Goal: Communication & Community: Answer question/provide support

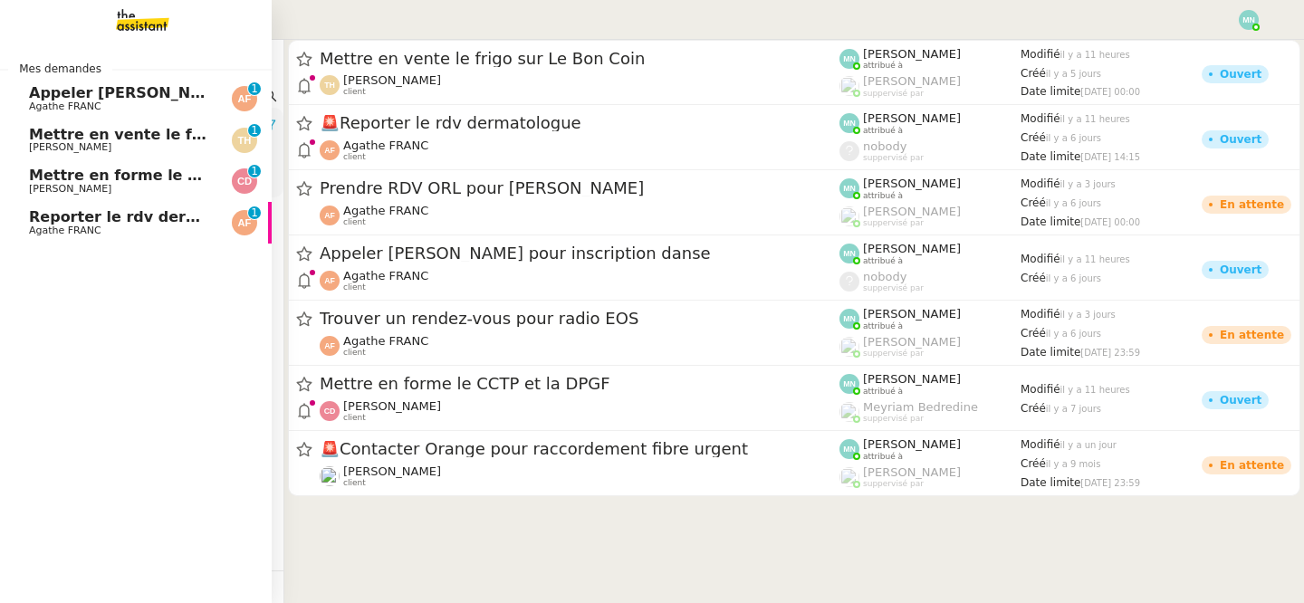
click at [28, 103] on link "Appeler [PERSON_NAME] pour inscription danse Agathe FRANC 0 1 2 3 4 5 6 7 8 9" at bounding box center [136, 99] width 272 height 42
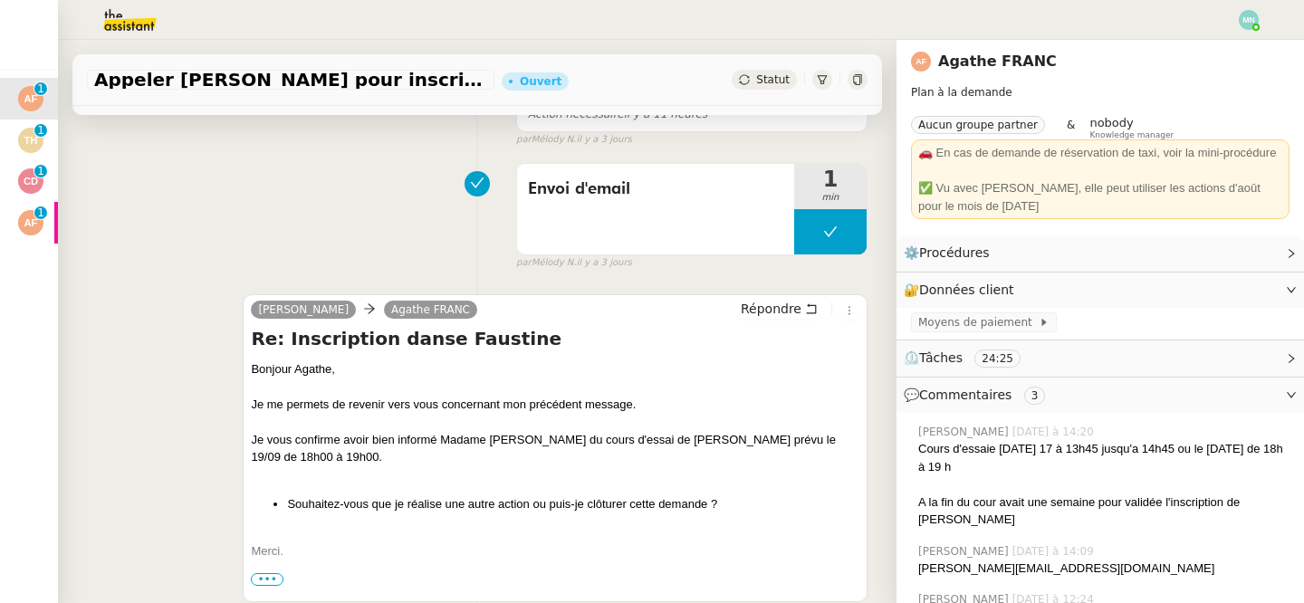
scroll to position [357, 0]
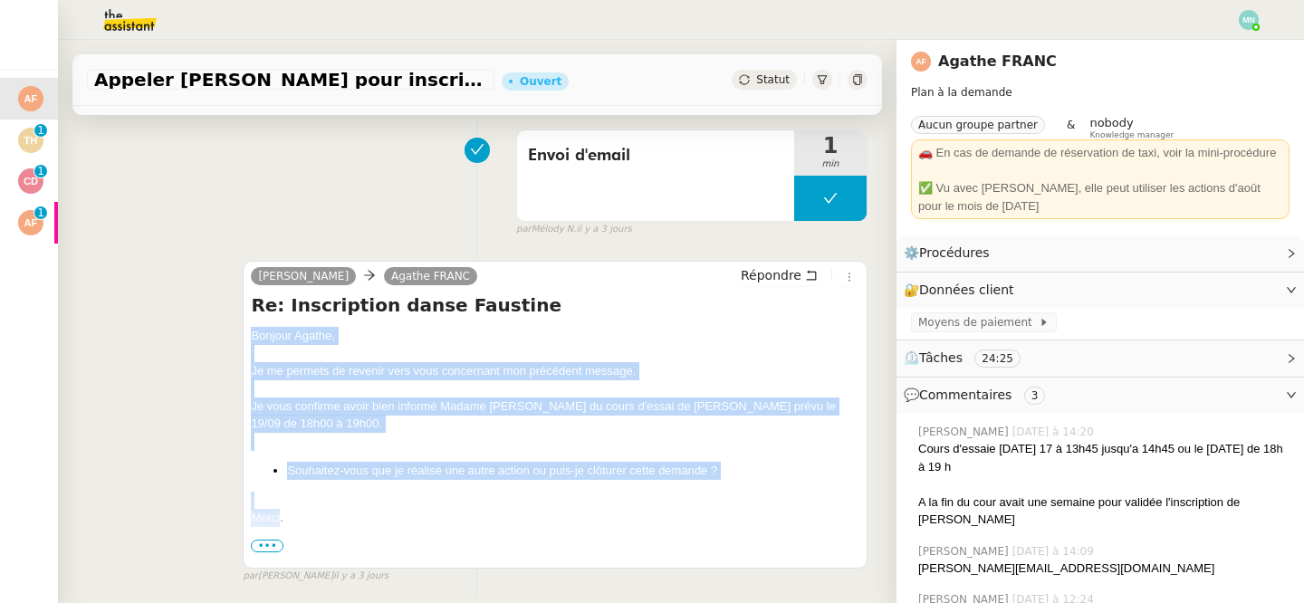
drag, startPoint x: 280, startPoint y: 512, endPoint x: 244, endPoint y: 329, distance: 186.5
click at [244, 329] on div "[PERSON_NAME] Re: Inscription danse Faustine Bonjour ﻿Agathe﻿, Je me permets de…" at bounding box center [555, 415] width 625 height 308
copy div "Bonjour ﻿Agathe﻿, Je me permets de revenir vers vous concernant mon précédent m…"
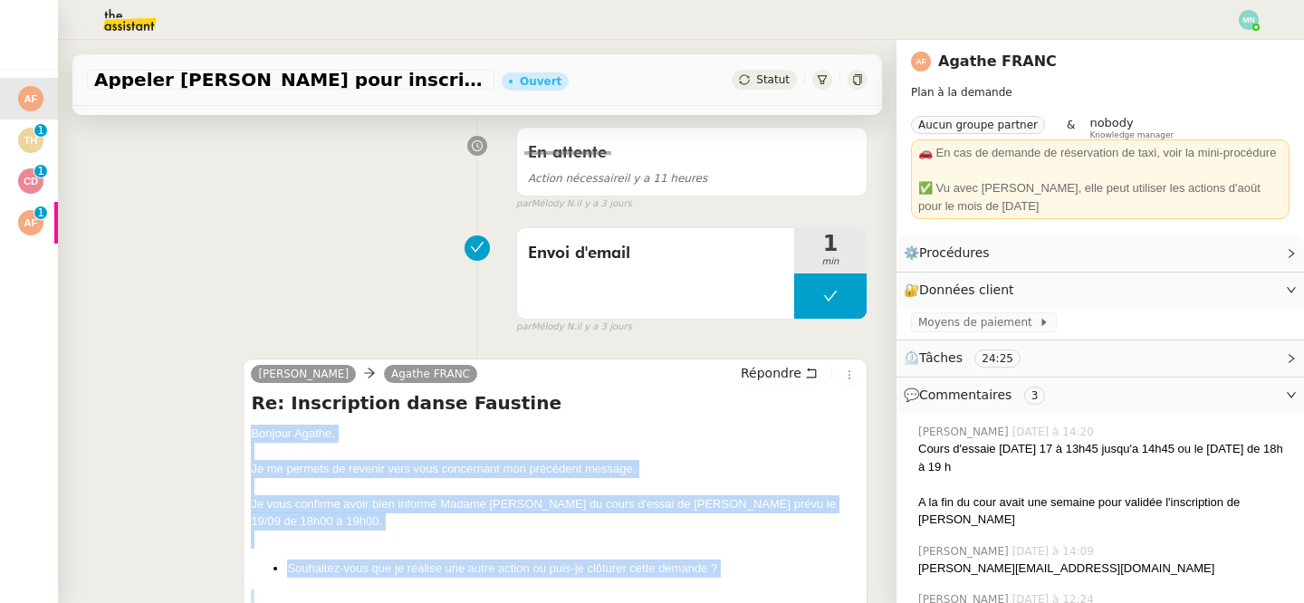
scroll to position [0, 0]
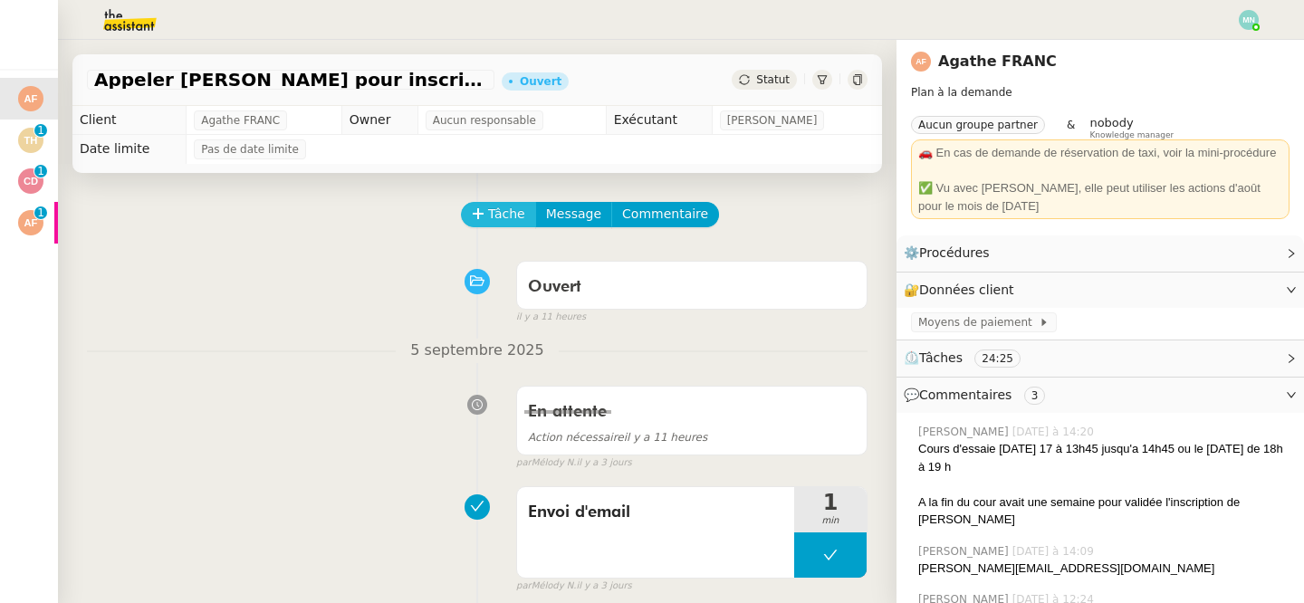
click at [483, 216] on icon at bounding box center [478, 213] width 13 height 13
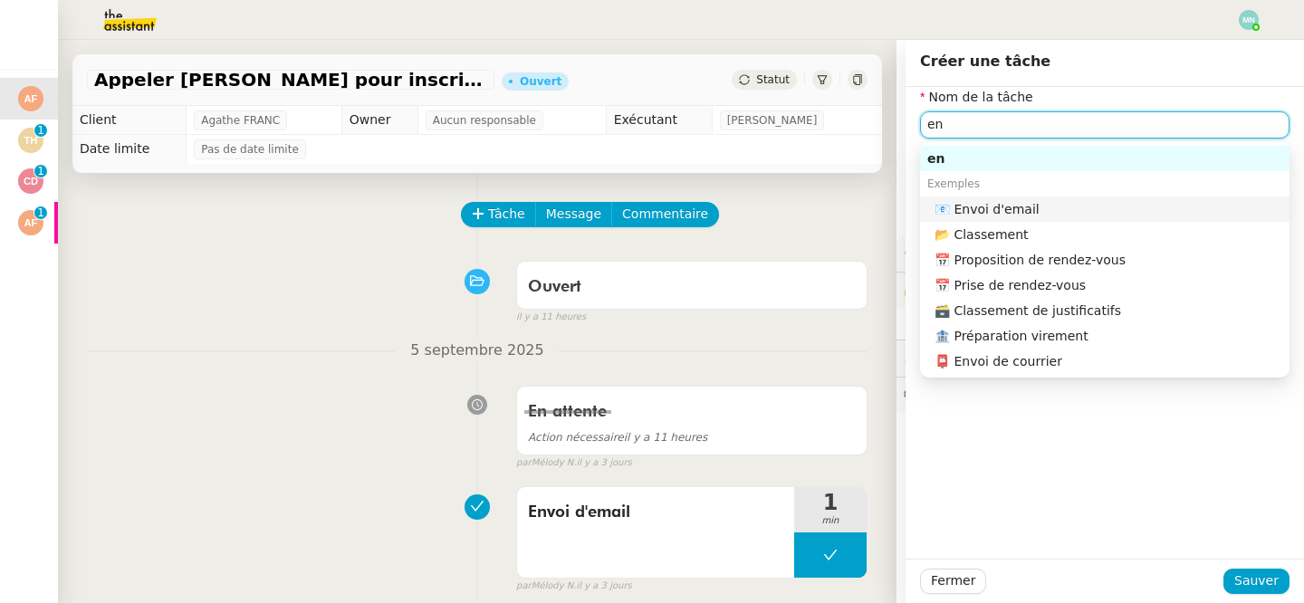
click at [1054, 210] on div "📧 Envoi d'email" at bounding box center [1109, 209] width 348 height 16
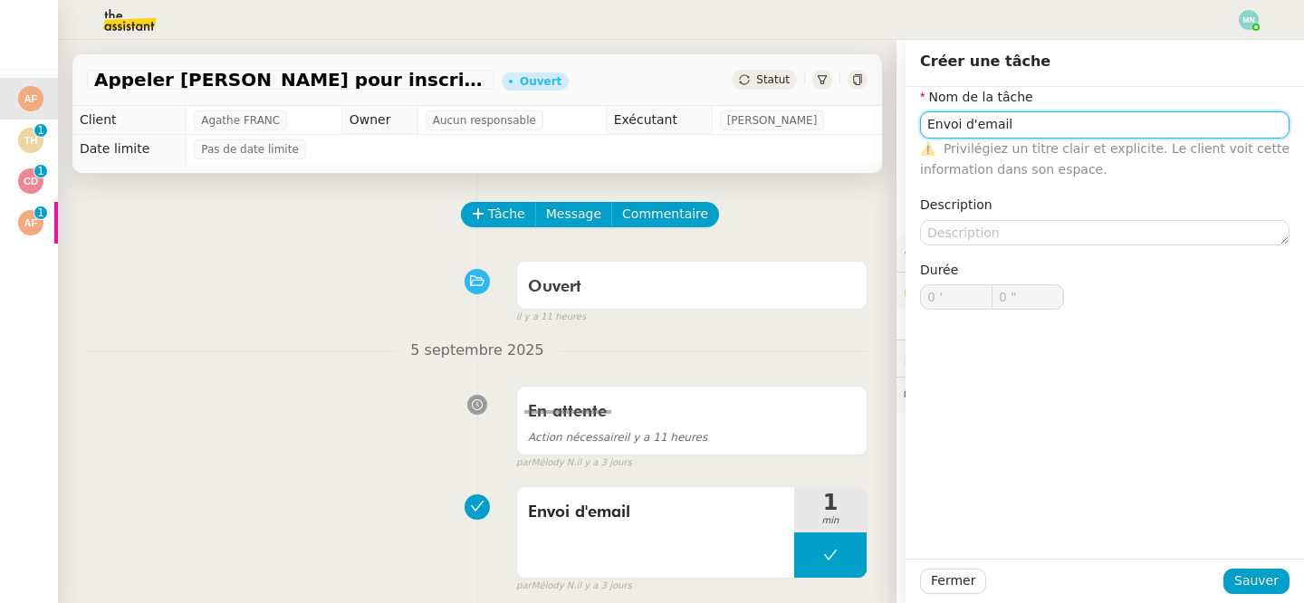
type input "Envoi d'email"
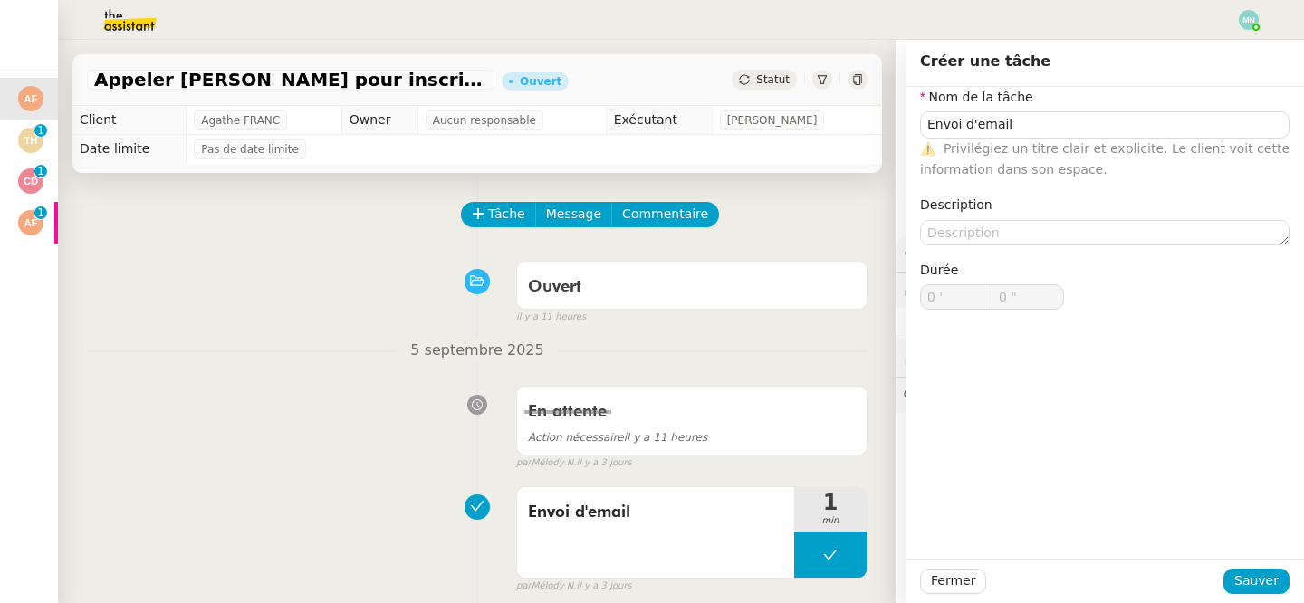
click at [1252, 566] on div "Fermer Sauver" at bounding box center [1105, 581] width 398 height 44
click at [1265, 575] on span "Sauver" at bounding box center [1256, 580] width 44 height 21
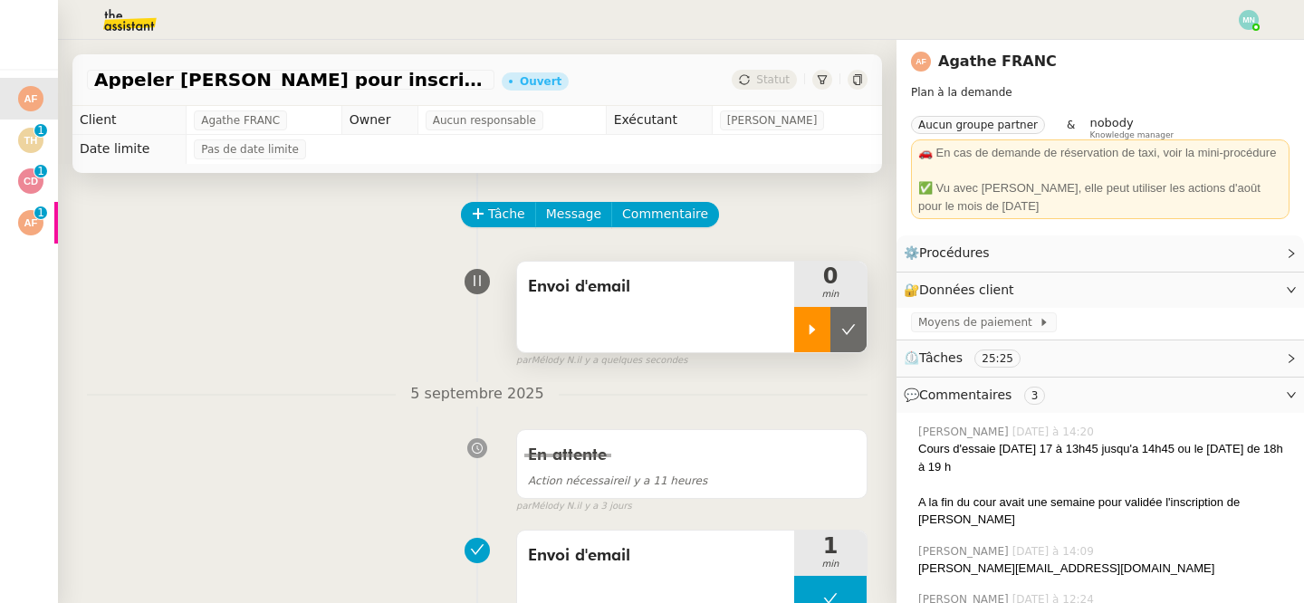
click at [799, 327] on div at bounding box center [812, 329] width 36 height 45
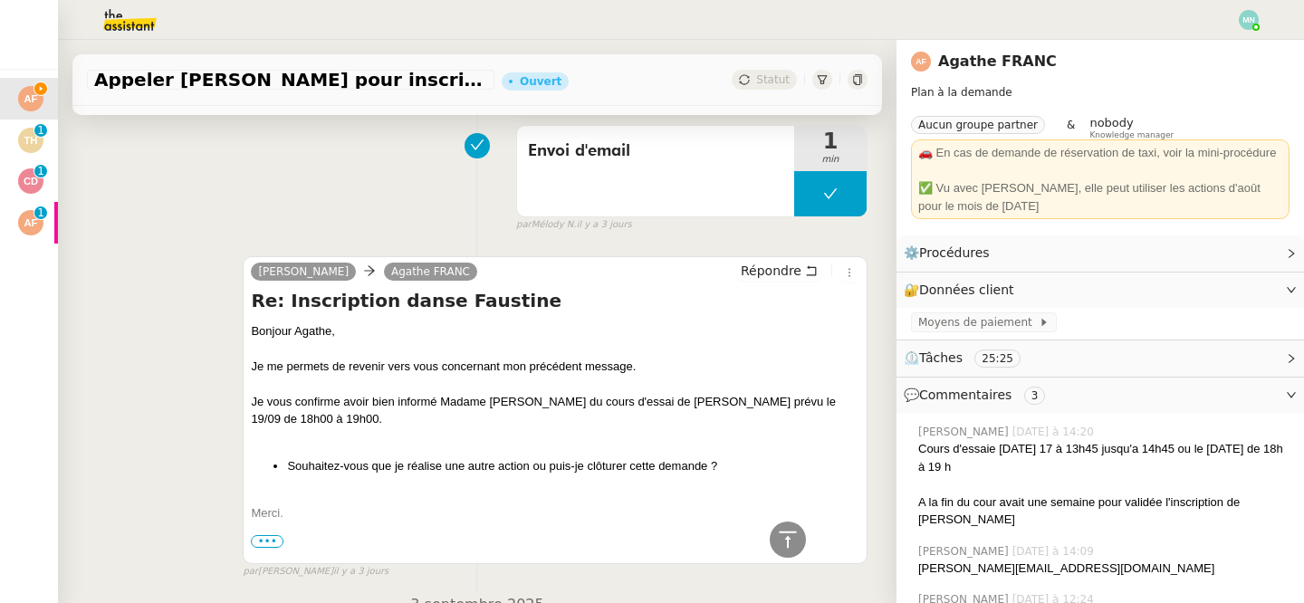
scroll to position [396, 0]
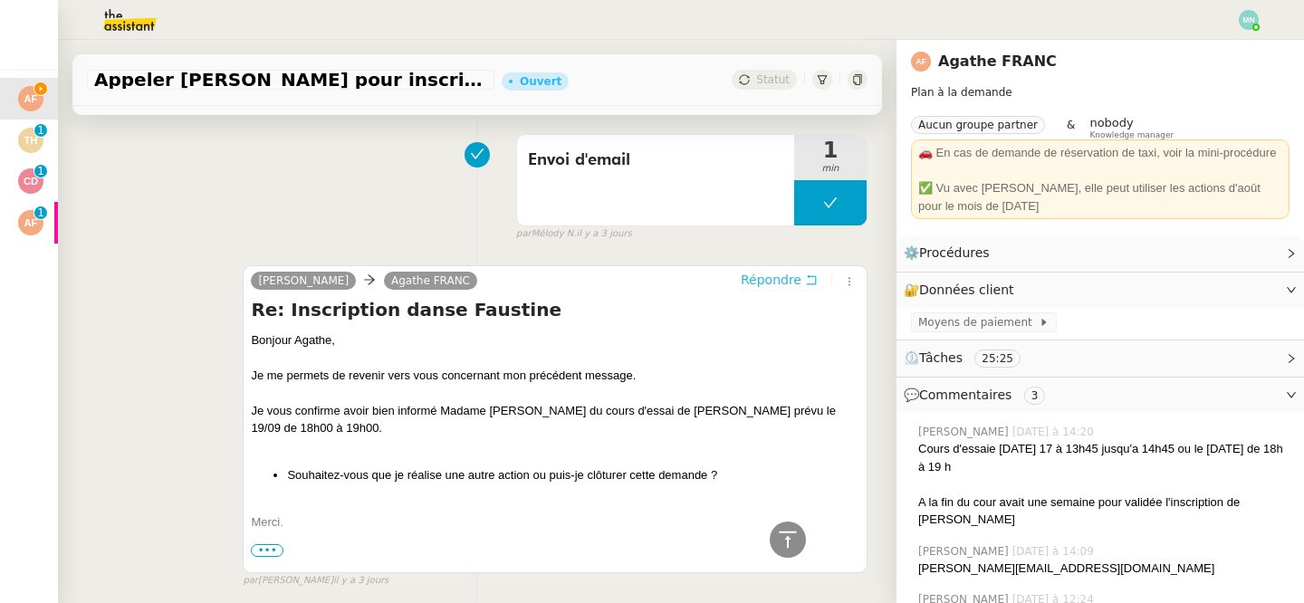
click at [783, 281] on span "Répondre" at bounding box center [771, 280] width 61 height 18
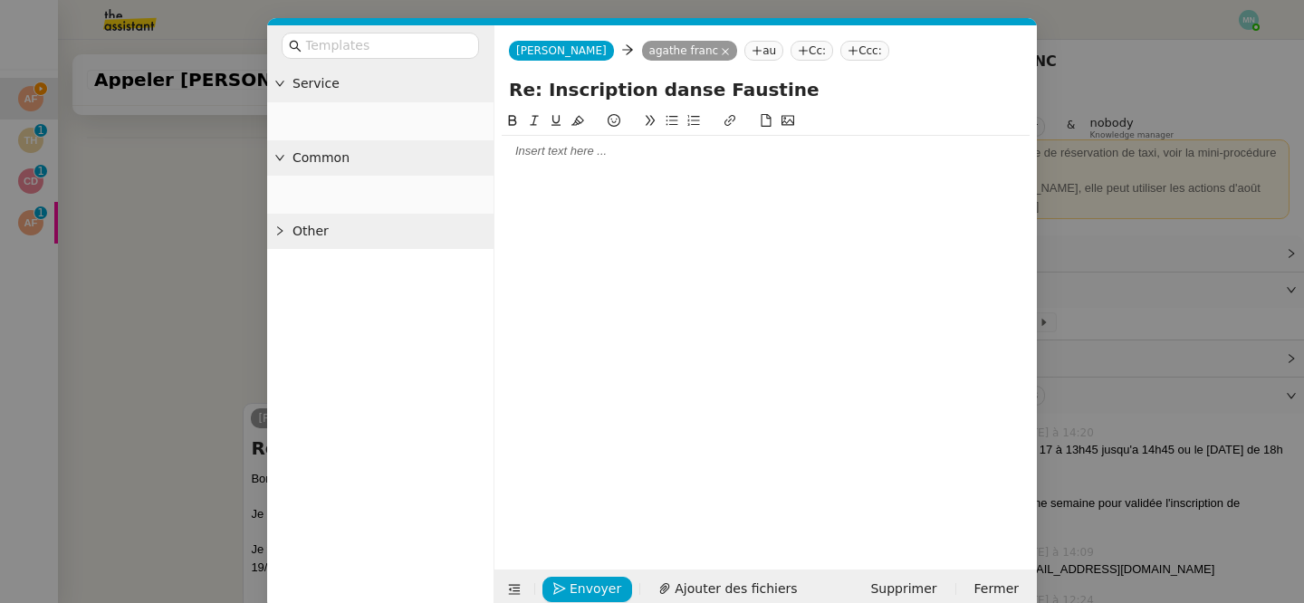
scroll to position [533, 0]
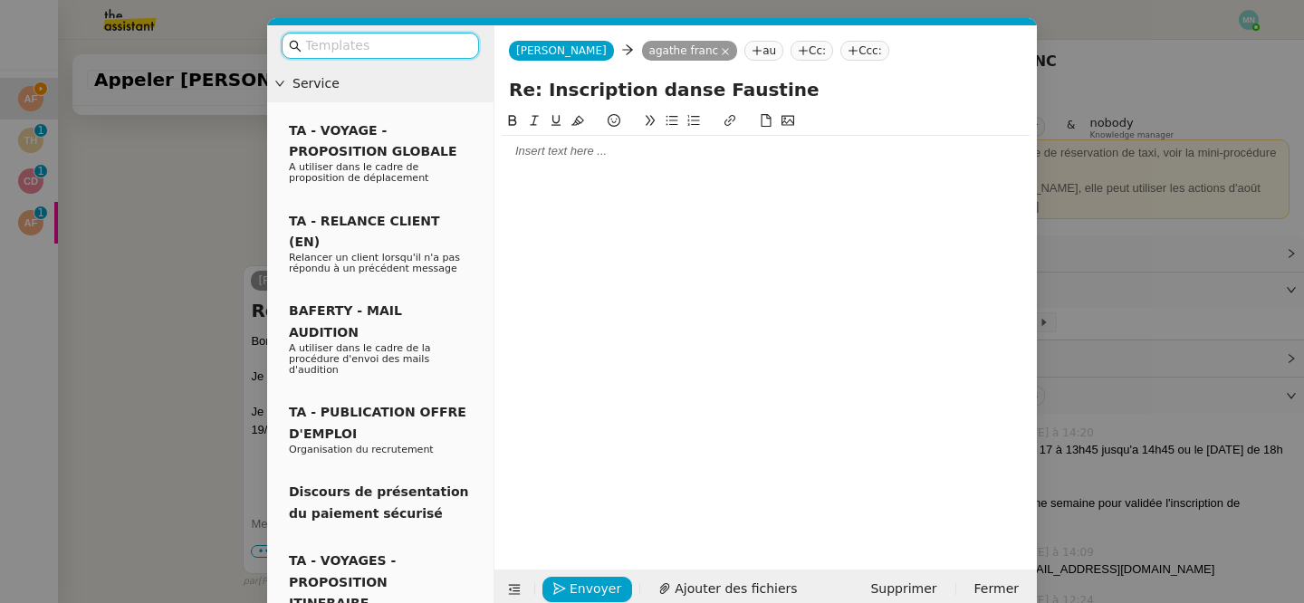
click at [564, 183] on div at bounding box center [766, 325] width 528 height 431
click at [550, 165] on div at bounding box center [766, 151] width 528 height 31
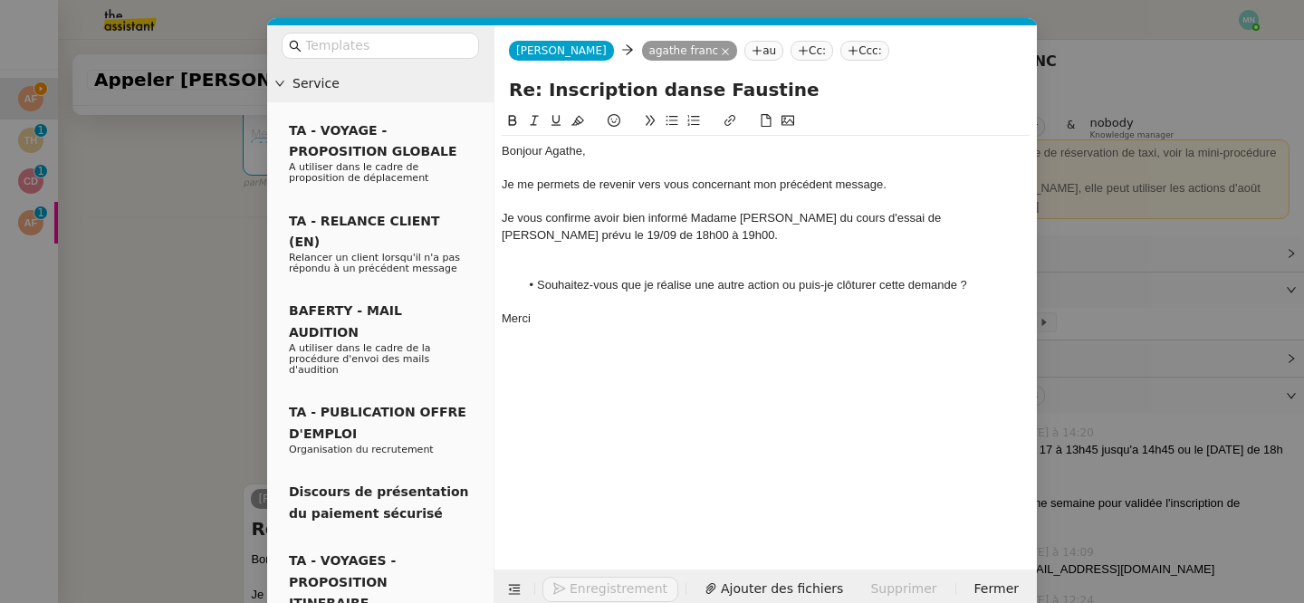
scroll to position [752, 0]
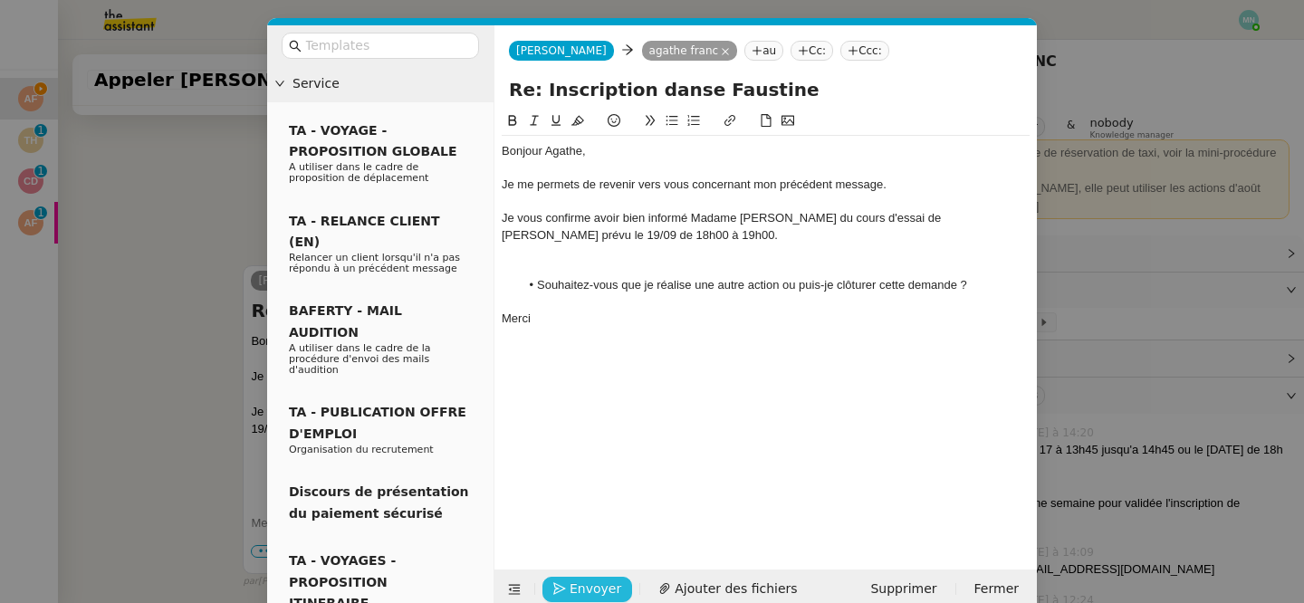
click at [583, 580] on span "Envoyer" at bounding box center [596, 589] width 52 height 21
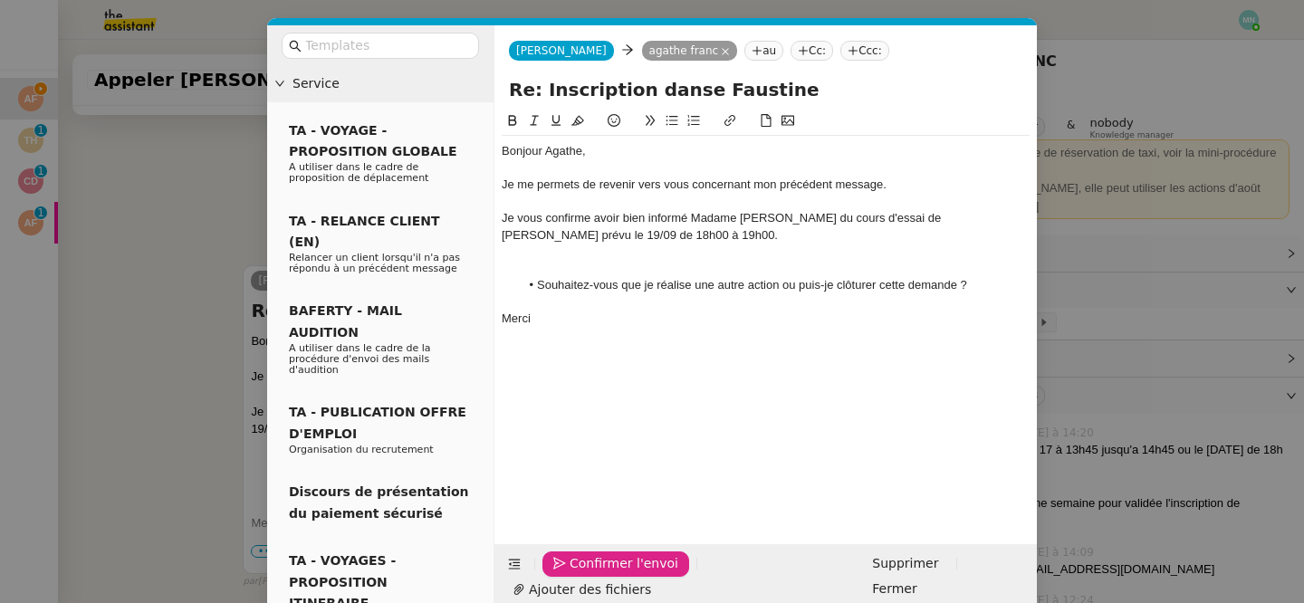
click at [587, 574] on span "Confirmer l'envoi" at bounding box center [624, 563] width 109 height 21
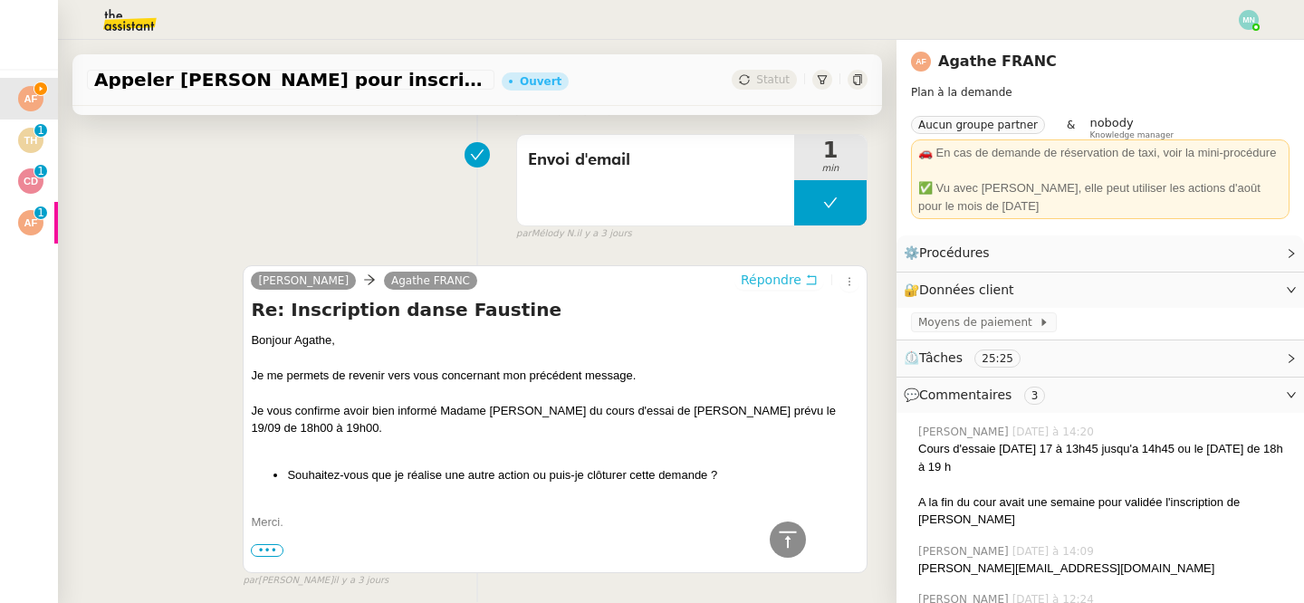
scroll to position [0, 0]
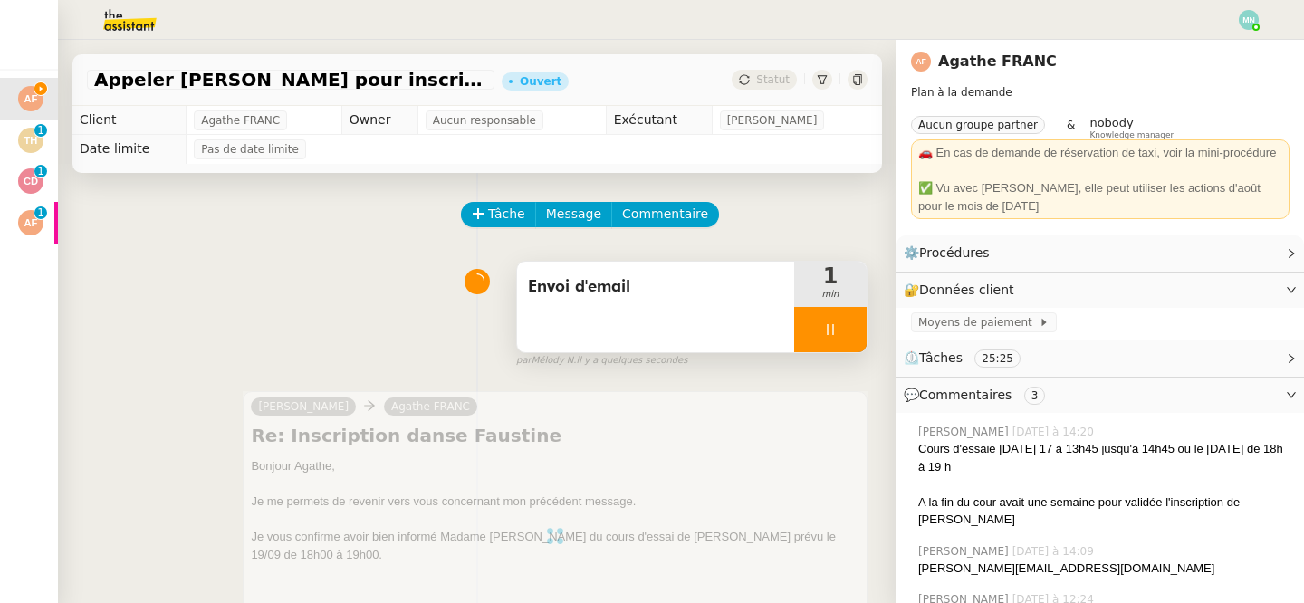
click at [816, 325] on div at bounding box center [830, 329] width 72 height 45
click at [841, 326] on icon at bounding box center [848, 329] width 14 height 14
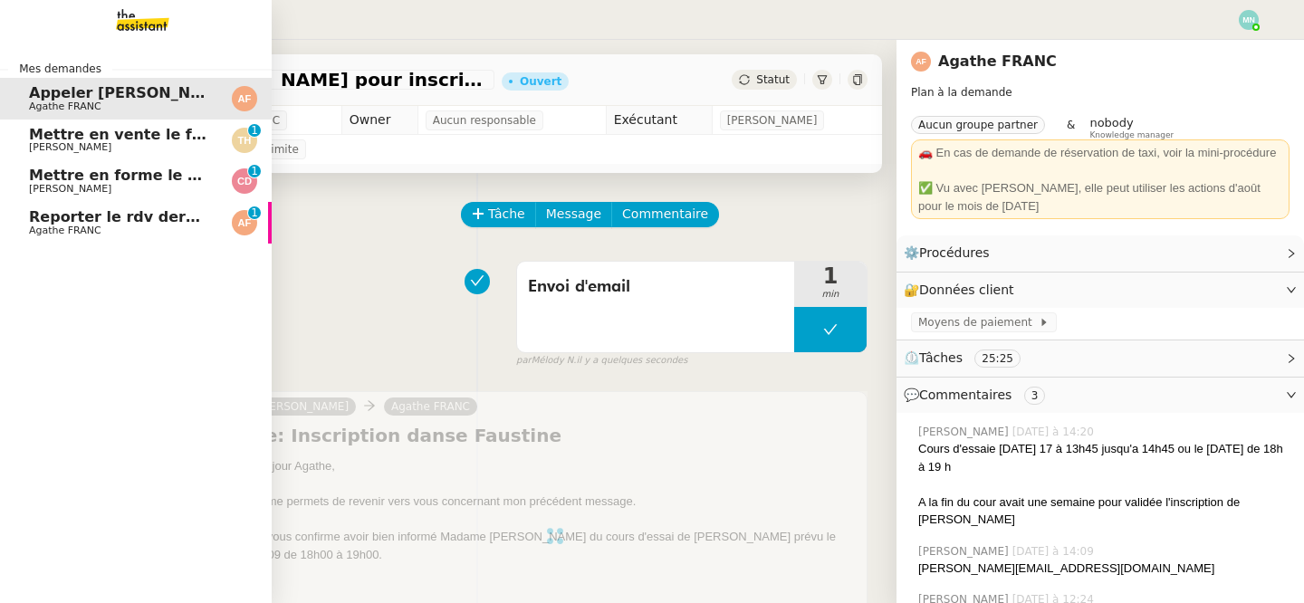
click at [56, 141] on span "Mettre en vente le frigo sur Le Bon Coin" at bounding box center [193, 134] width 328 height 17
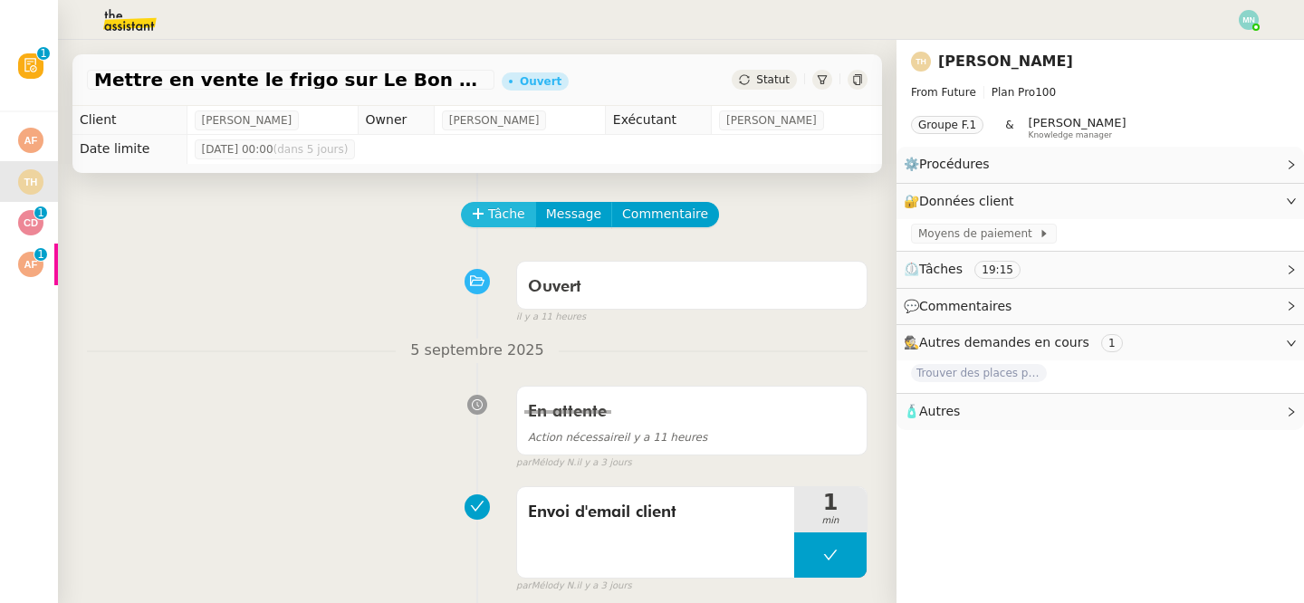
click at [494, 222] on span "Tâche" at bounding box center [506, 214] width 37 height 21
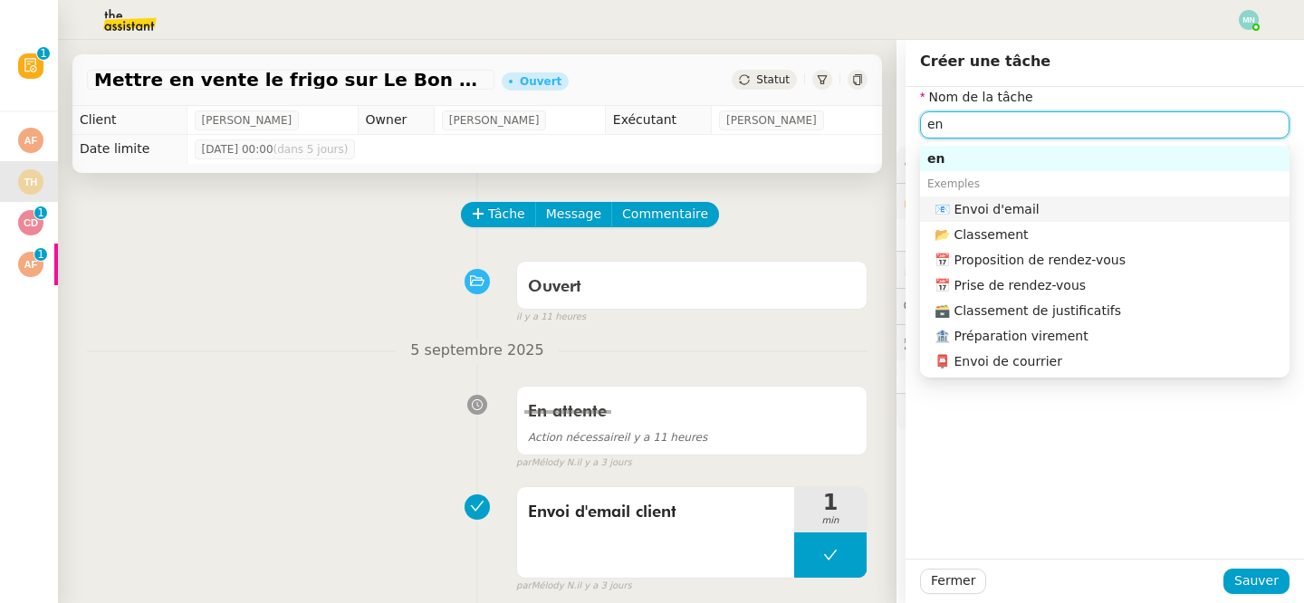
click at [978, 210] on div "📧 Envoi d'email" at bounding box center [1109, 209] width 348 height 16
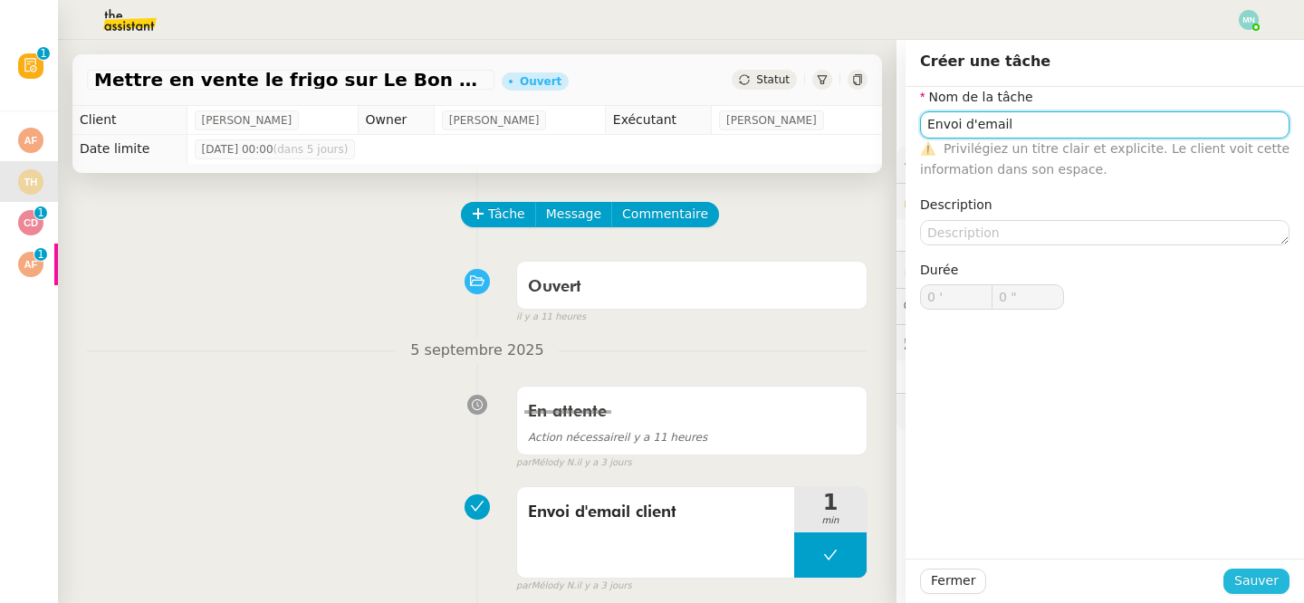
type input "Envoi d'email"
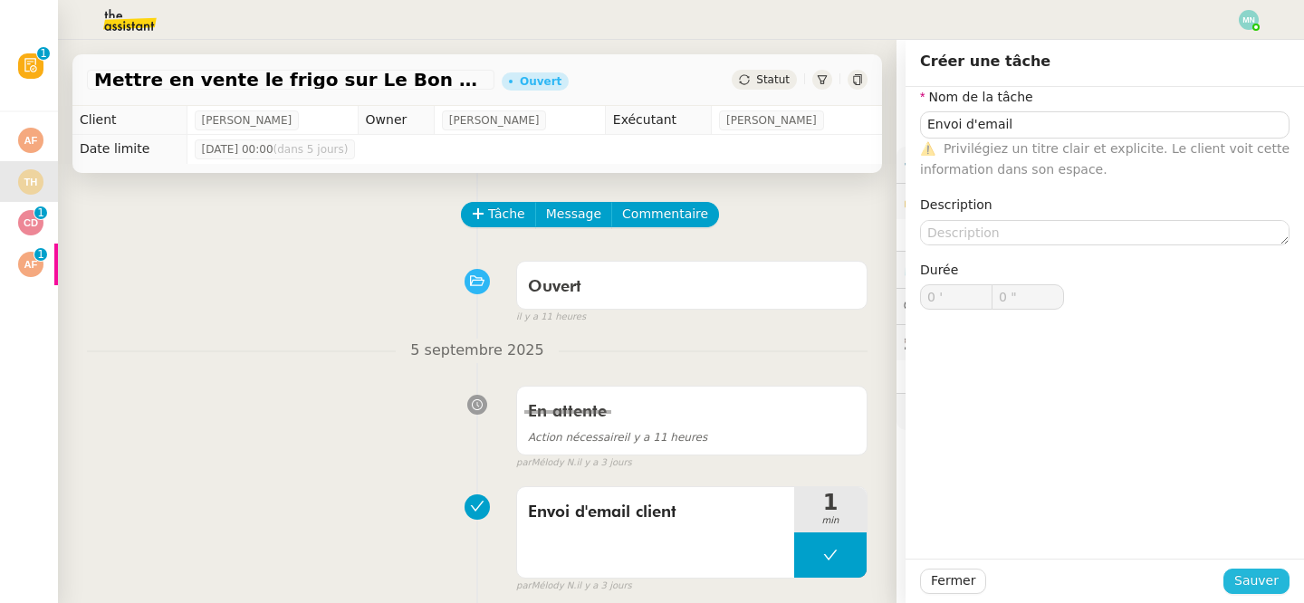
click at [1262, 580] on span "Sauver" at bounding box center [1256, 580] width 44 height 21
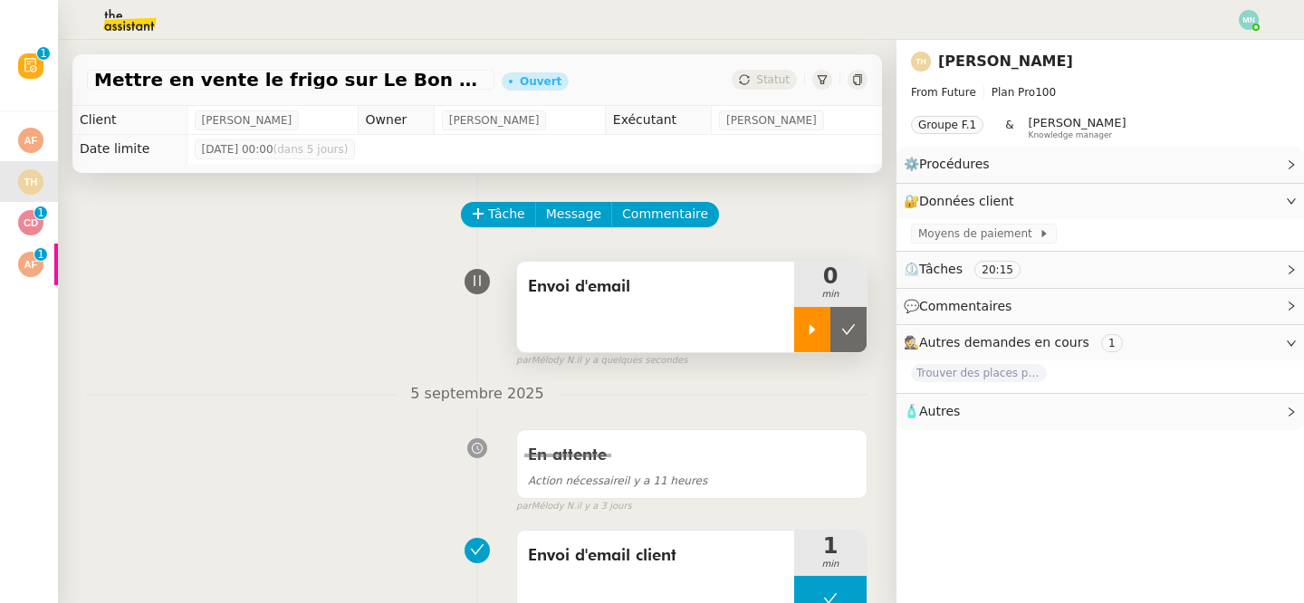
click at [823, 317] on div at bounding box center [812, 329] width 36 height 45
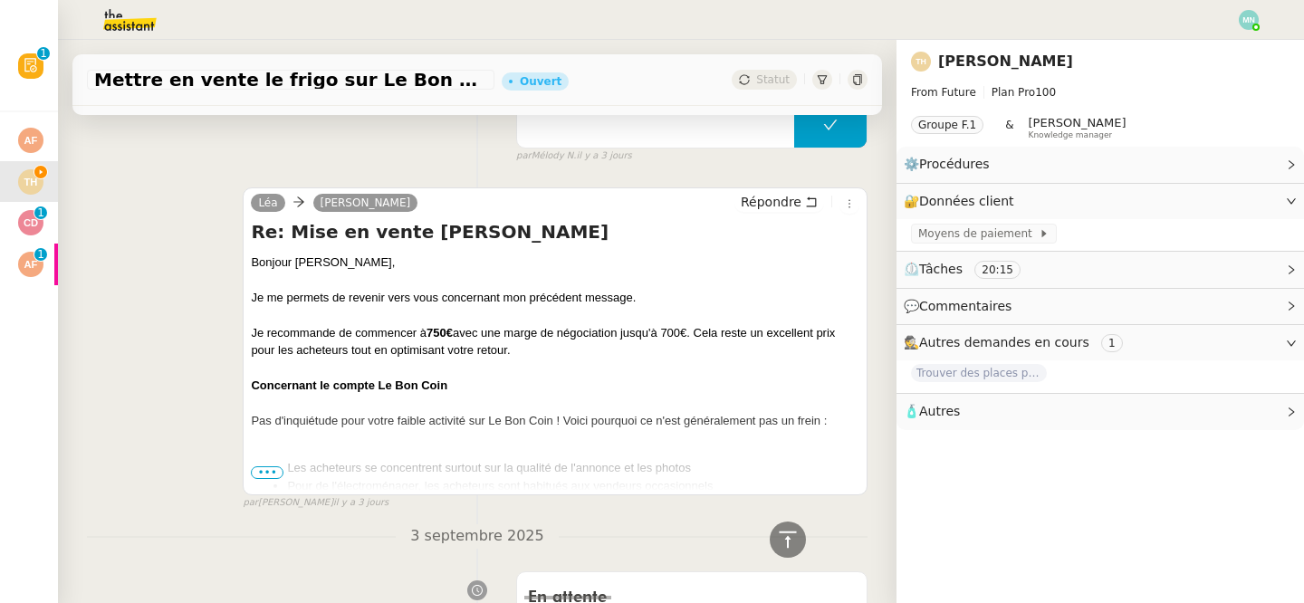
scroll to position [488, 0]
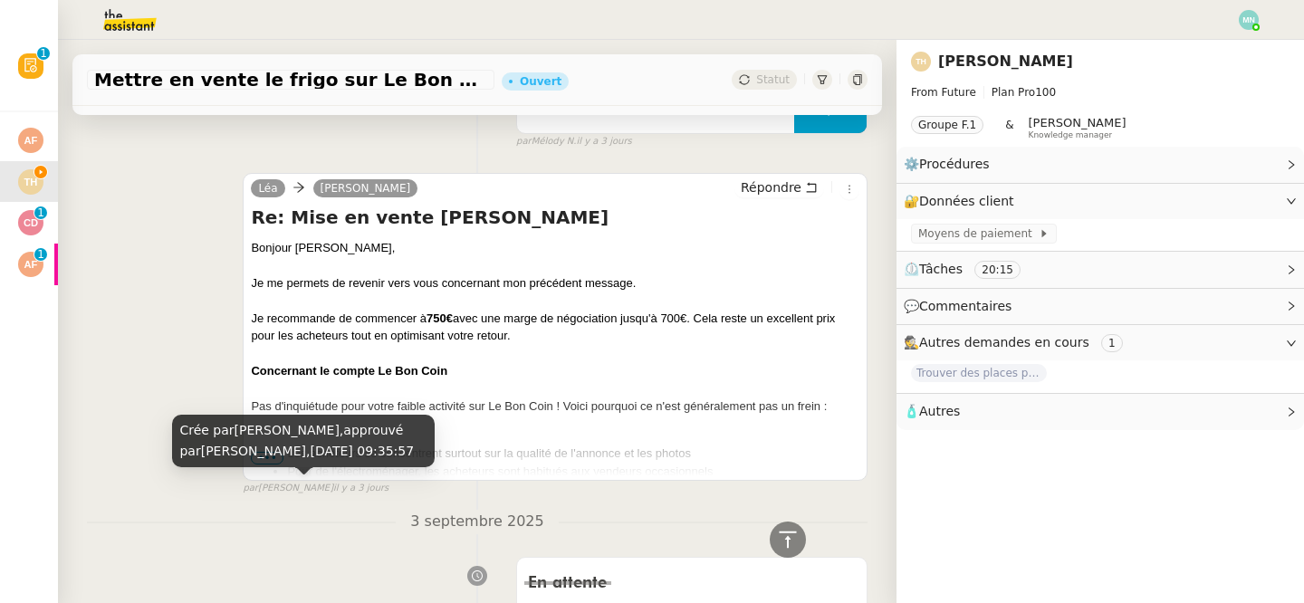
click at [377, 423] on span "approuvé par" at bounding box center [291, 440] width 224 height 35
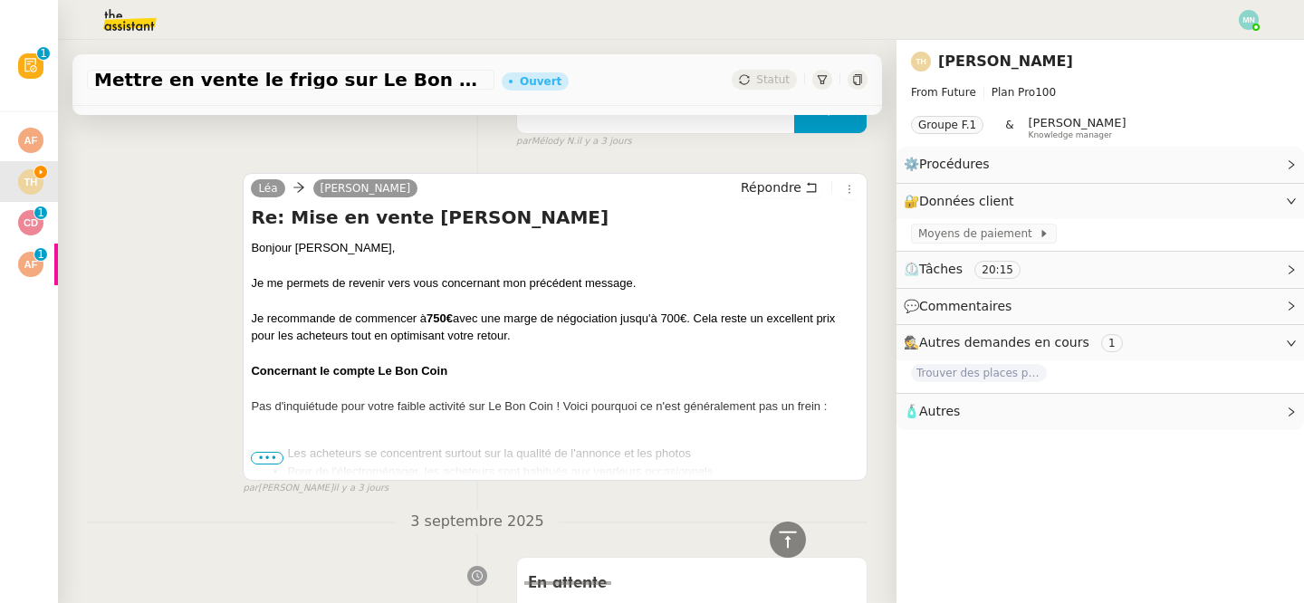
click at [465, 339] on div "Je recommande de commencer à 750€ avec une marge de négociation jusqu'à 700€. C…" at bounding box center [555, 327] width 609 height 35
click at [262, 458] on span "•••" at bounding box center [267, 458] width 33 height 13
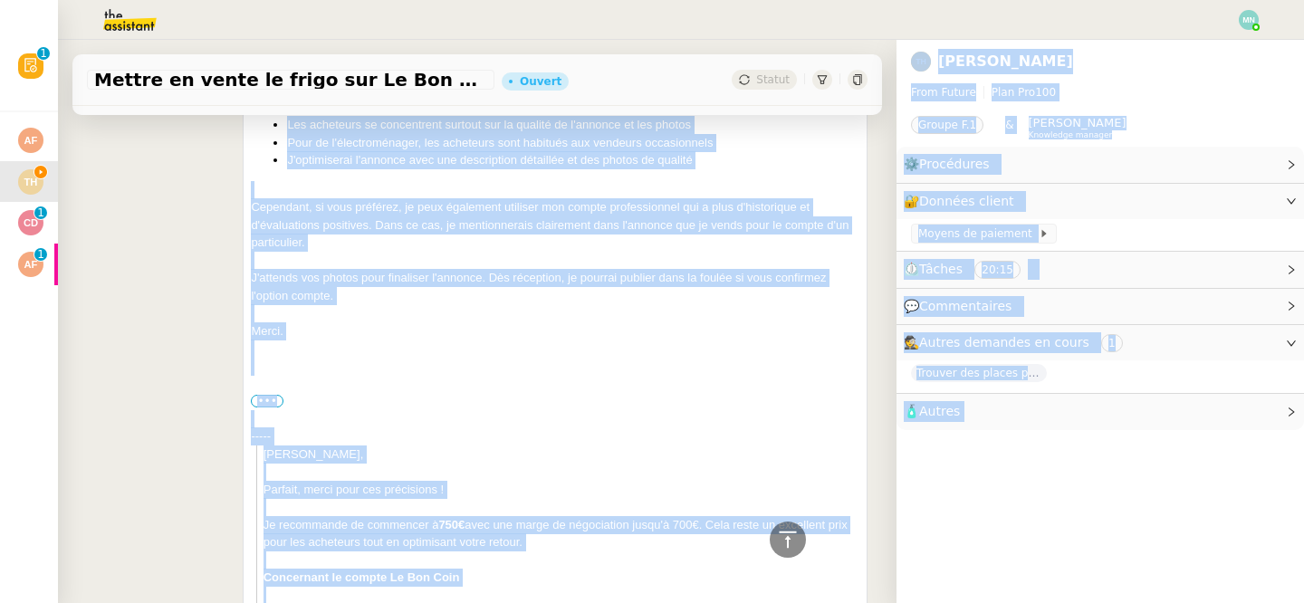
scroll to position [1035, 0]
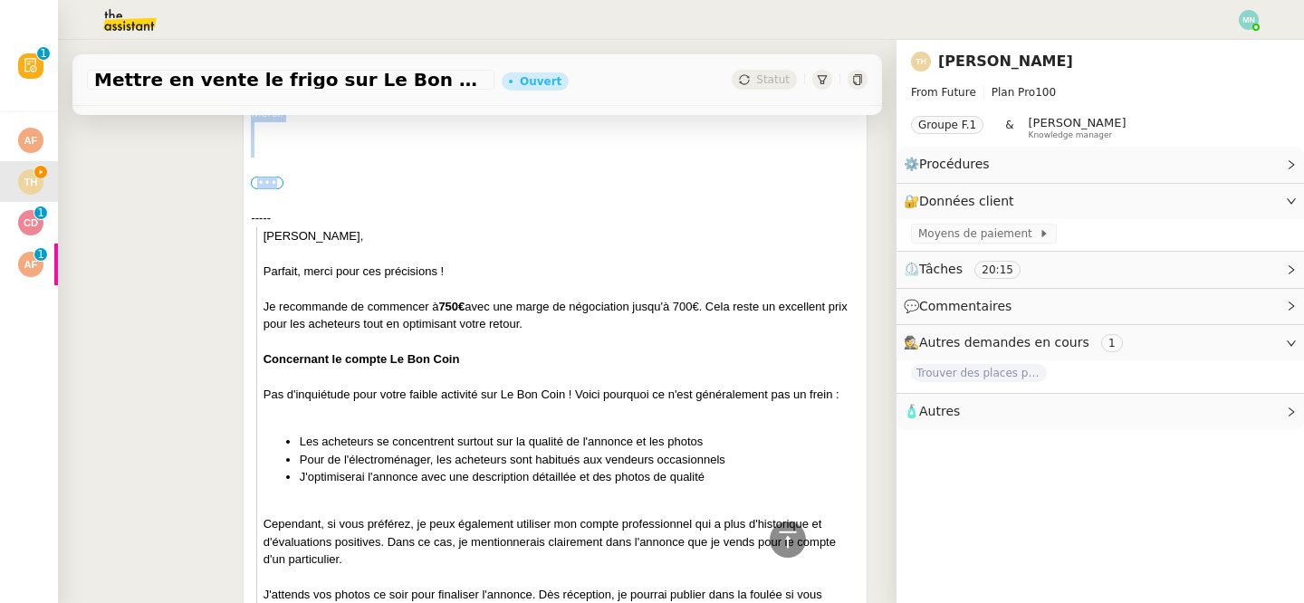
drag, startPoint x: 249, startPoint y: 242, endPoint x: 418, endPoint y: 177, distance: 181.5
click at [418, 177] on div "[PERSON_NAME] Répondre Re: Mise en vente [PERSON_NAME] Bonjour ﻿[PERSON_NAME]﻿,…" at bounding box center [555, 302] width 625 height 1353
copy div "Loremip ﻿Dolors﻿, Am co adipisc el seddoei temp inci utlaboreet dol magnaaliq e…"
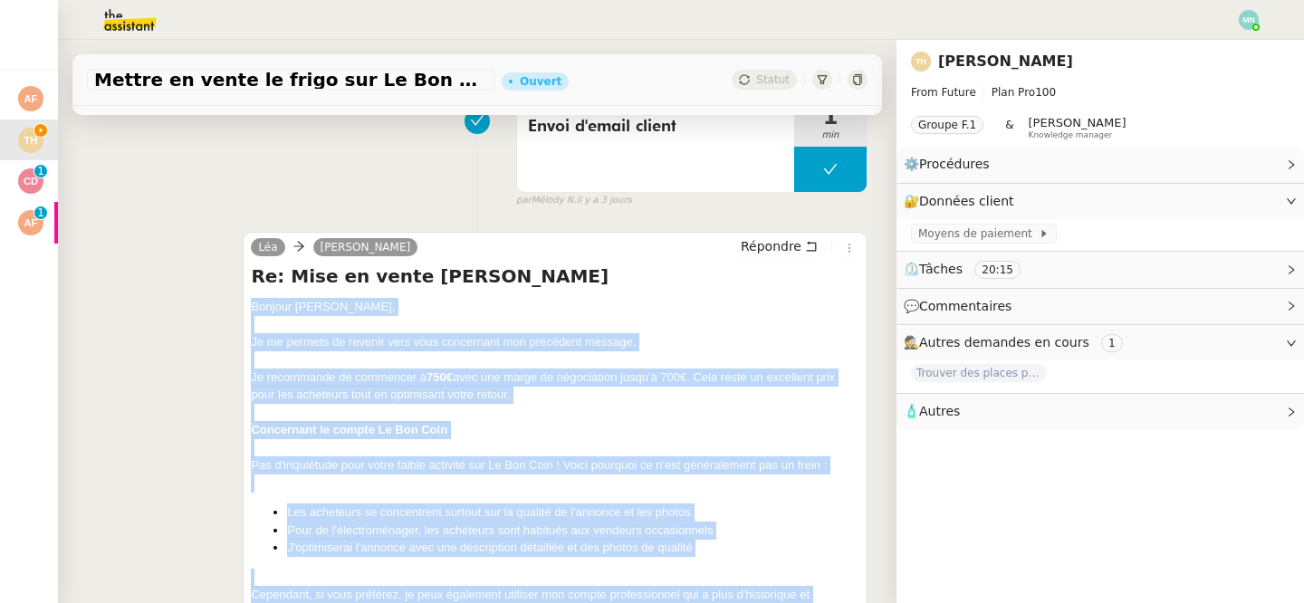
scroll to position [317, 0]
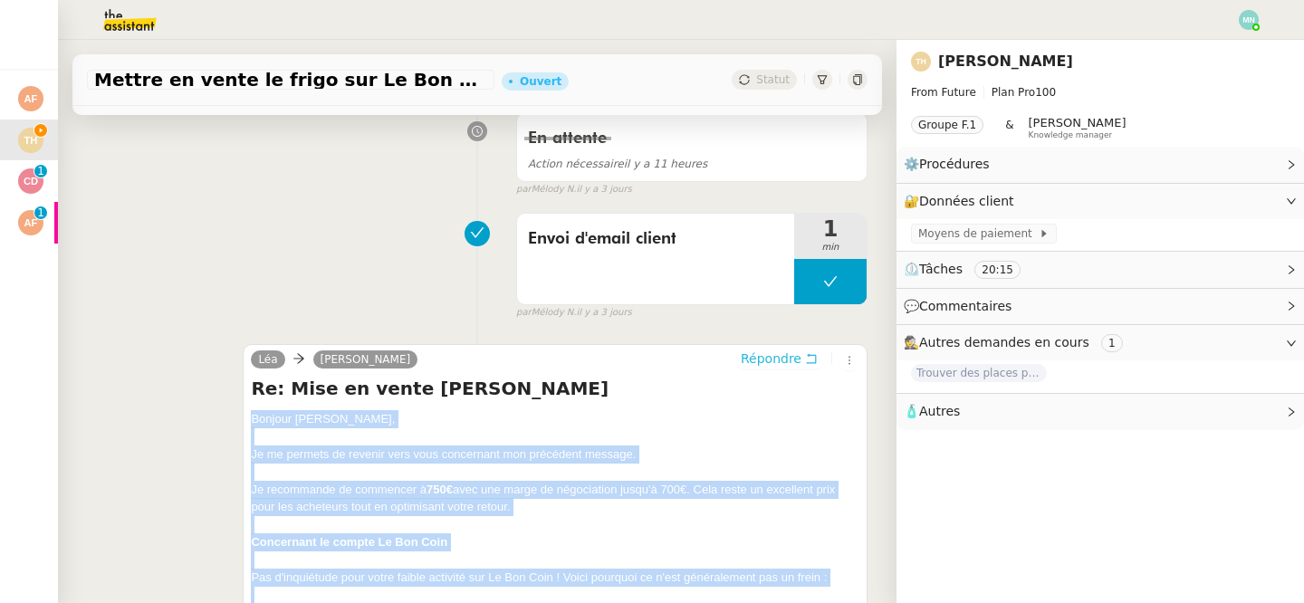
click at [771, 365] on span "Répondre" at bounding box center [771, 359] width 61 height 18
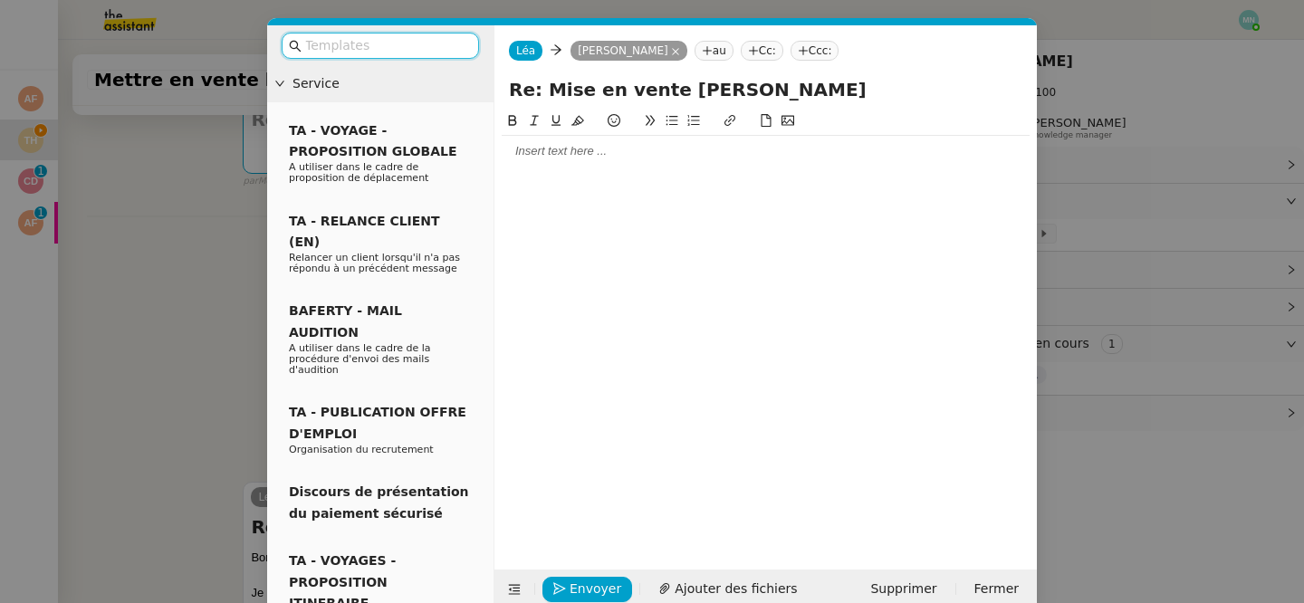
click at [599, 181] on div at bounding box center [766, 325] width 528 height 431
click at [563, 159] on div at bounding box center [766, 151] width 528 height 31
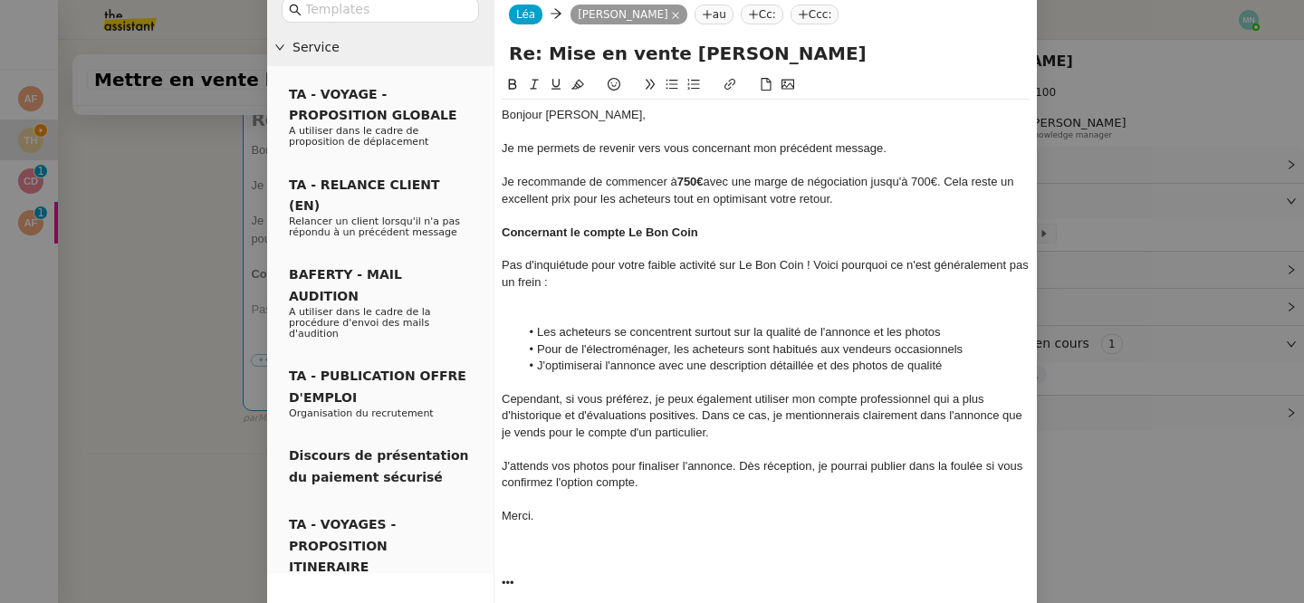
scroll to position [122, 0]
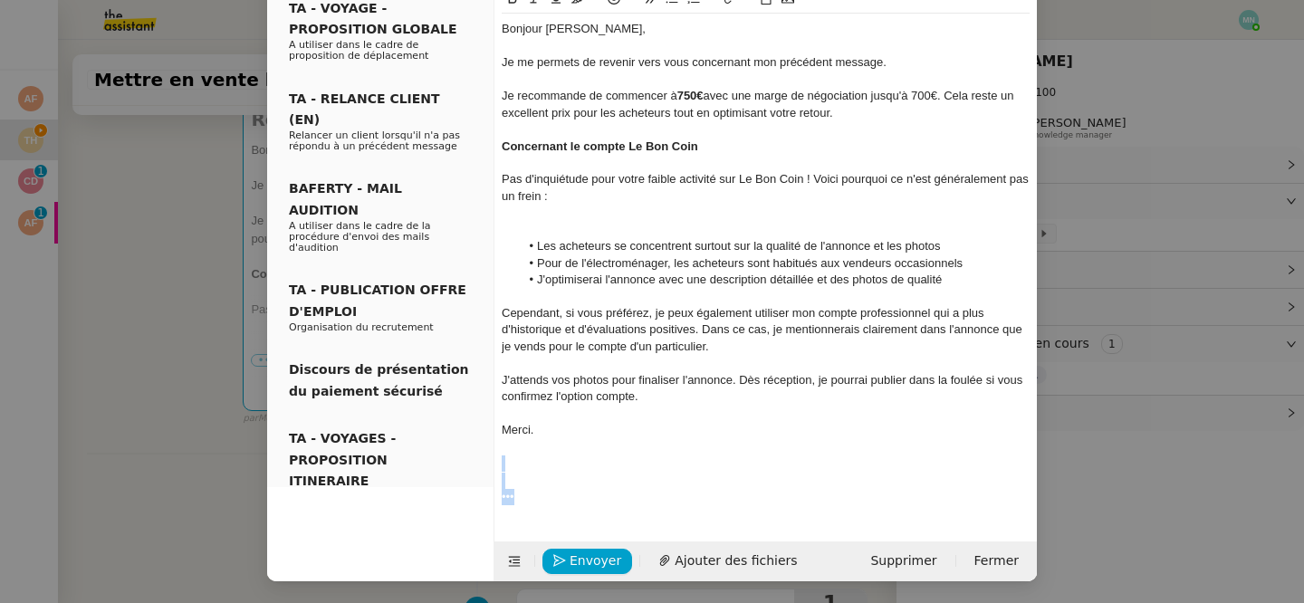
drag, startPoint x: 539, startPoint y: 496, endPoint x: 507, endPoint y: 469, distance: 41.7
click at [507, 469] on div "[PERSON_NAME]﻿, Je me permets de revenir vers vous concernant mon précédent mes…" at bounding box center [766, 263] width 528 height 499
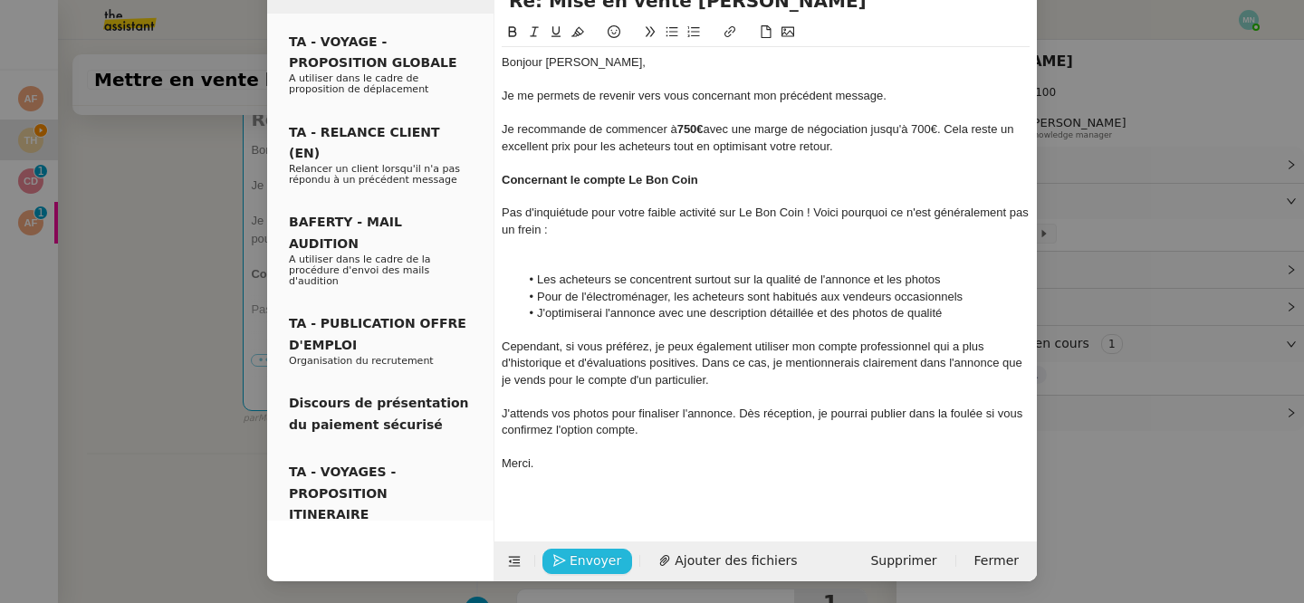
click at [570, 558] on span "Envoyer" at bounding box center [596, 561] width 52 height 21
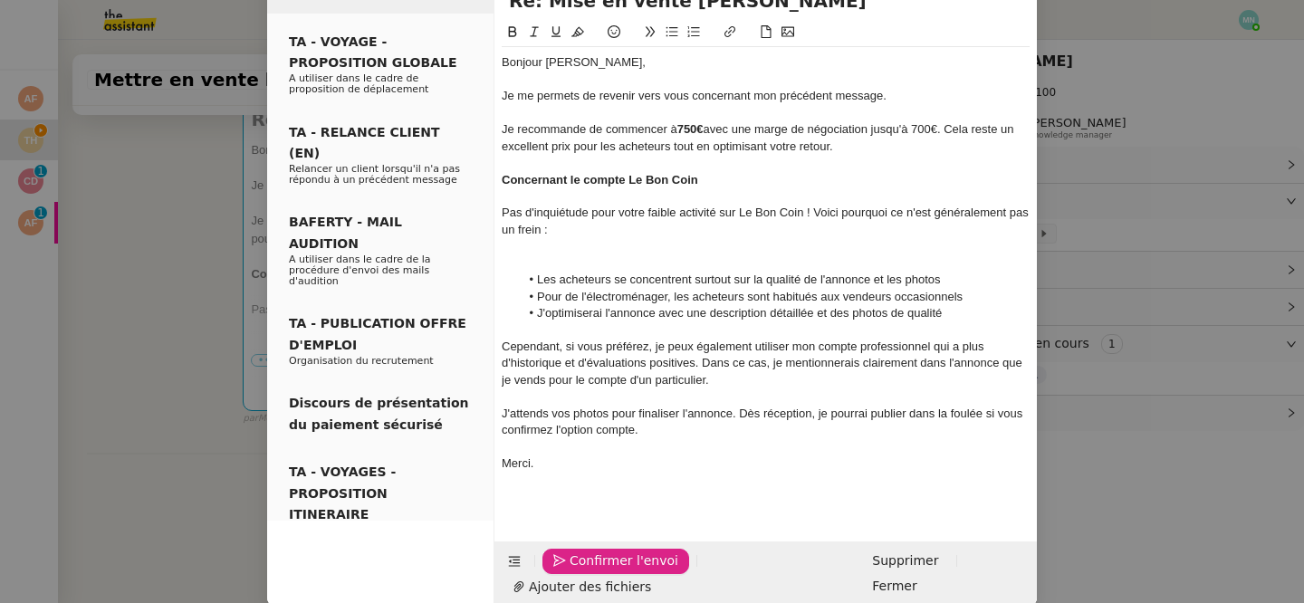
click at [570, 558] on span "Confirmer l'envoi" at bounding box center [624, 561] width 109 height 21
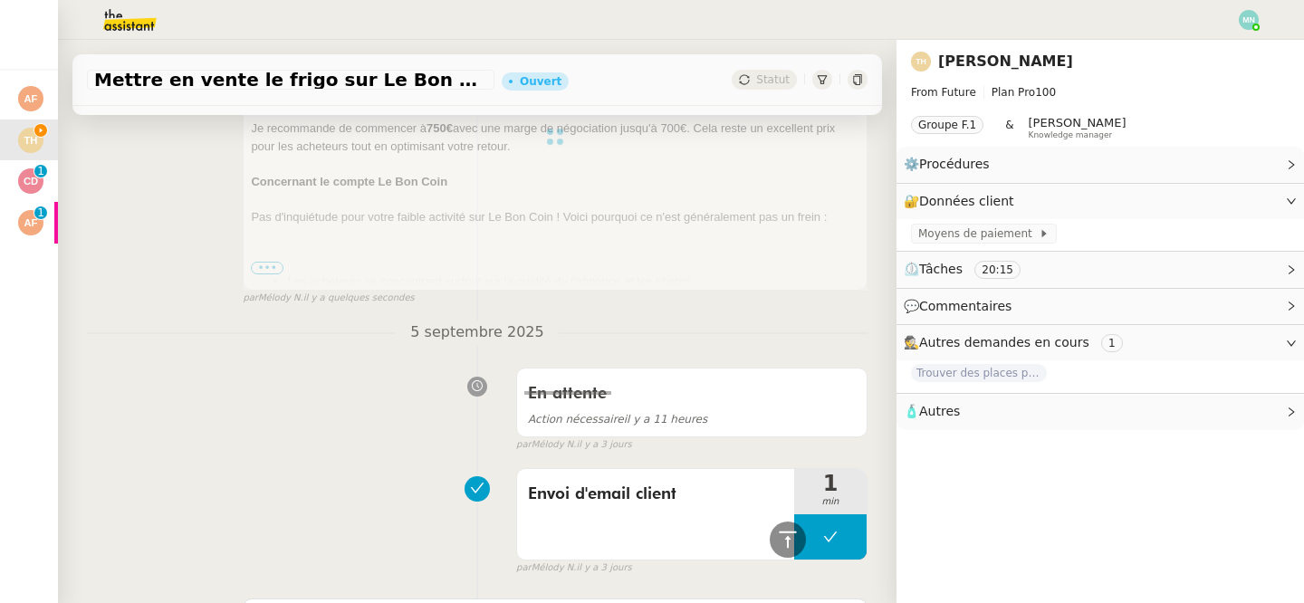
scroll to position [178, 0]
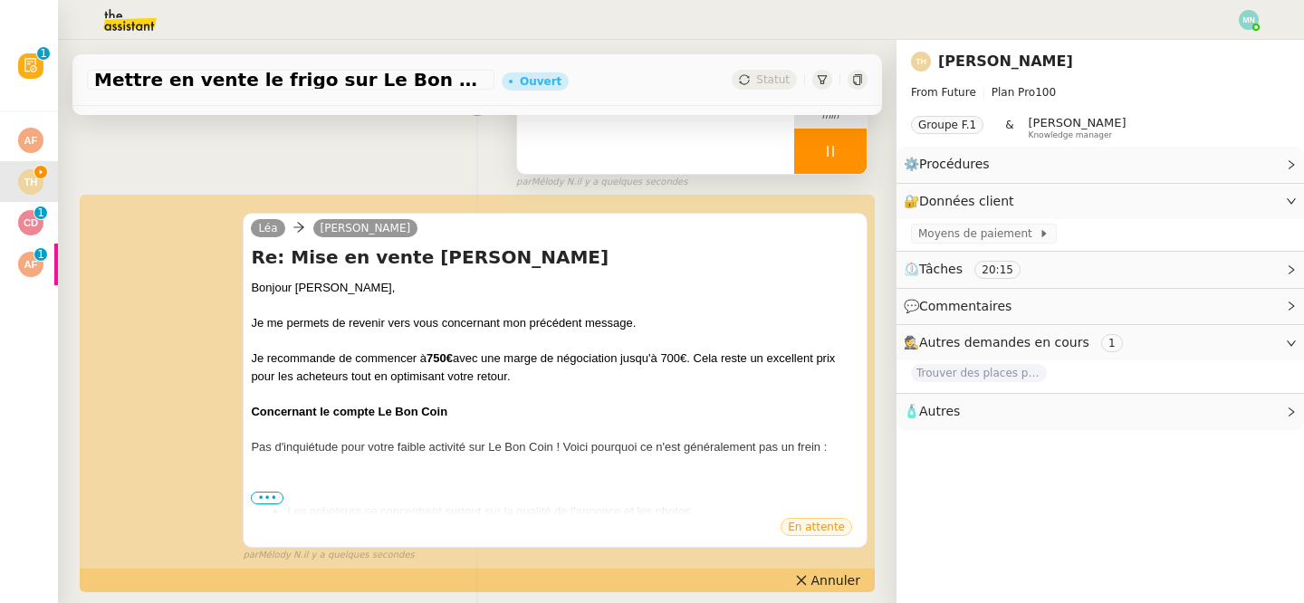
click at [841, 155] on div at bounding box center [830, 151] width 72 height 45
click at [851, 154] on icon at bounding box center [848, 151] width 14 height 14
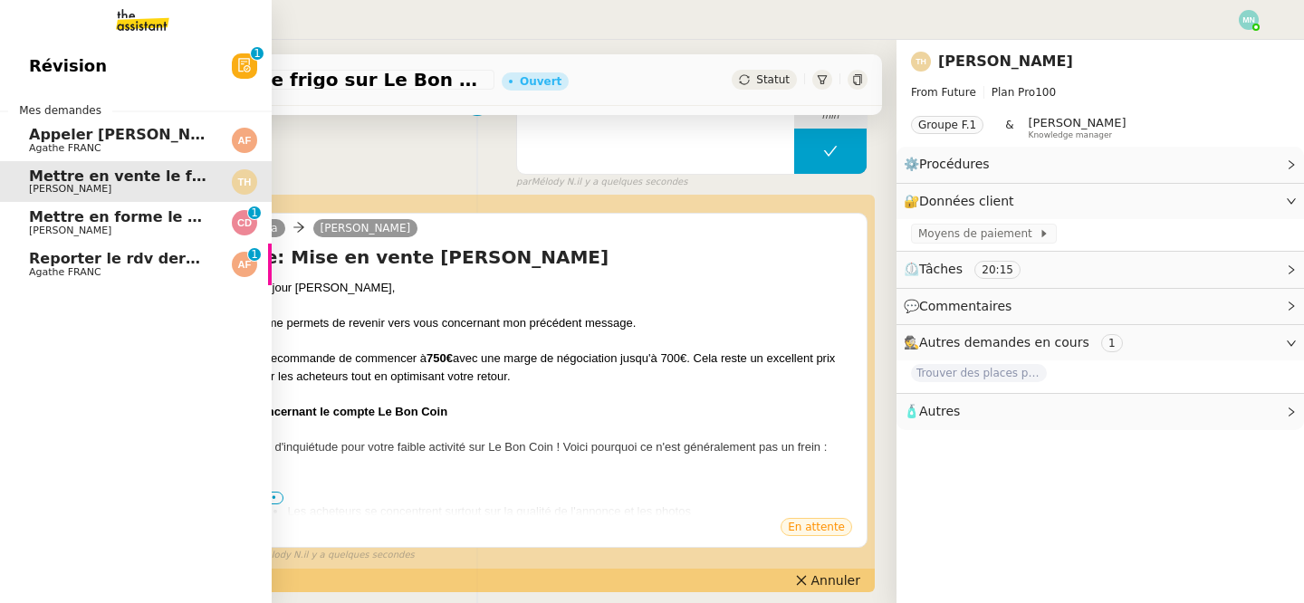
click at [75, 225] on span "[PERSON_NAME]" at bounding box center [70, 231] width 82 height 12
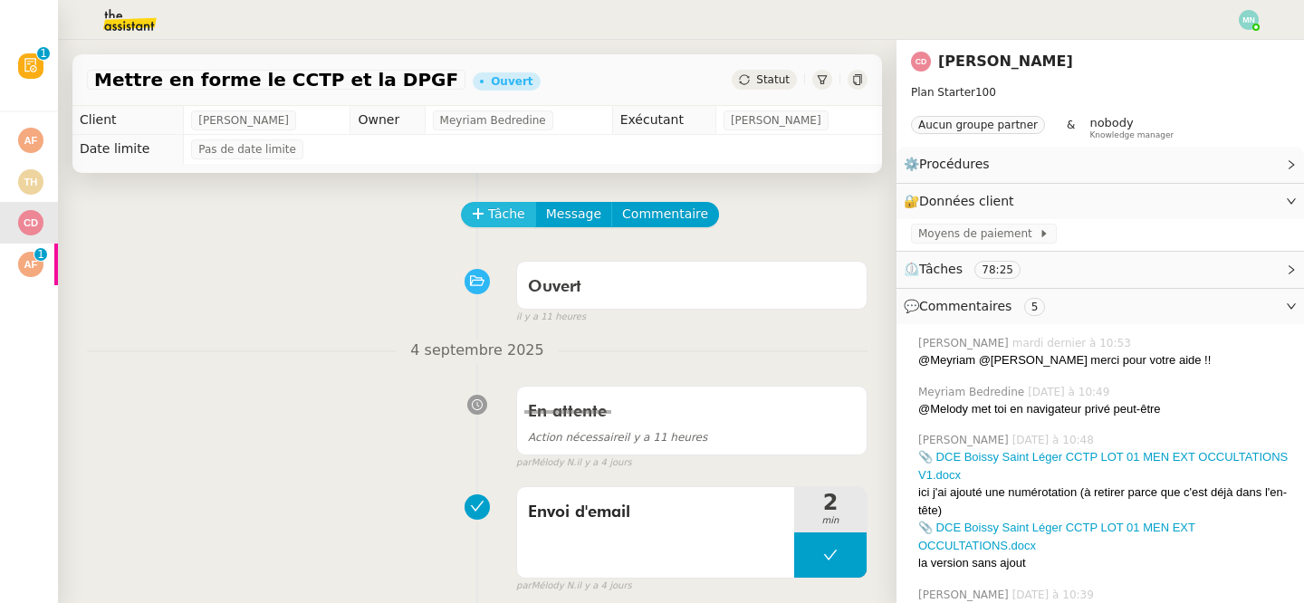
click at [508, 216] on span "Tâche" at bounding box center [506, 214] width 37 height 21
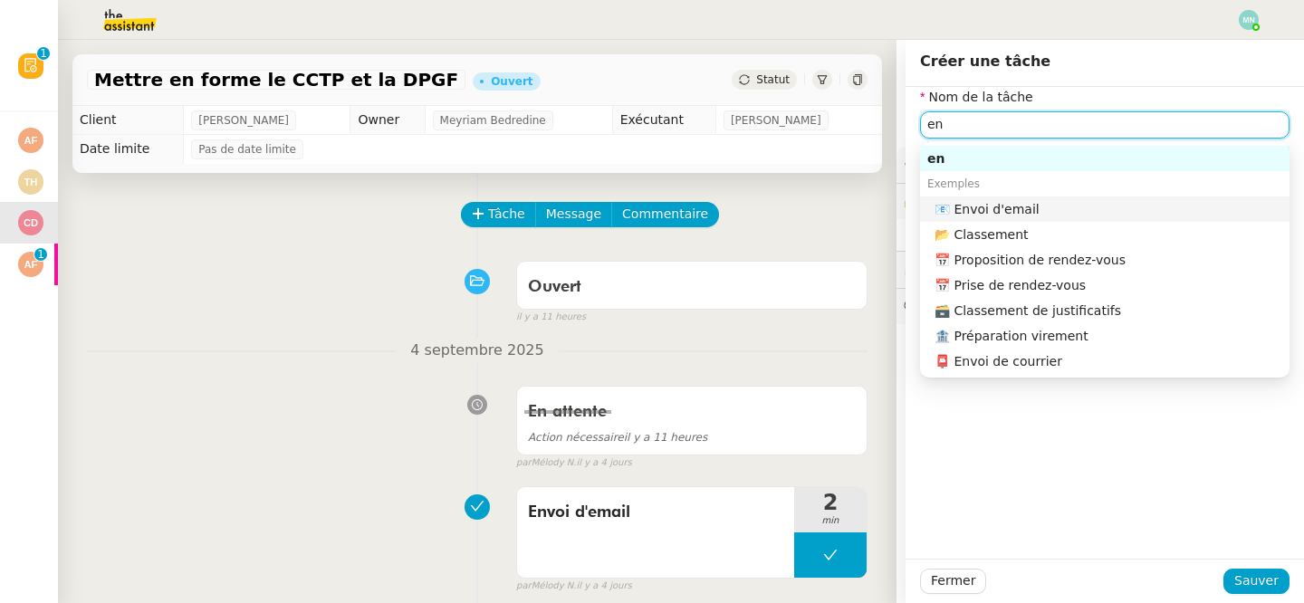
click at [1030, 209] on div "📧 Envoi d'email" at bounding box center [1109, 209] width 348 height 16
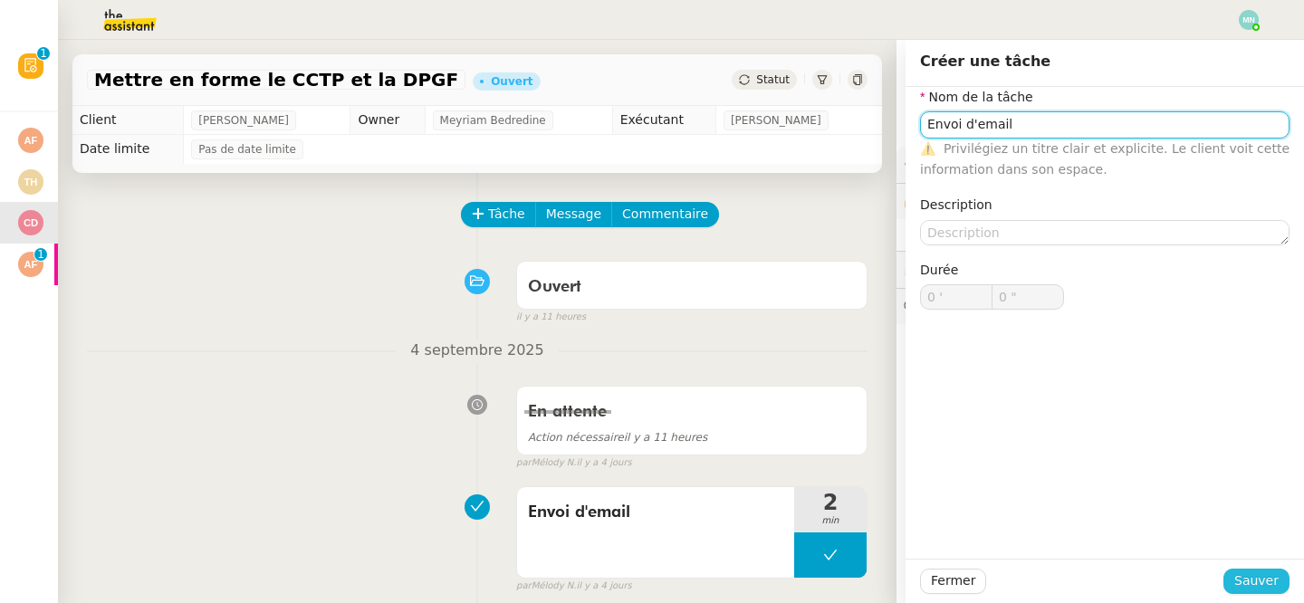
type input "Envoi d'email"
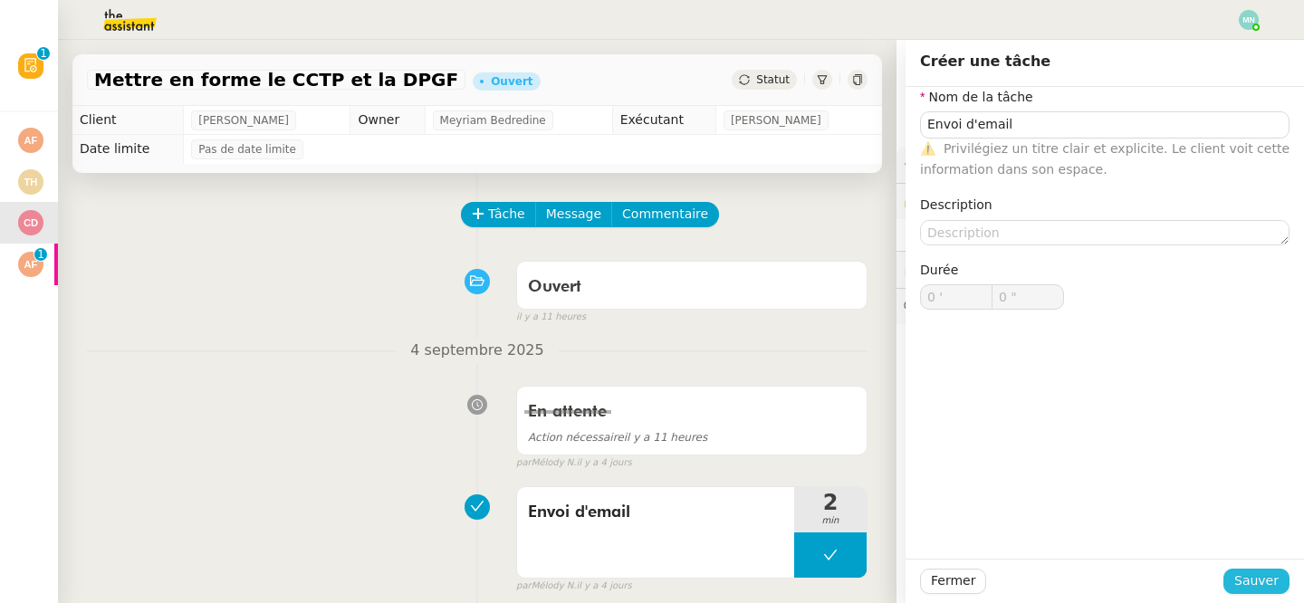
click at [1278, 584] on span "Sauver" at bounding box center [1256, 580] width 44 height 21
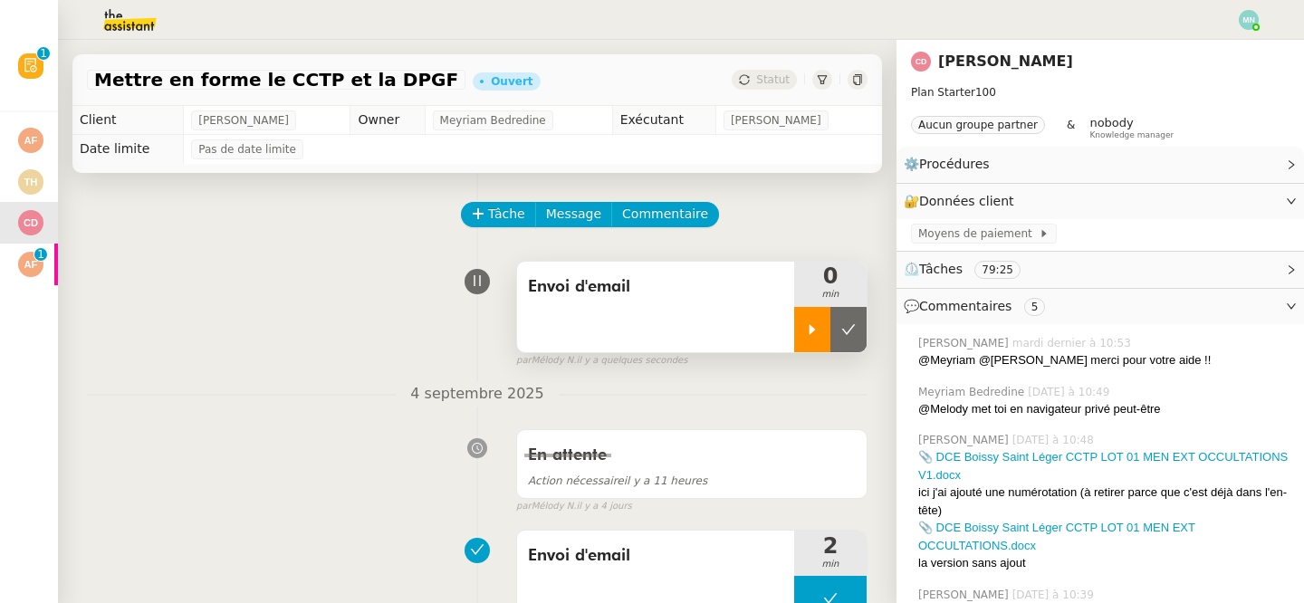
click at [819, 330] on icon at bounding box center [812, 329] width 14 height 14
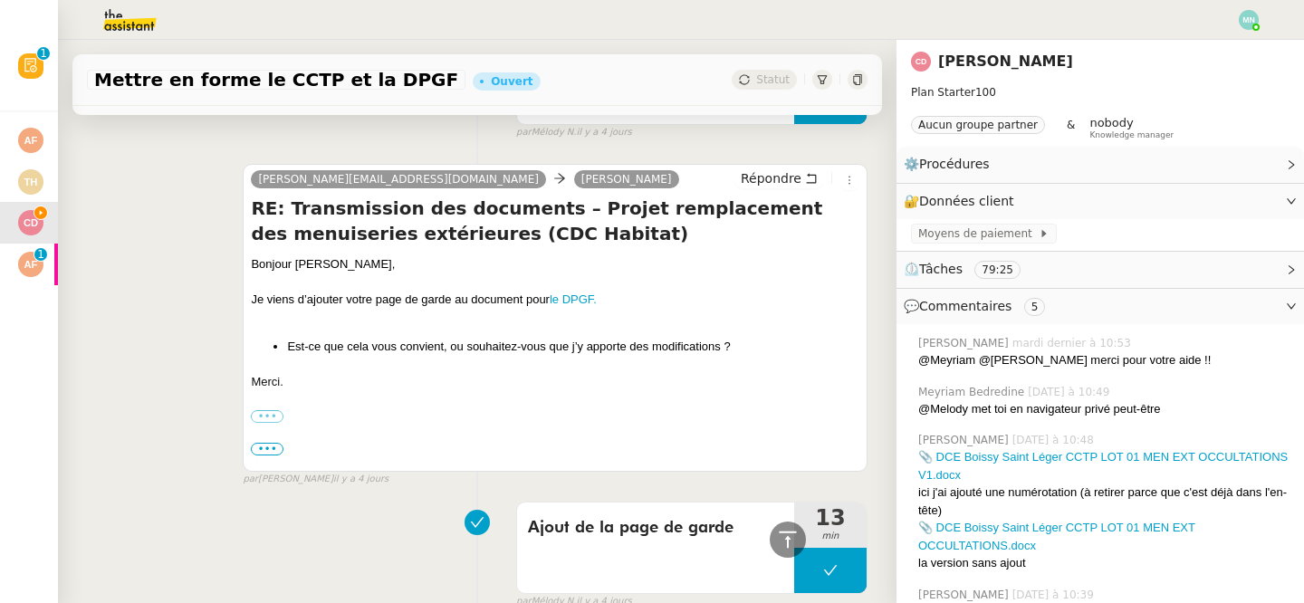
scroll to position [500, 0]
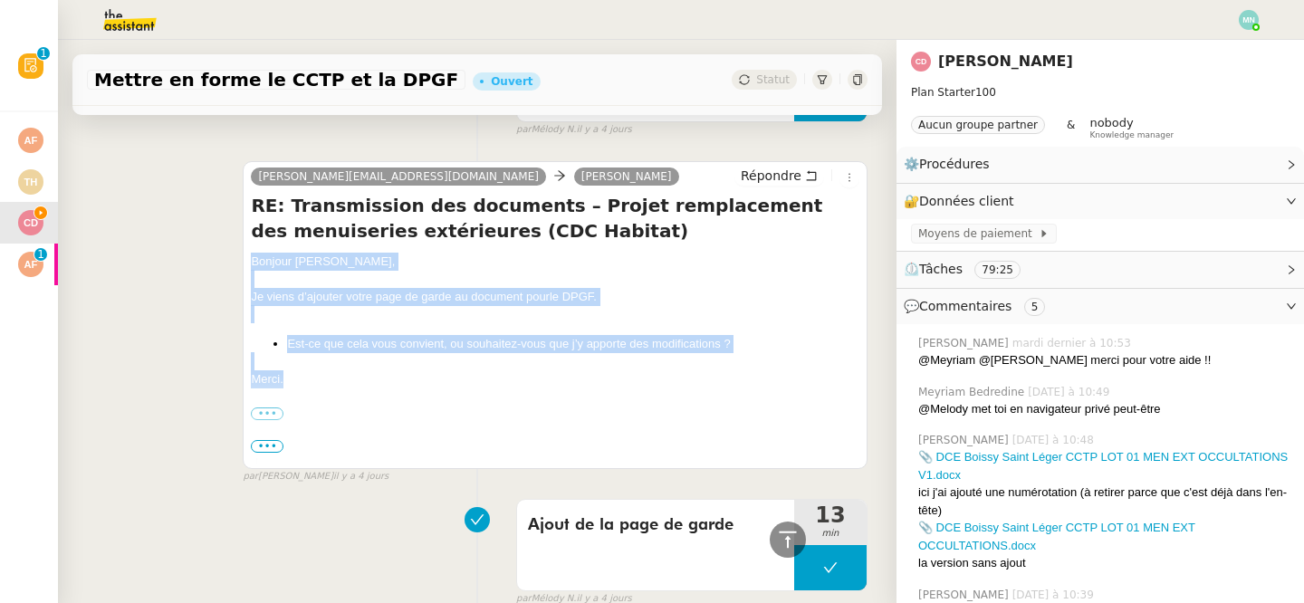
drag, startPoint x: 299, startPoint y: 373, endPoint x: 241, endPoint y: 261, distance: 126.4
click at [242, 261] on div "[PERSON_NAME][EMAIL_ADDRESS][DOMAIN_NAME] [PERSON_NAME] Répondre RE: Transmissi…" at bounding box center [477, 315] width 781 height 340
copy div "Bonjour [PERSON_NAME], Je viens d’ajouter votre page de garde au document pour …"
click at [757, 172] on span "Répondre" at bounding box center [771, 176] width 61 height 18
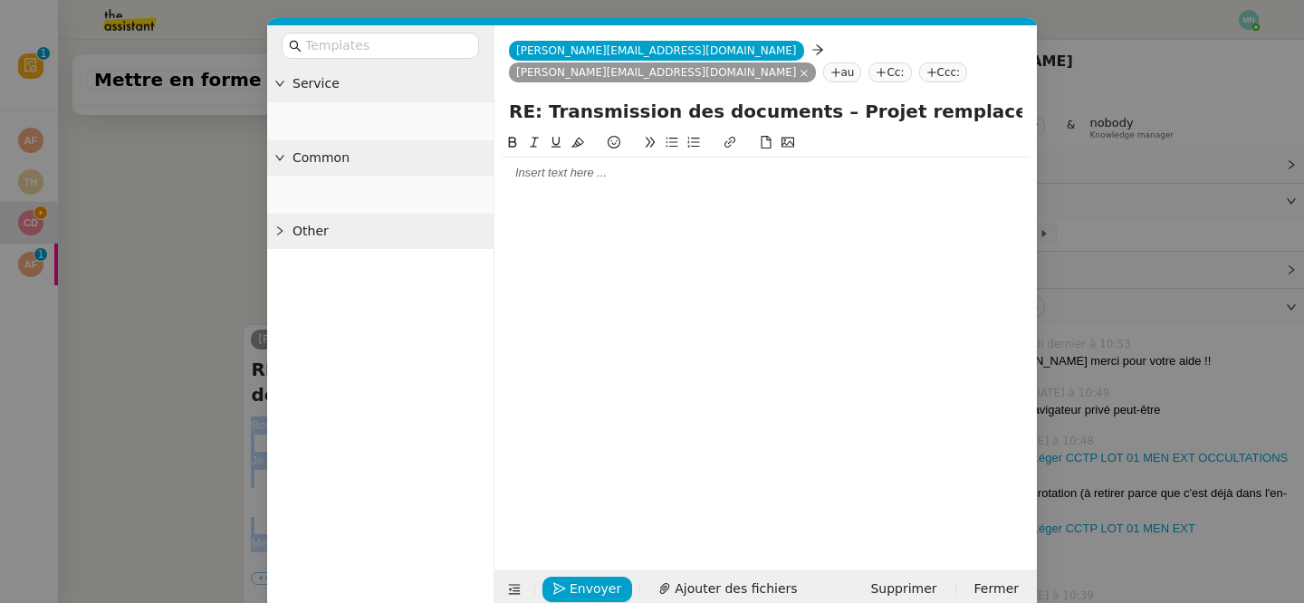
scroll to position [663, 0]
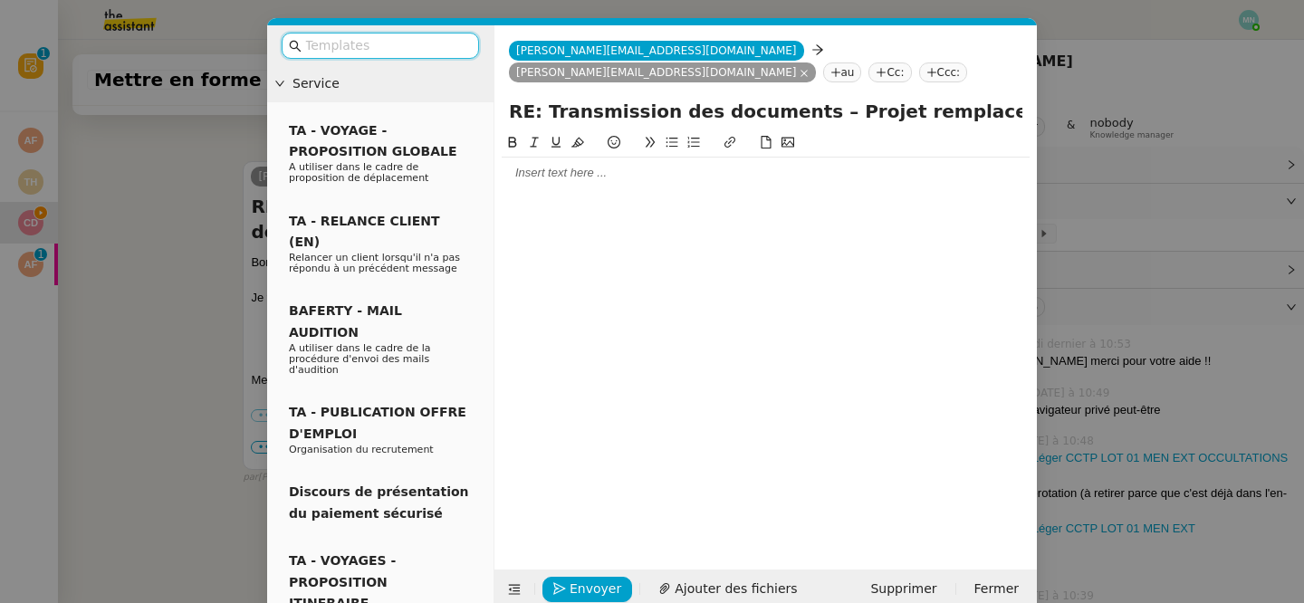
click at [405, 49] on input "text" at bounding box center [386, 45] width 163 height 21
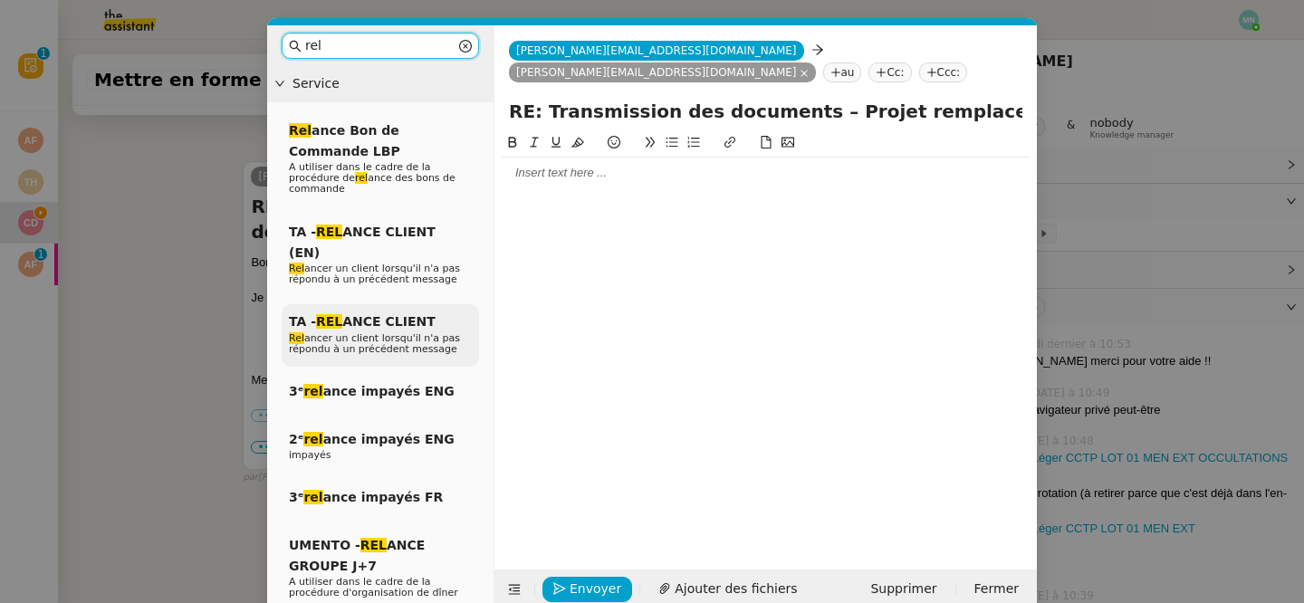
type input "rel"
click at [398, 314] on span "TA - REL ANCE CLIENT" at bounding box center [362, 321] width 147 height 14
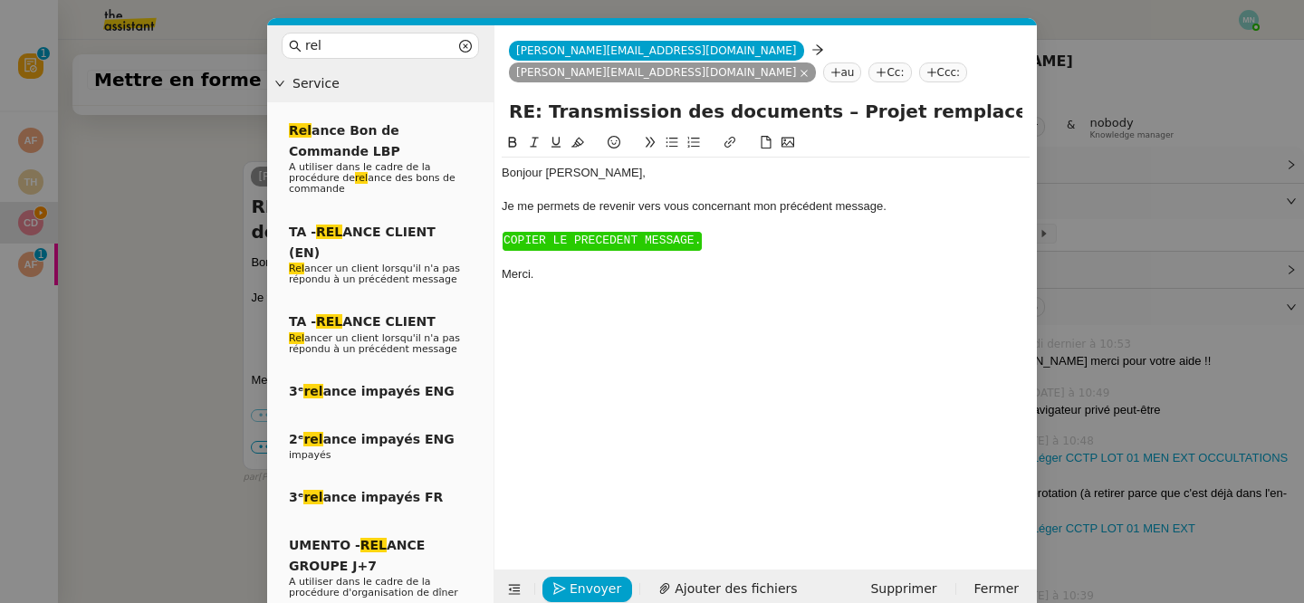
scroll to position [787, 0]
drag, startPoint x: 714, startPoint y: 249, endPoint x: 549, endPoint y: 225, distance: 166.6
click at [549, 225] on div "Bonjour ﻿[PERSON_NAME], Je me permets de revenir vers vous concernant mon précé…" at bounding box center [766, 224] width 528 height 132
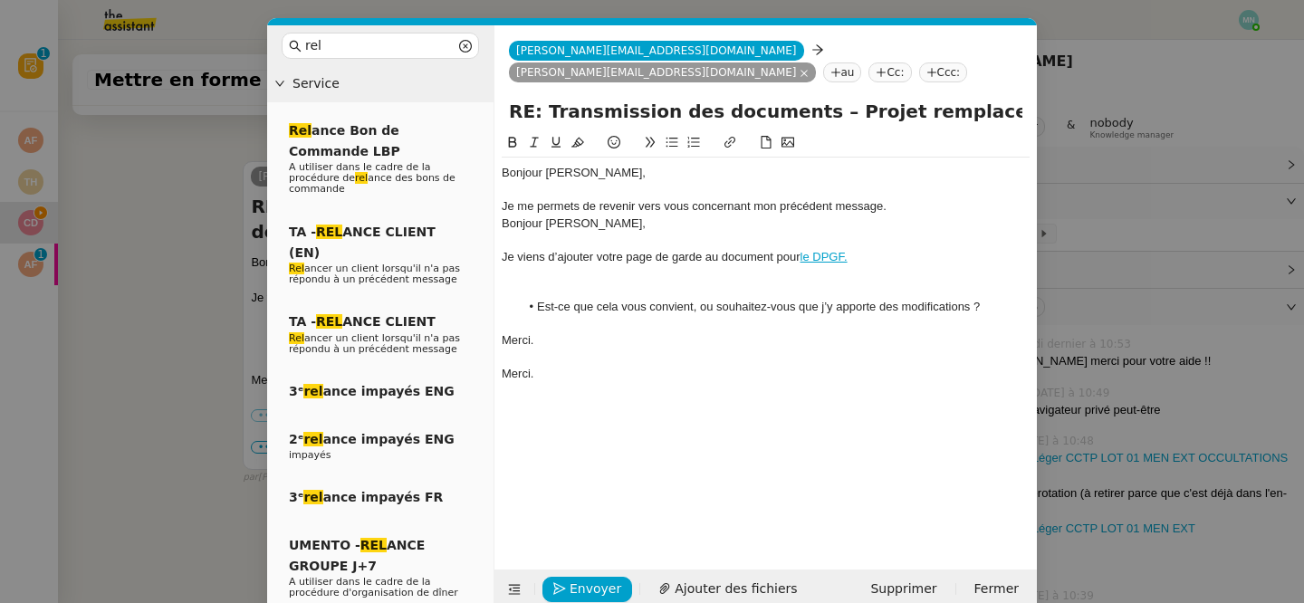
scroll to position [875, 0]
click at [587, 245] on div at bounding box center [766, 240] width 528 height 16
drag, startPoint x: 608, startPoint y: 228, endPoint x: 522, endPoint y: 227, distance: 86.0
click at [522, 227] on div "Bonjour [PERSON_NAME]," at bounding box center [766, 224] width 528 height 16
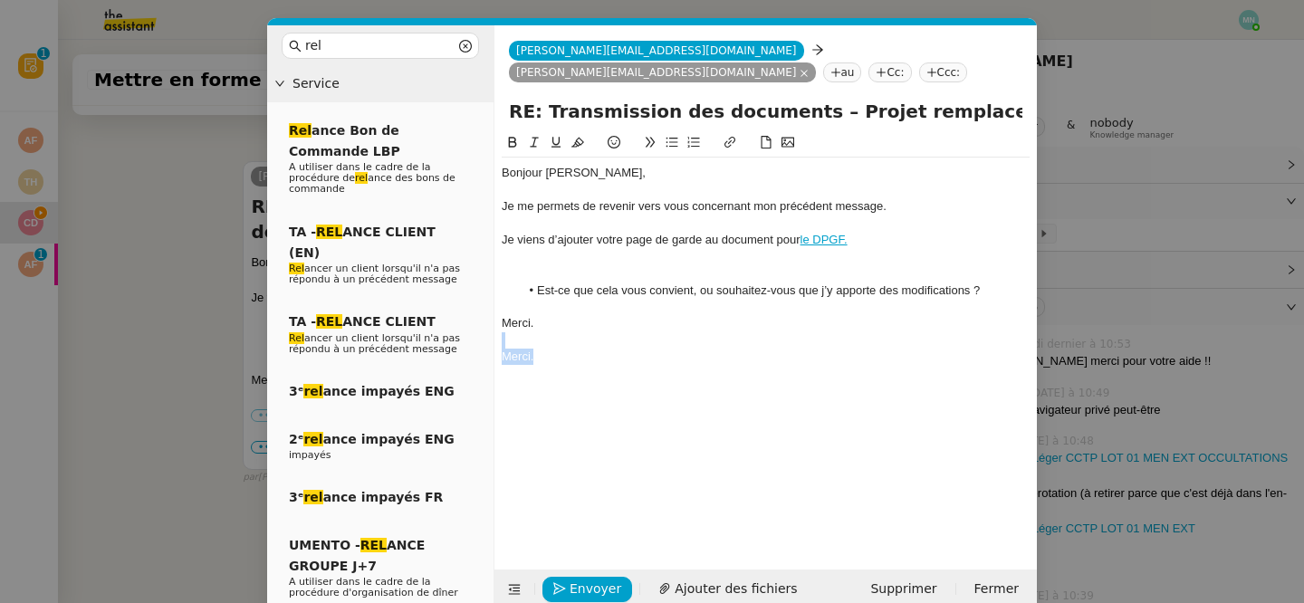
drag, startPoint x: 572, startPoint y: 339, endPoint x: 537, endPoint y: 382, distance: 56.0
click at [537, 382] on div "Bonjour ﻿[PERSON_NAME], Je me permets de revenir vers vous concernant mon précé…" at bounding box center [766, 336] width 528 height 409
click at [587, 597] on span "Envoyer" at bounding box center [596, 589] width 52 height 21
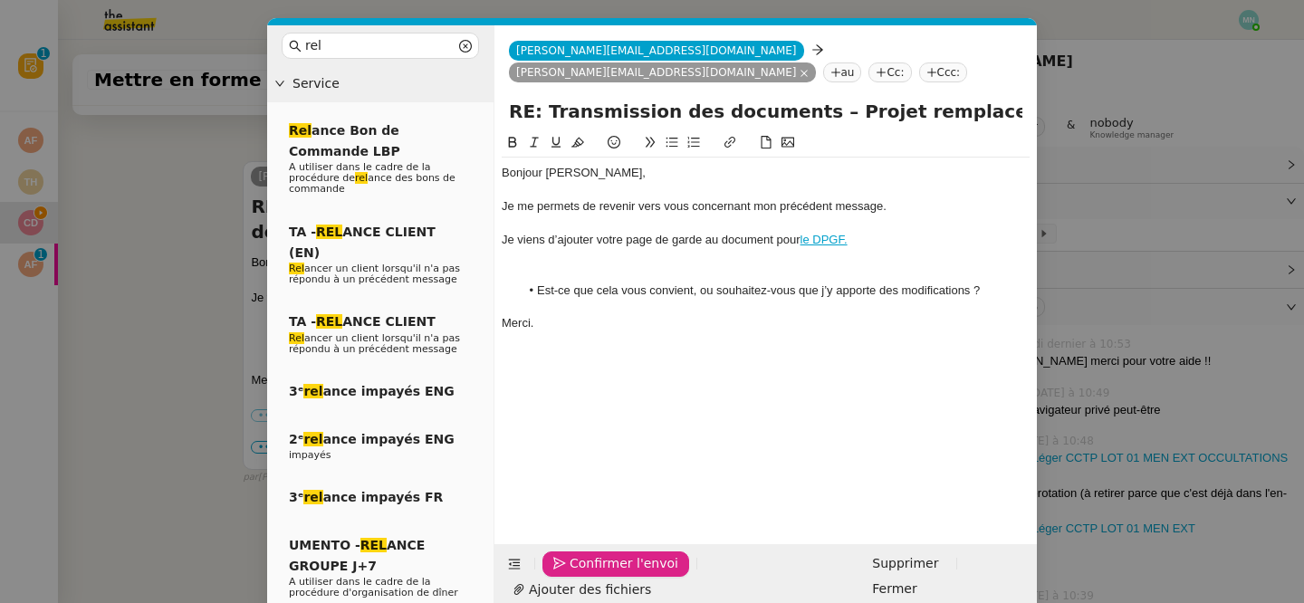
click at [587, 574] on span "Confirmer l'envoi" at bounding box center [624, 563] width 109 height 21
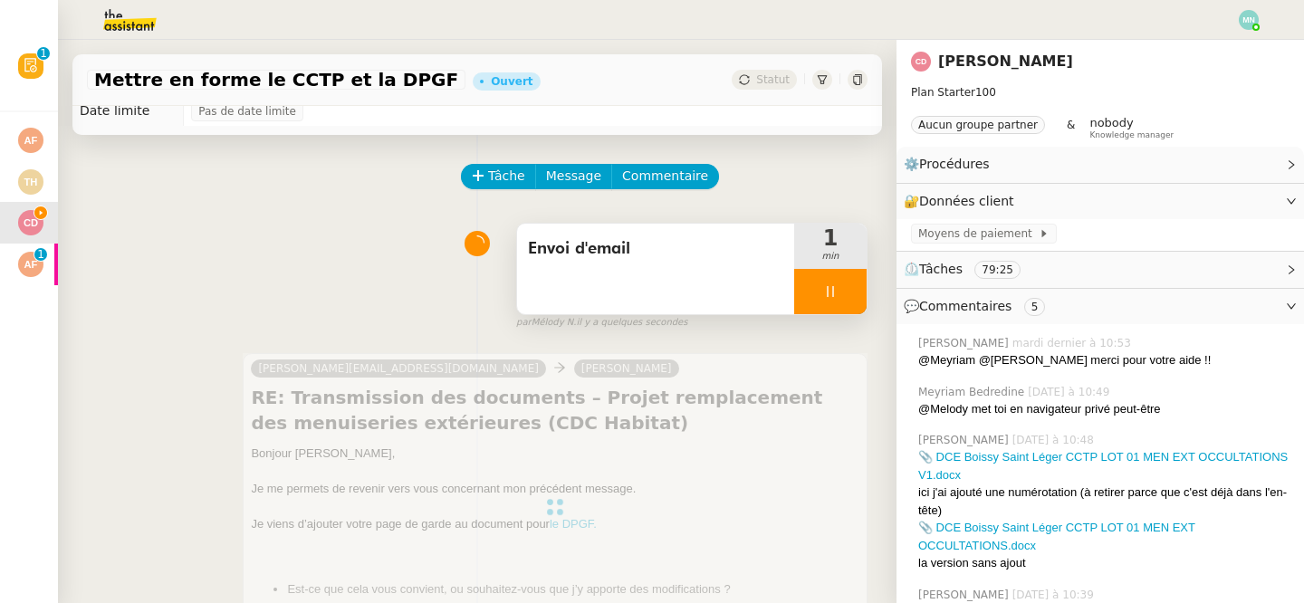
scroll to position [0, 0]
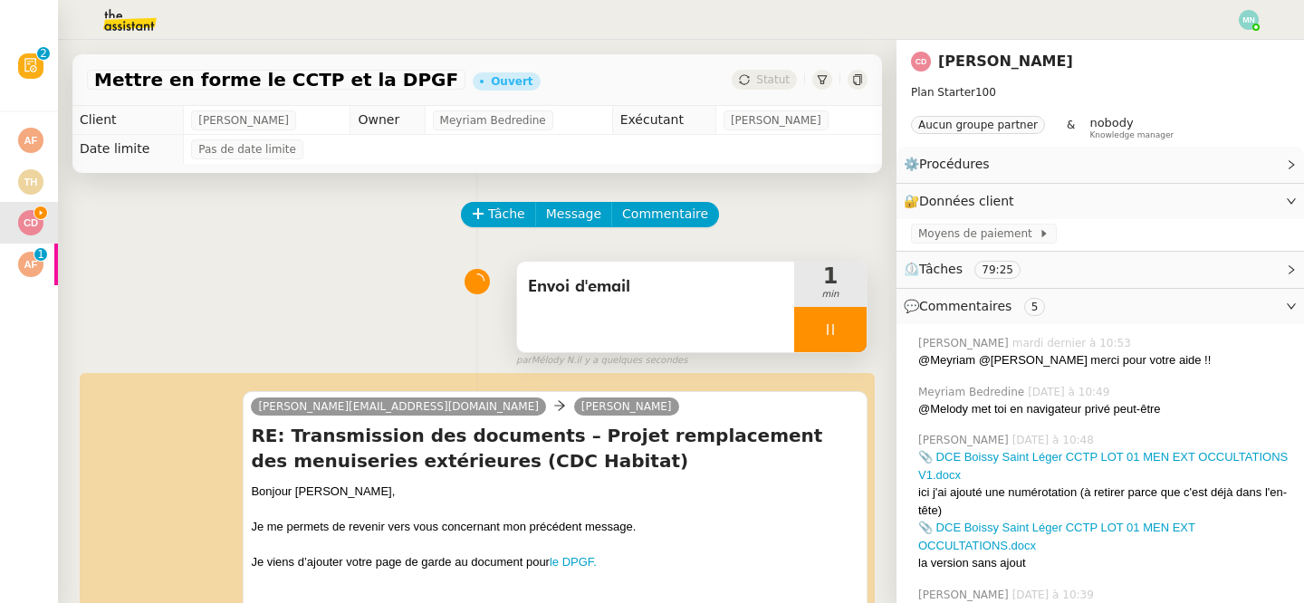
click at [820, 330] on div at bounding box center [830, 329] width 72 height 45
click at [836, 330] on button at bounding box center [848, 329] width 36 height 45
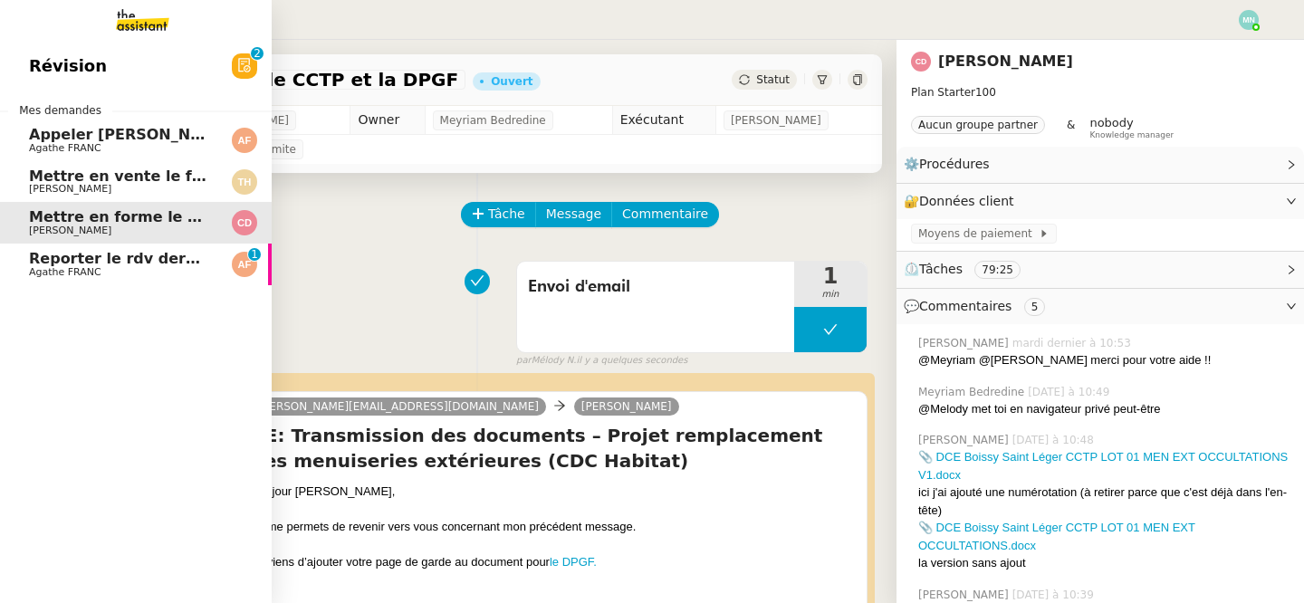
click at [45, 265] on span "Reporter le rdv dermatologue" at bounding box center [151, 258] width 244 height 17
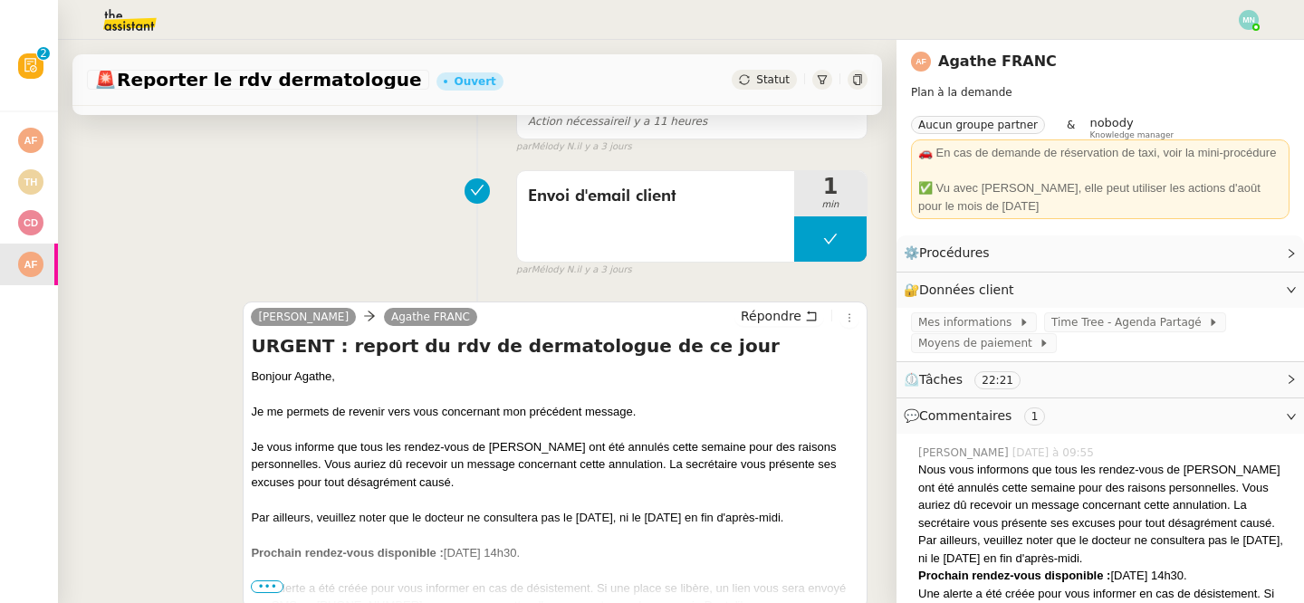
scroll to position [360, 0]
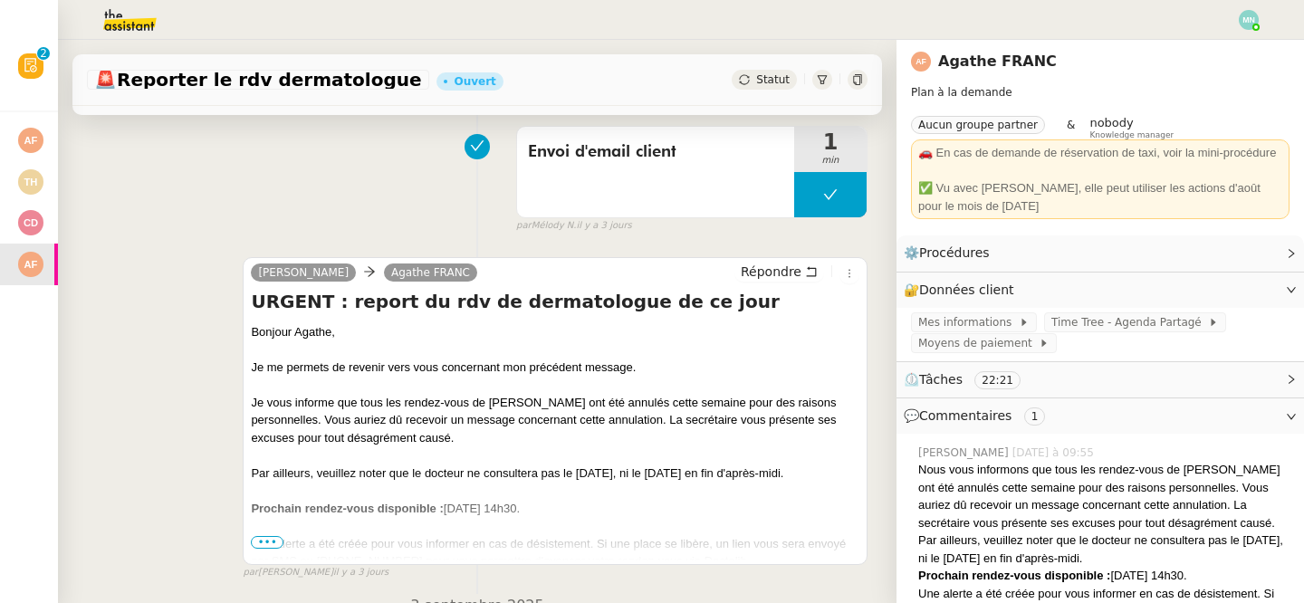
click at [267, 541] on span "•••" at bounding box center [267, 542] width 33 height 13
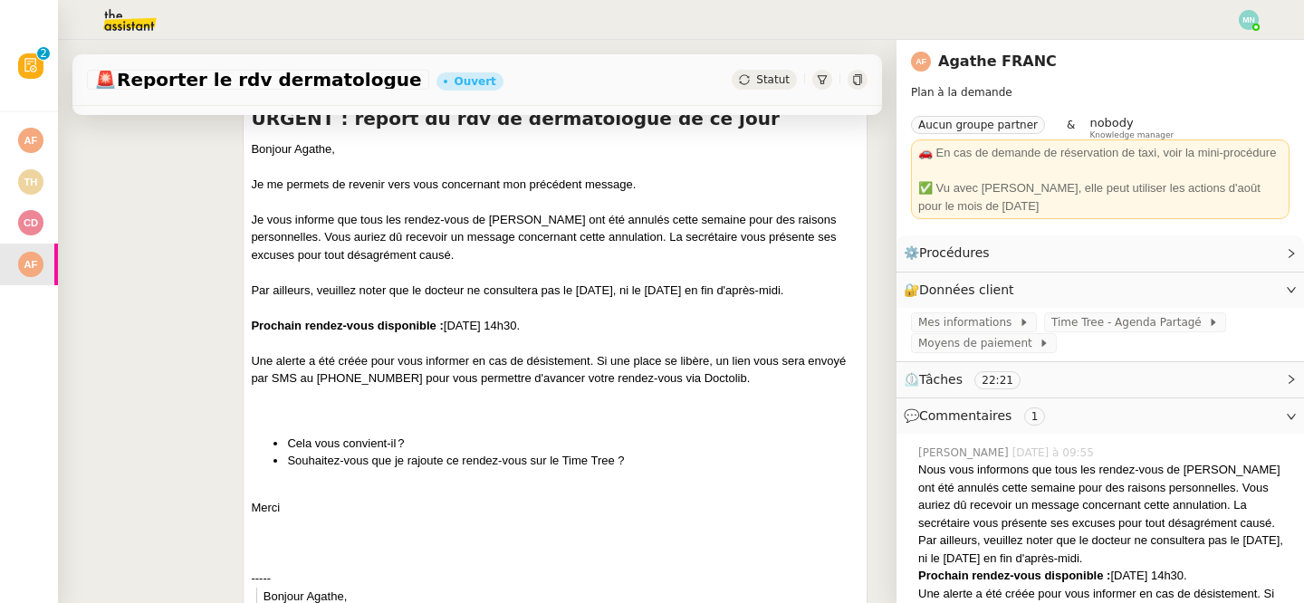
scroll to position [545, 0]
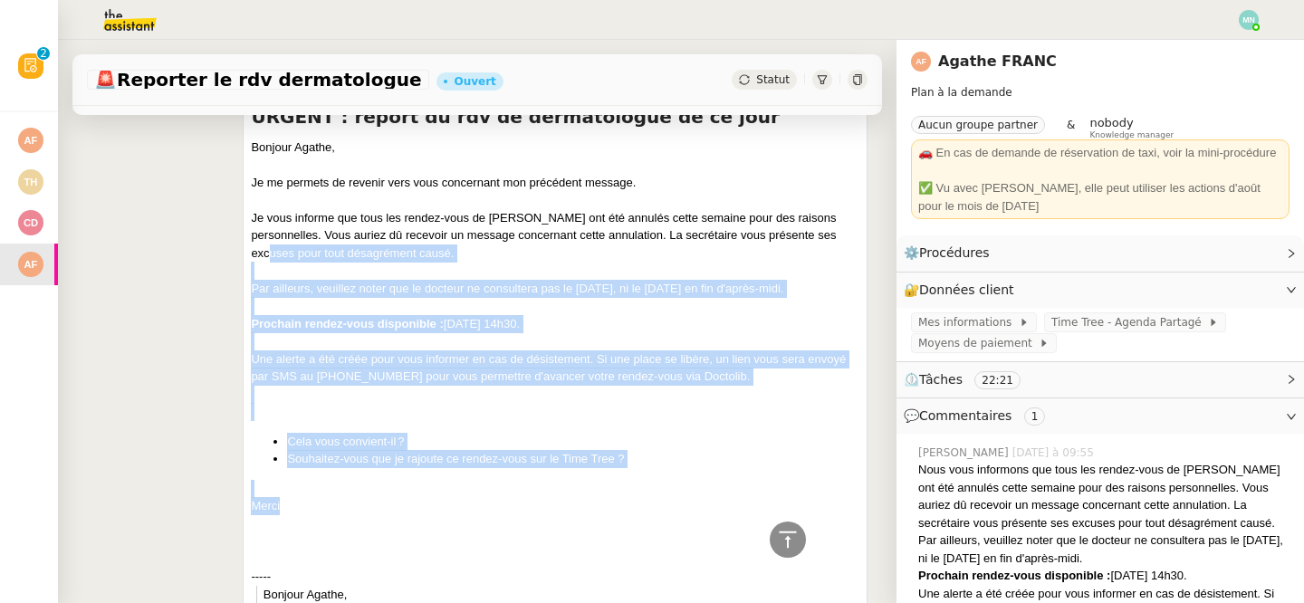
drag, startPoint x: 288, startPoint y: 500, endPoint x: 253, endPoint y: 253, distance: 249.7
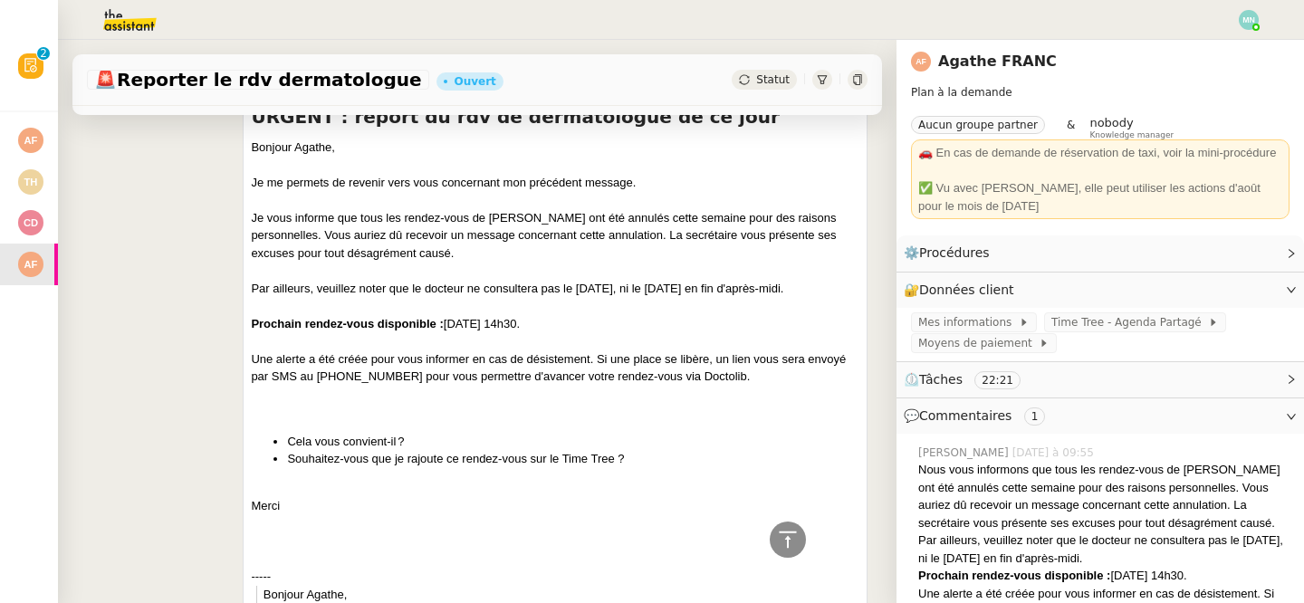
click at [259, 147] on div "Bonjour ﻿Agathe﻿," at bounding box center [555, 148] width 609 height 18
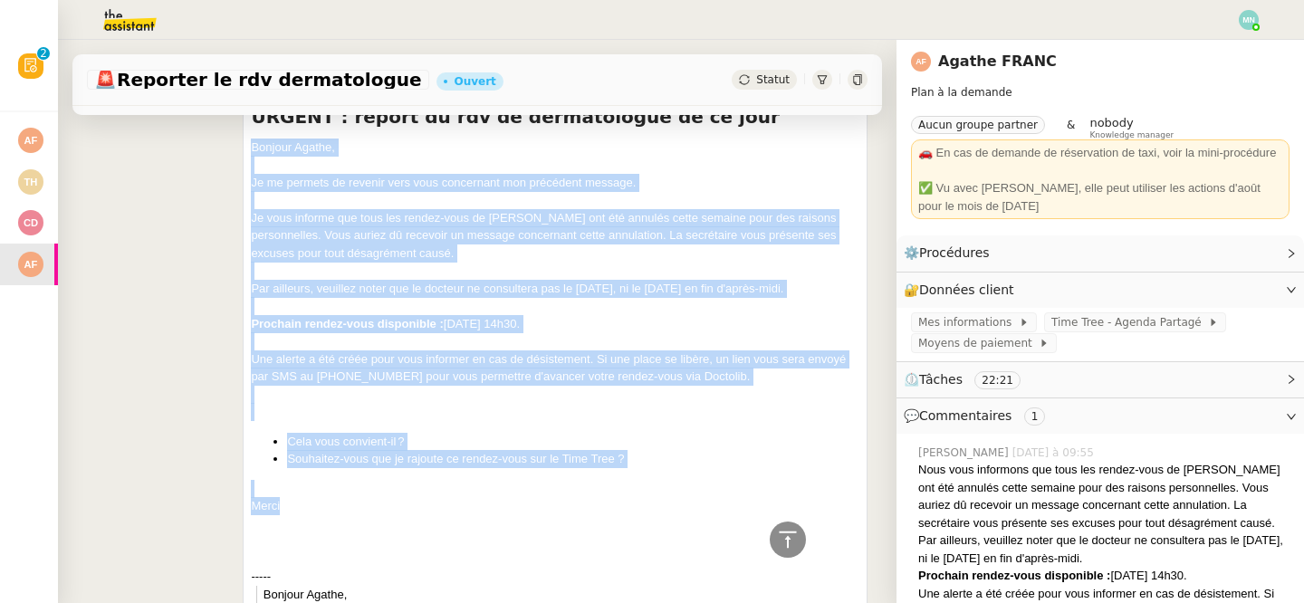
drag, startPoint x: 252, startPoint y: 146, endPoint x: 348, endPoint y: 502, distance: 368.6
copy div "Bonjour ﻿Agathe﻿, Je me permets de revenir vers vous concernant mon précédent m…"
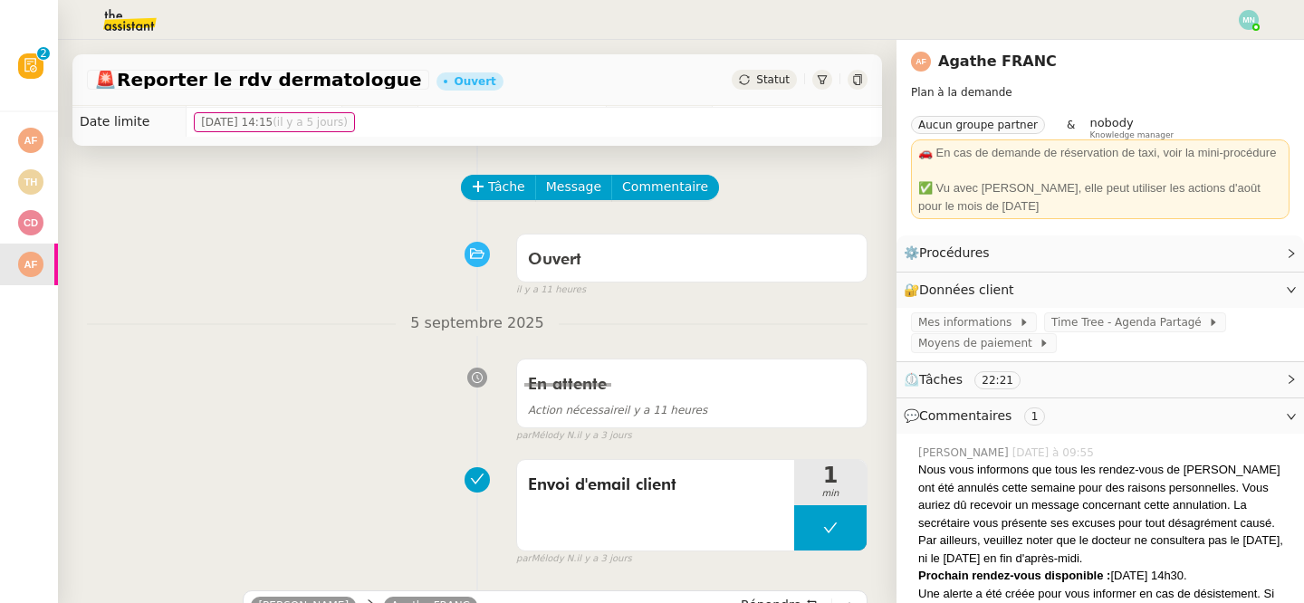
scroll to position [0, 0]
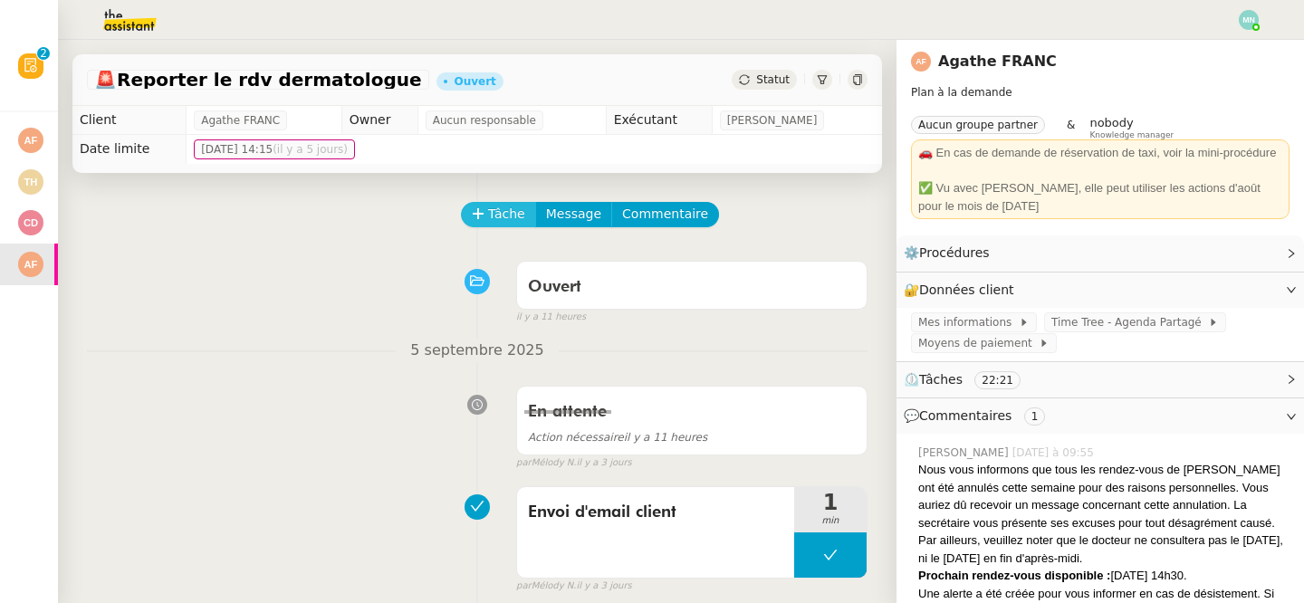
click at [500, 202] on button "Tâche" at bounding box center [498, 214] width 75 height 25
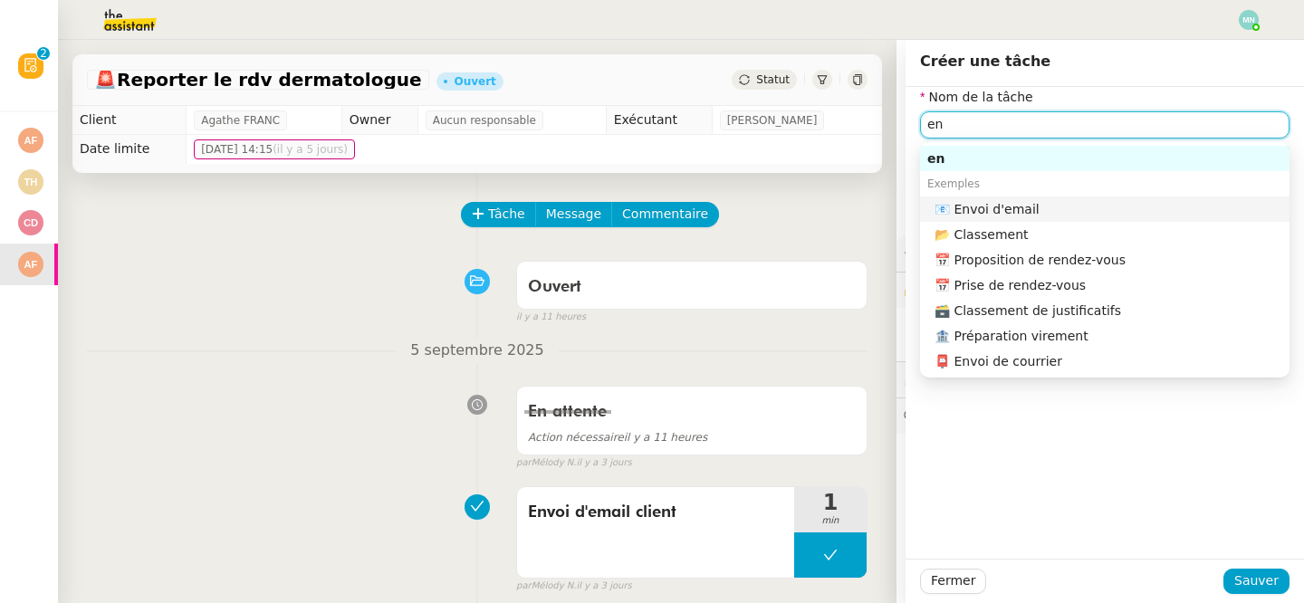
click at [1000, 202] on div "📧 Envoi d'email" at bounding box center [1109, 209] width 348 height 16
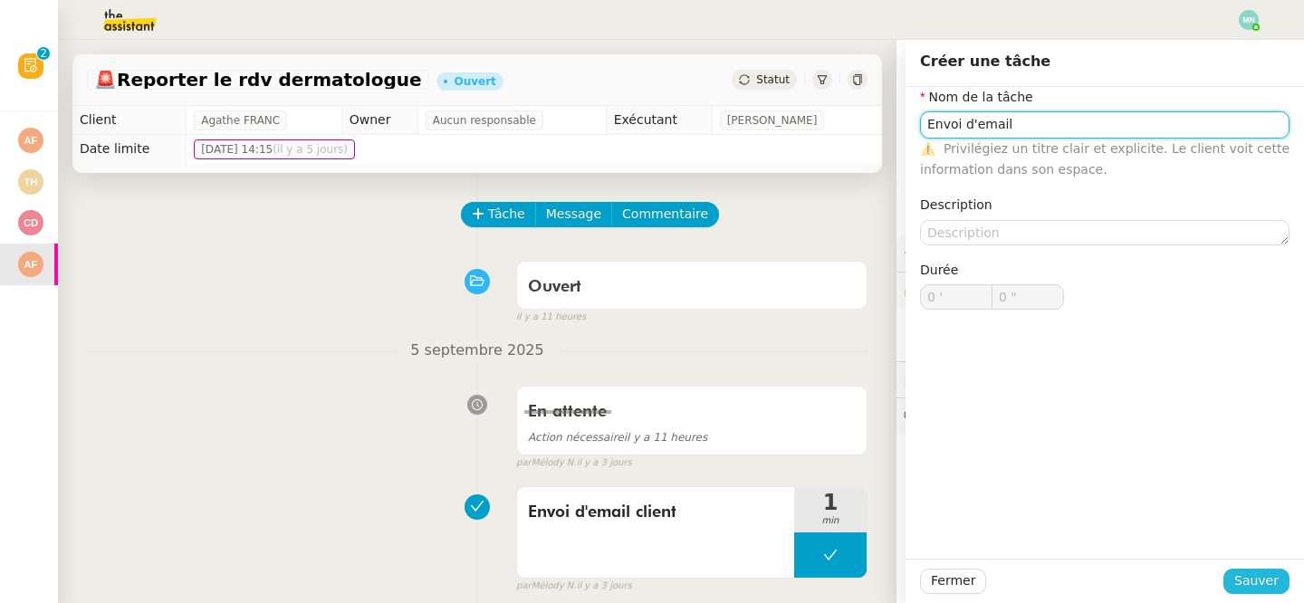
type input "Envoi d'email"
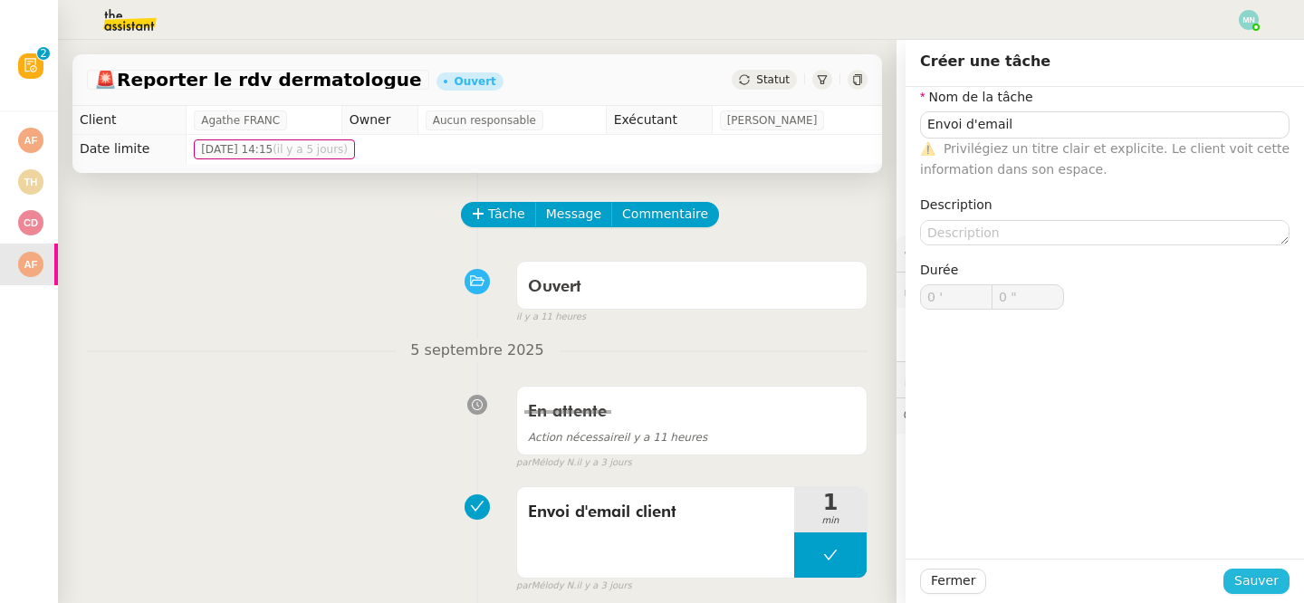
click at [1260, 581] on span "Sauver" at bounding box center [1256, 580] width 44 height 21
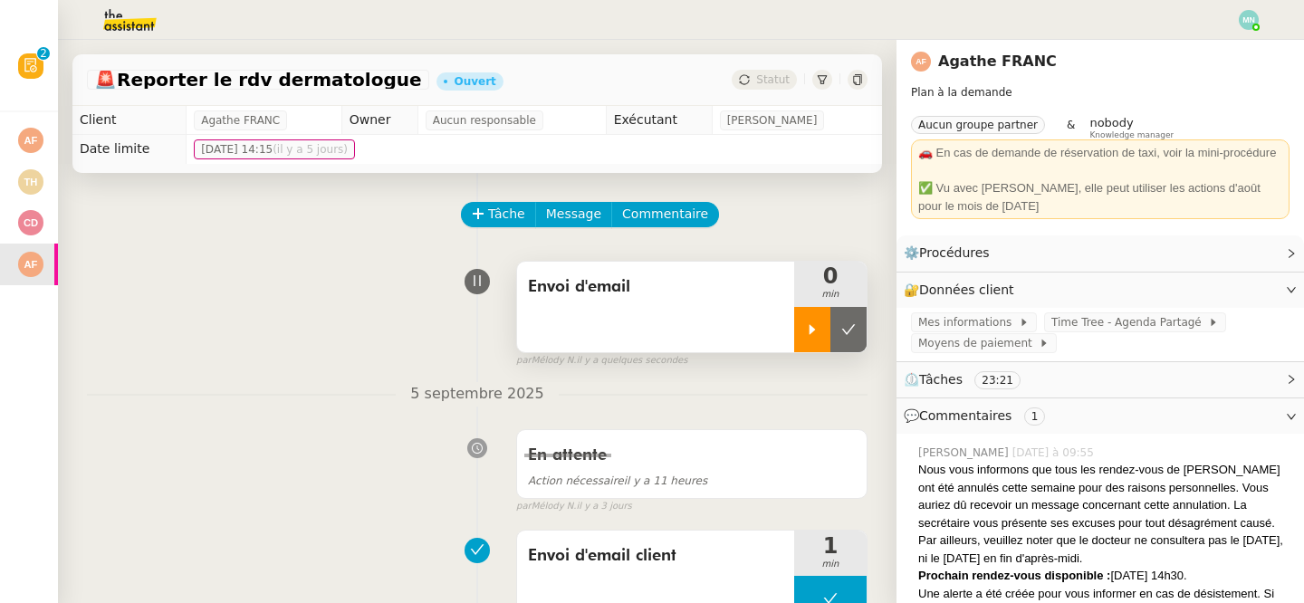
click at [814, 323] on icon at bounding box center [812, 329] width 14 height 14
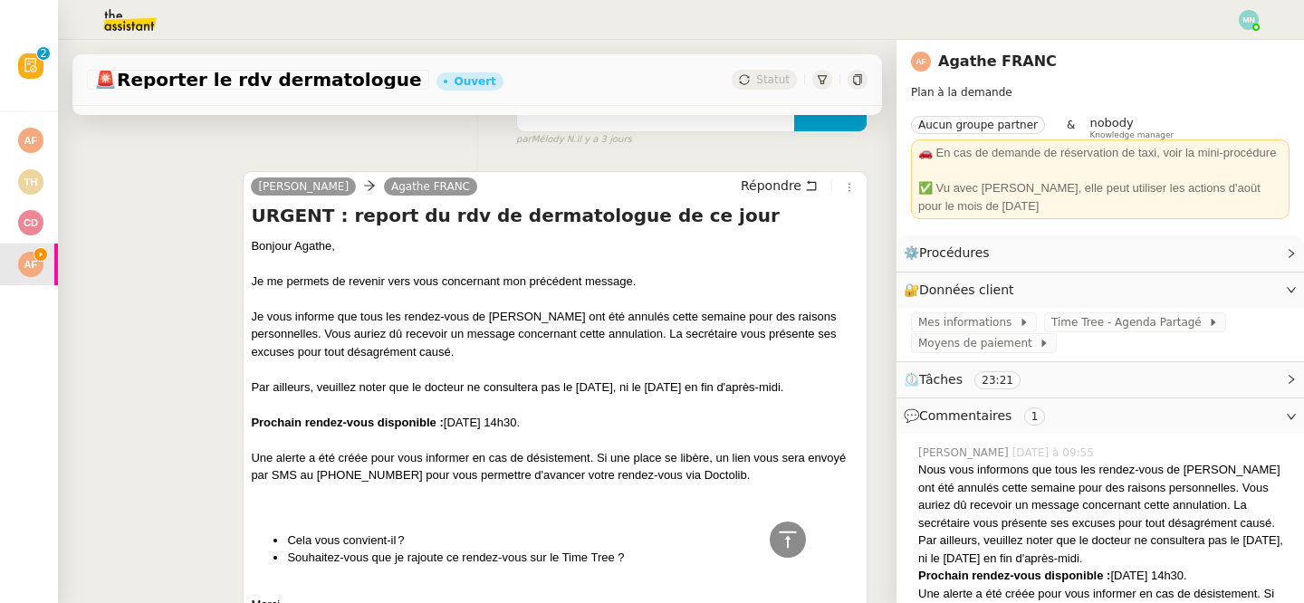
scroll to position [446, 0]
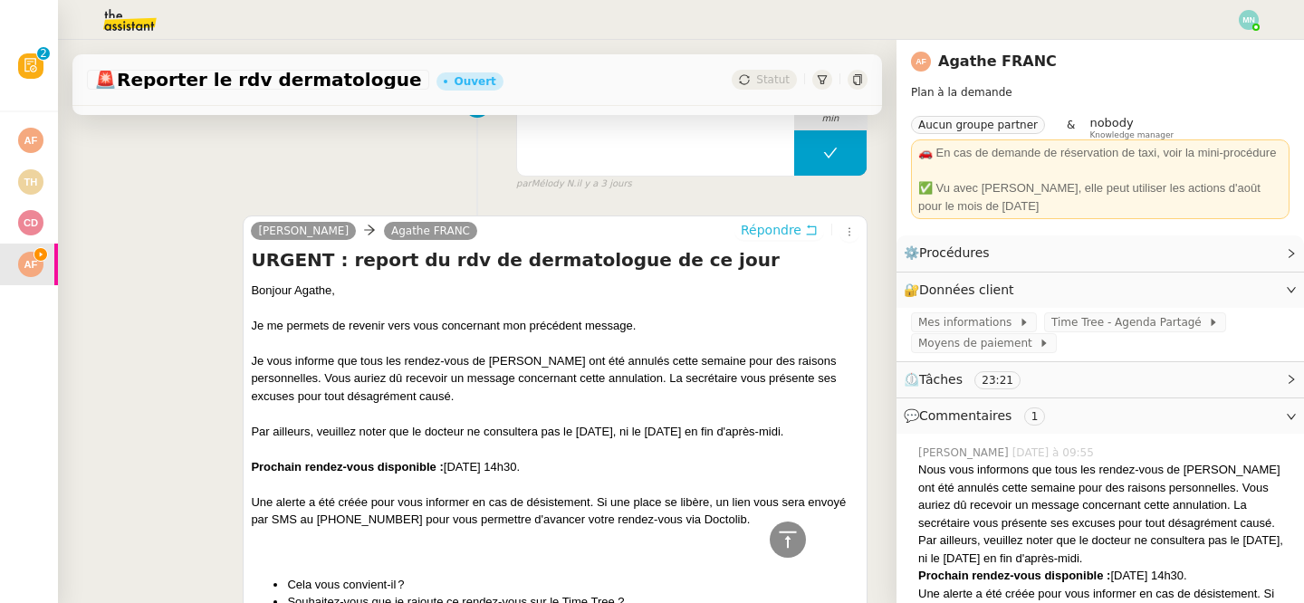
click at [775, 233] on span "Répondre" at bounding box center [771, 230] width 61 height 18
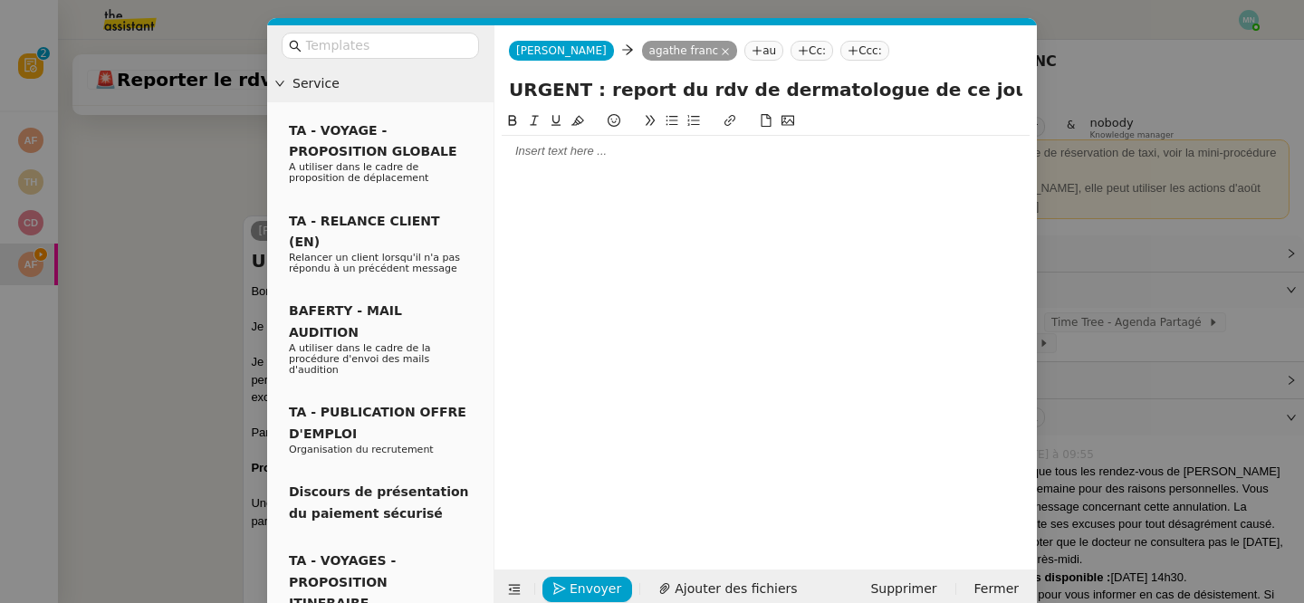
click at [543, 149] on div at bounding box center [766, 151] width 528 height 16
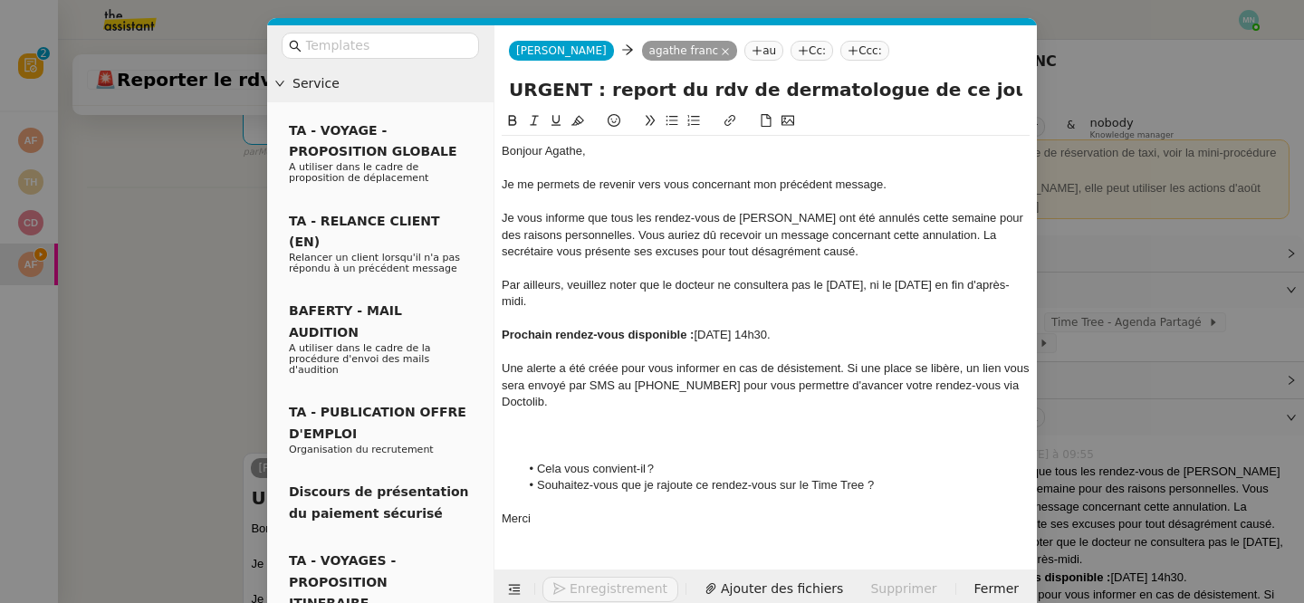
scroll to position [820, 0]
click at [586, 427] on div at bounding box center [766, 435] width 528 height 16
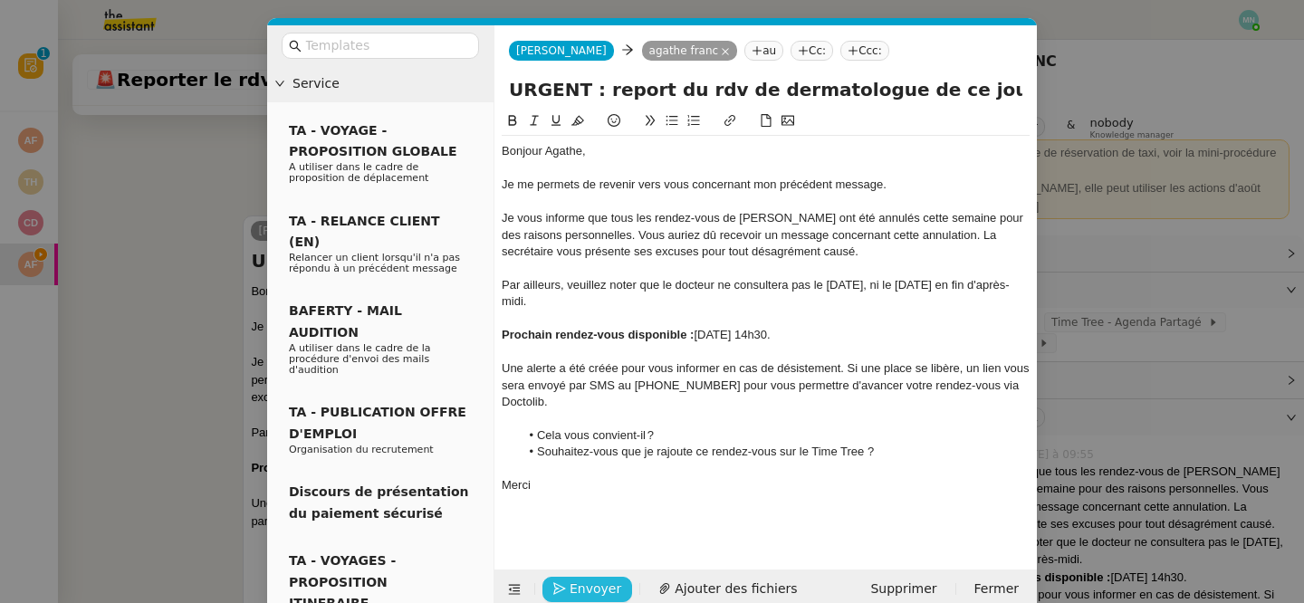
click at [593, 590] on span "Envoyer" at bounding box center [596, 589] width 52 height 21
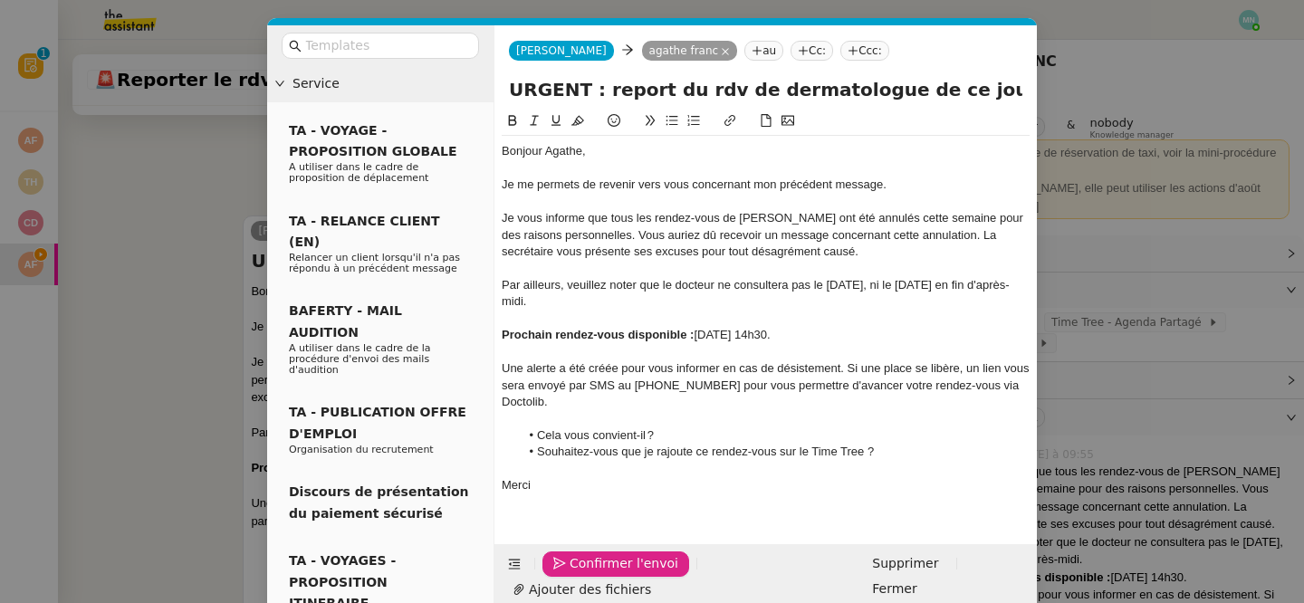
click at [593, 574] on span "Confirmer l'envoi" at bounding box center [624, 563] width 109 height 21
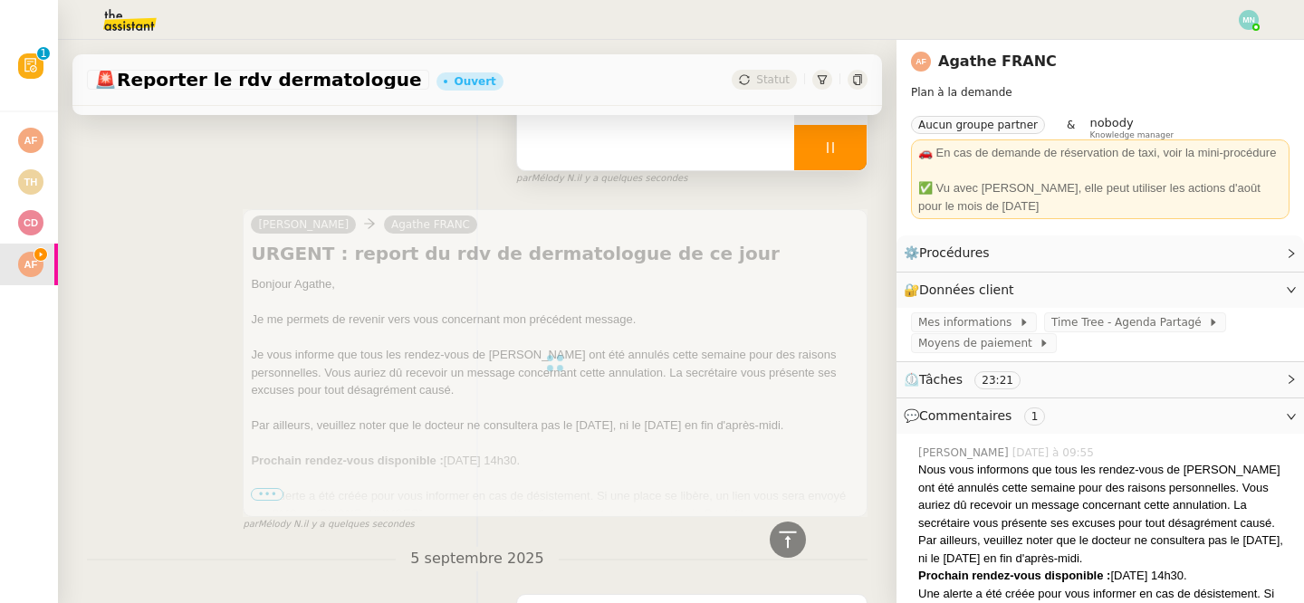
scroll to position [0, 0]
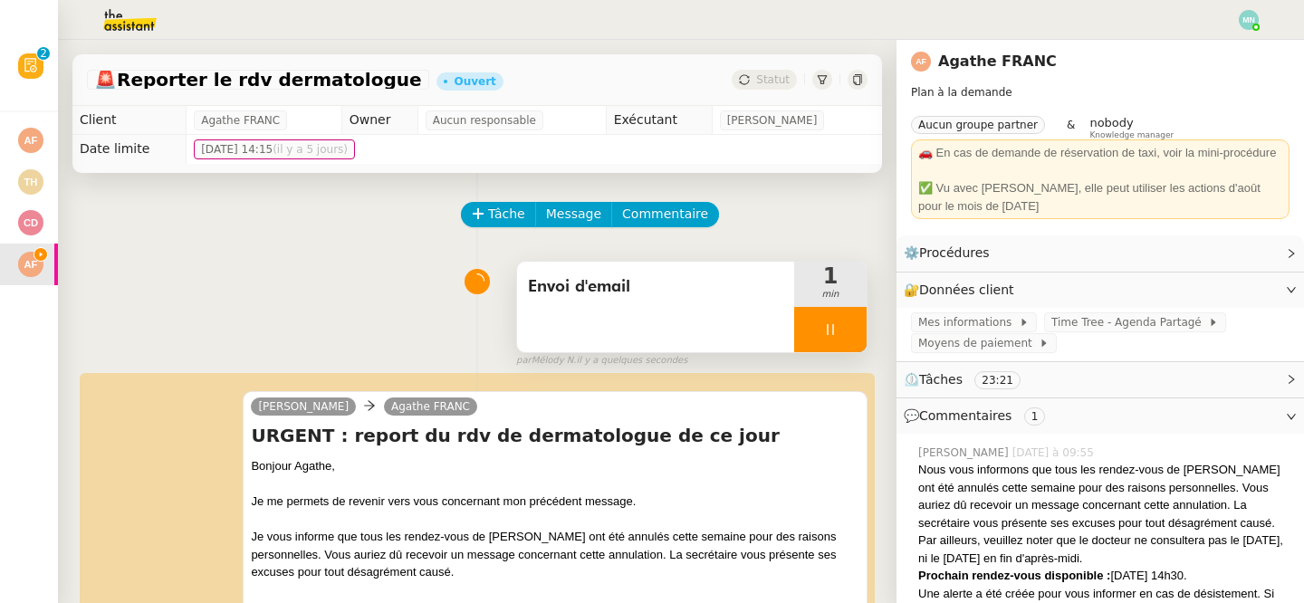
click at [814, 330] on div at bounding box center [830, 329] width 72 height 45
click at [858, 342] on button at bounding box center [848, 329] width 36 height 45
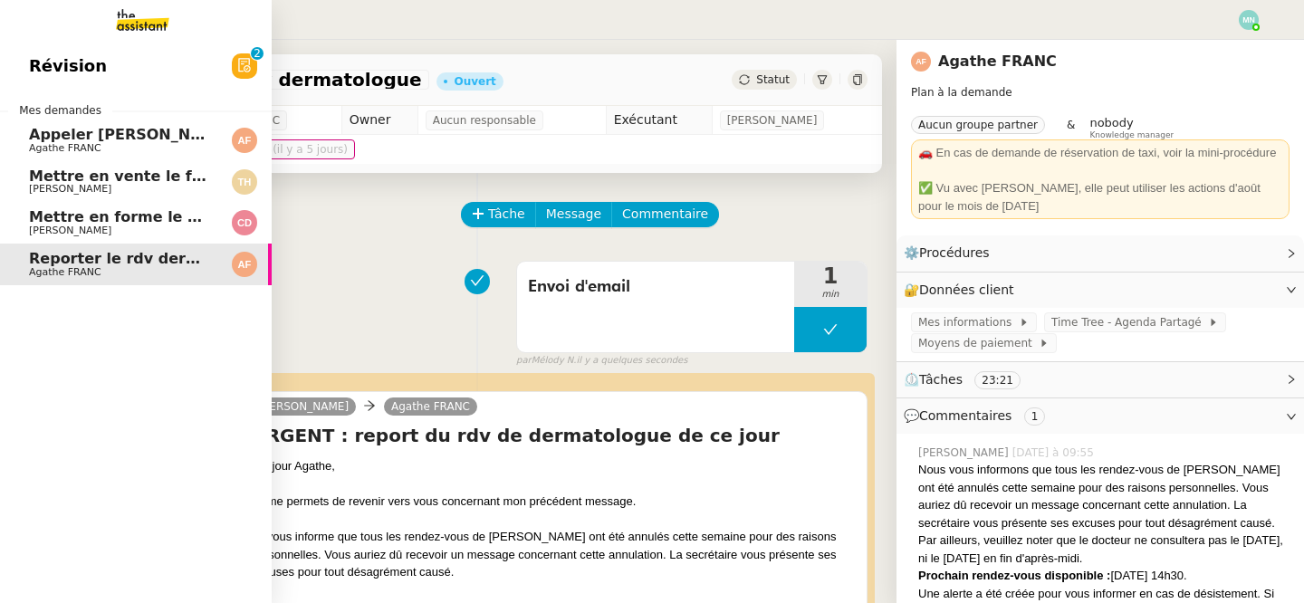
click at [142, 148] on span "Agathe FRANC" at bounding box center [120, 148] width 183 height 11
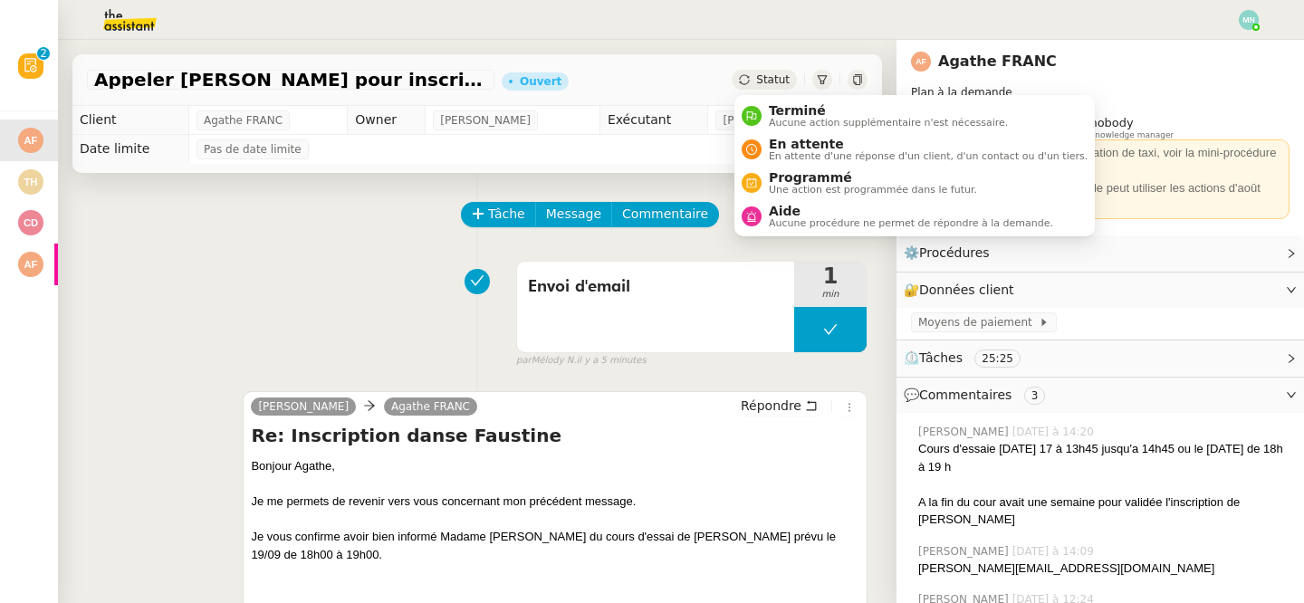
click at [770, 84] on span "Statut" at bounding box center [773, 79] width 34 height 13
click at [821, 149] on span "En attente" at bounding box center [928, 144] width 319 height 14
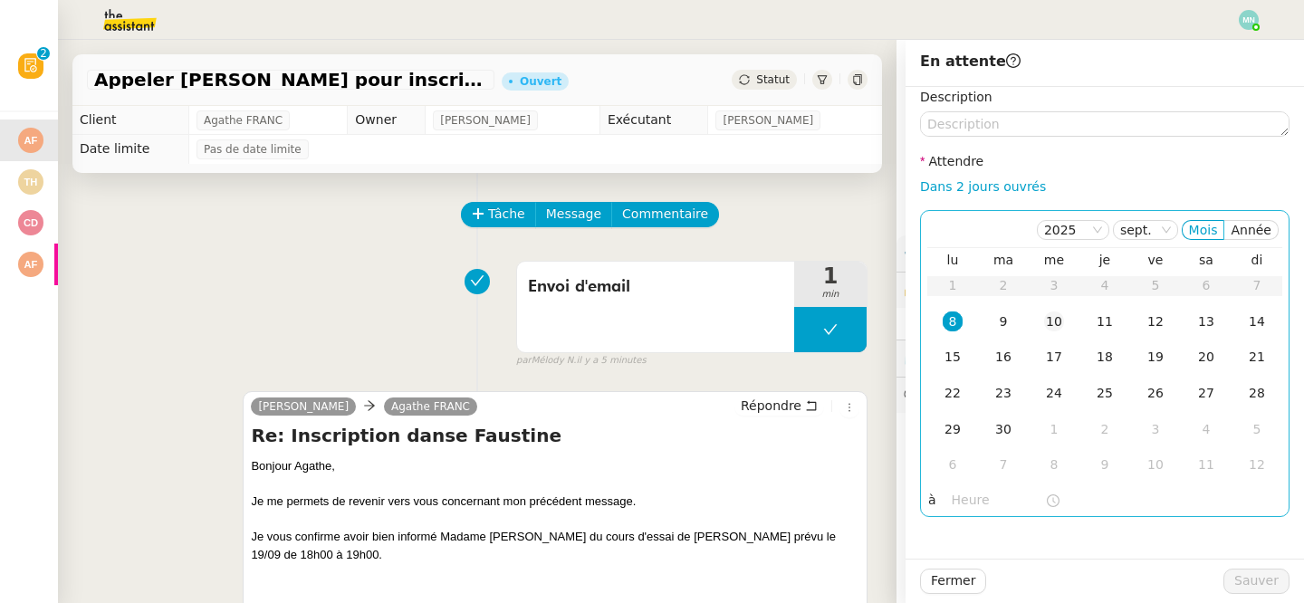
click at [1055, 319] on div "10" at bounding box center [1054, 322] width 20 height 20
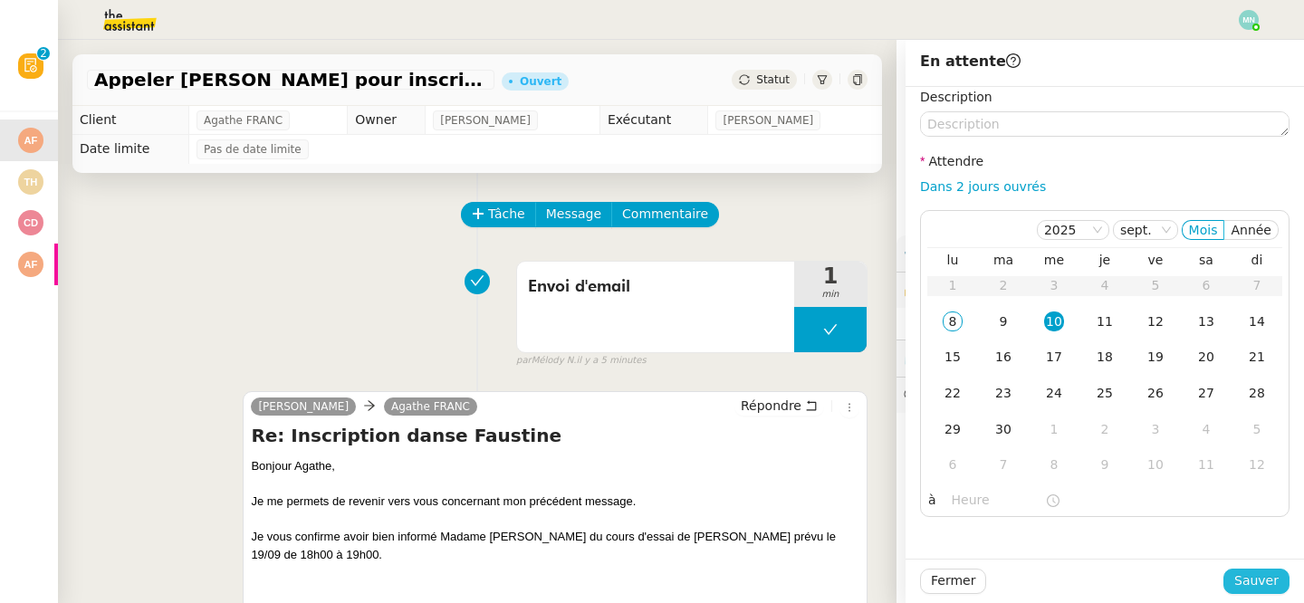
click at [1270, 576] on span "Sauver" at bounding box center [1256, 580] width 44 height 21
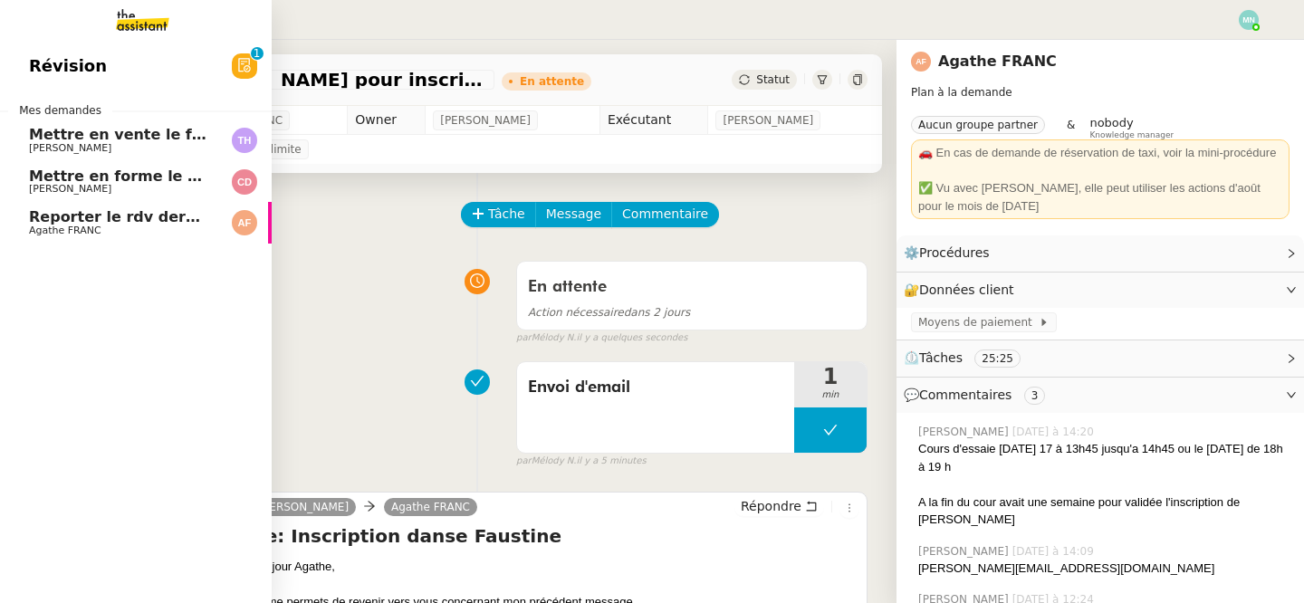
click at [62, 141] on span "Mettre en vente le frigo sur Le Bon Coin" at bounding box center [193, 134] width 328 height 17
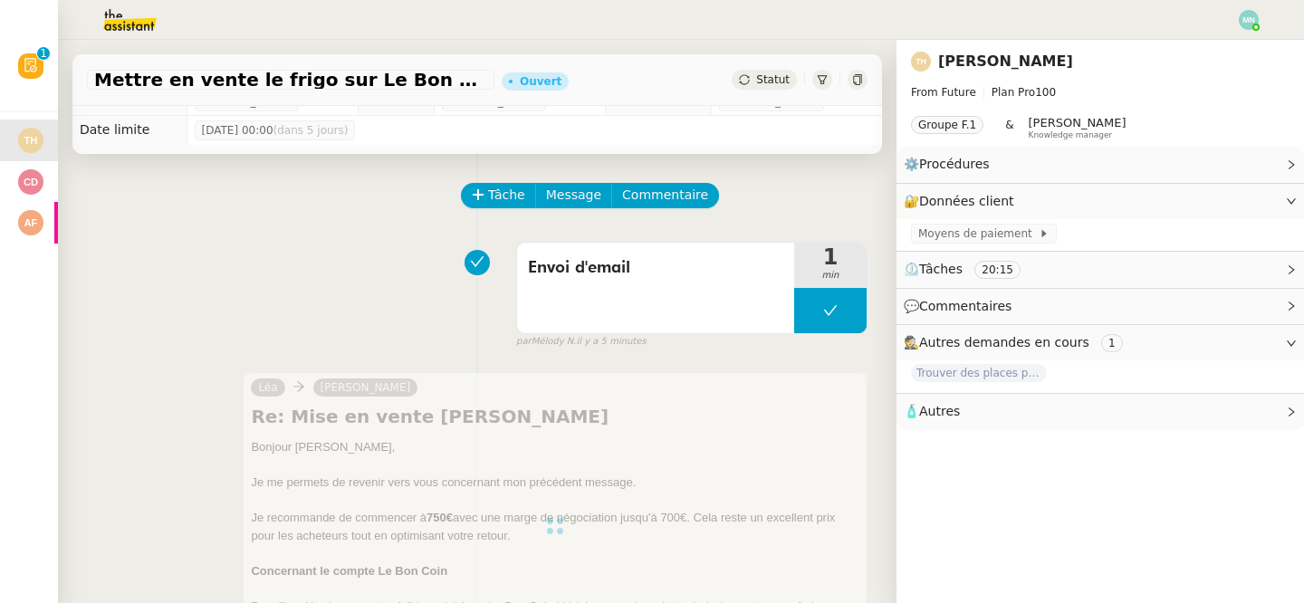
scroll to position [20, 0]
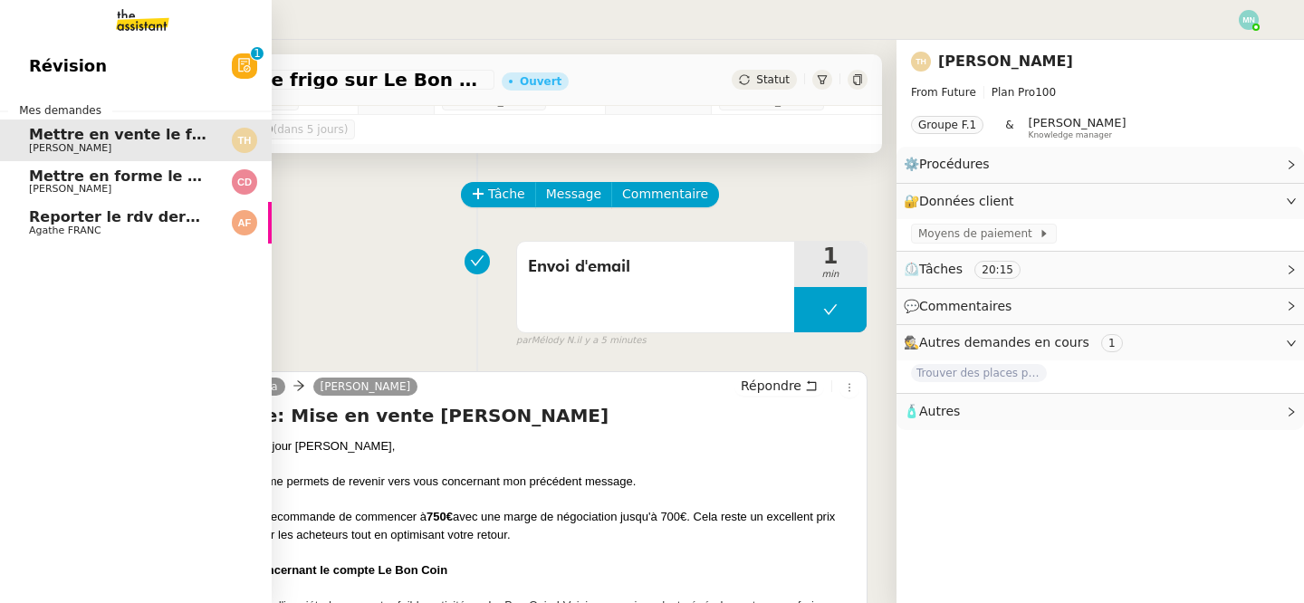
click at [53, 183] on span "Mettre en forme le CCTP et la DPGF" at bounding box center [175, 176] width 292 height 17
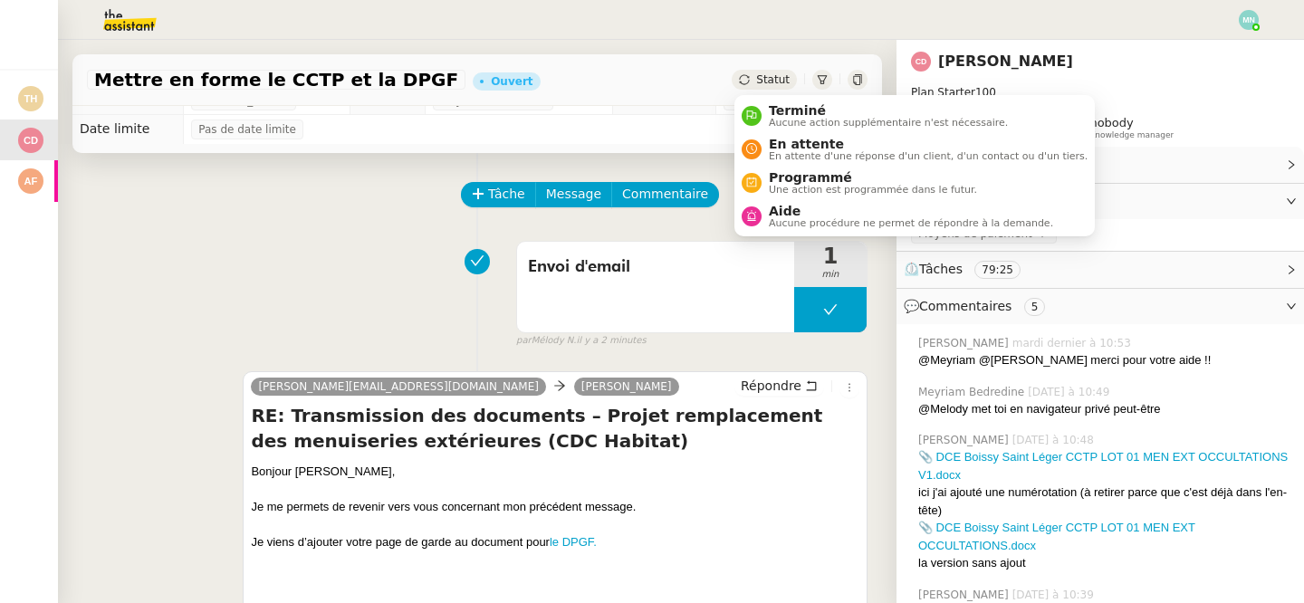
click at [763, 75] on span "Statut" at bounding box center [773, 79] width 34 height 13
click at [806, 149] on span "En attente" at bounding box center [928, 144] width 319 height 14
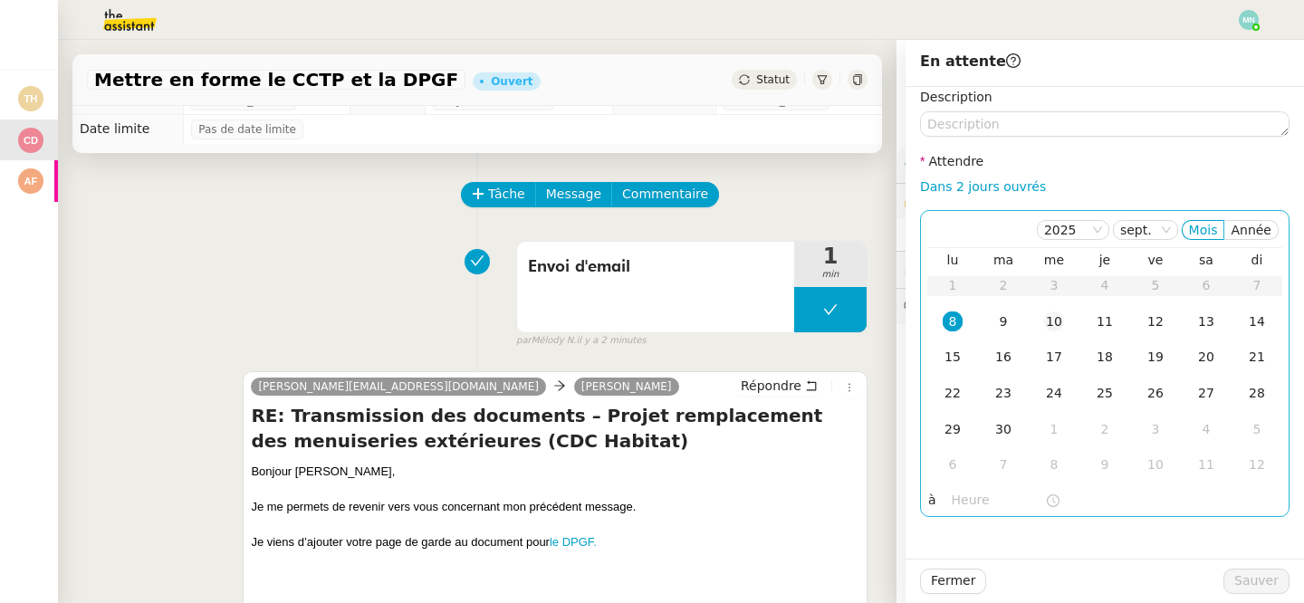
click at [1052, 327] on div "10" at bounding box center [1054, 322] width 20 height 20
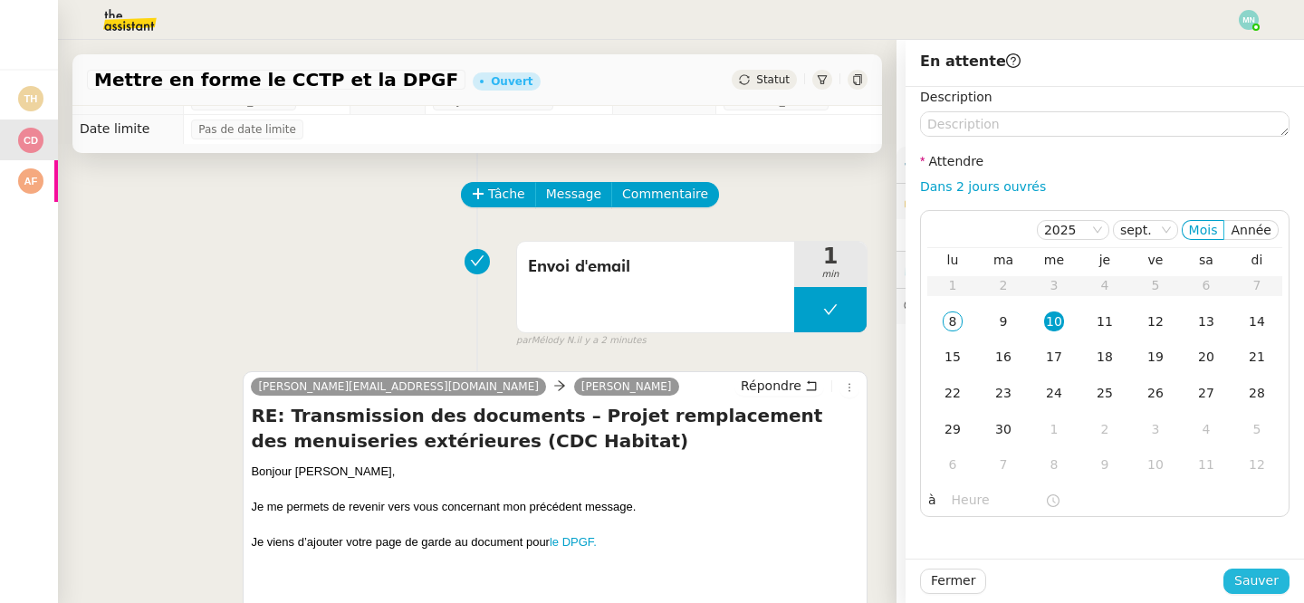
click at [1240, 576] on span "Sauver" at bounding box center [1256, 580] width 44 height 21
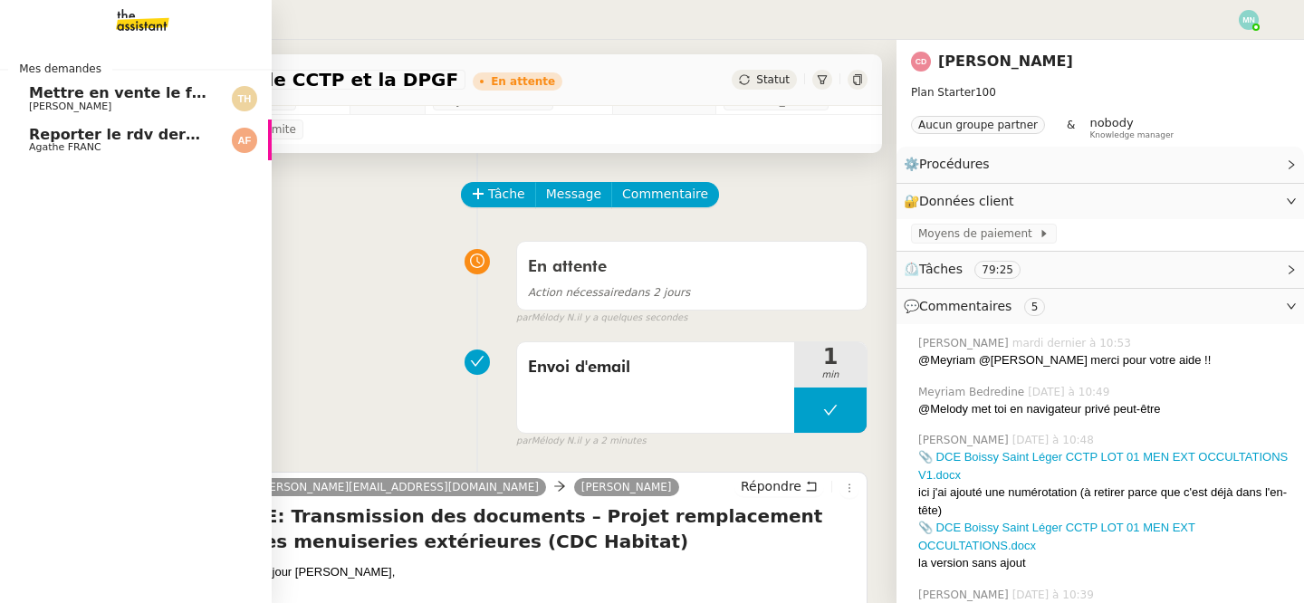
click at [117, 98] on span "Mettre en vente le frigo sur Le Bon Coin" at bounding box center [193, 92] width 328 height 17
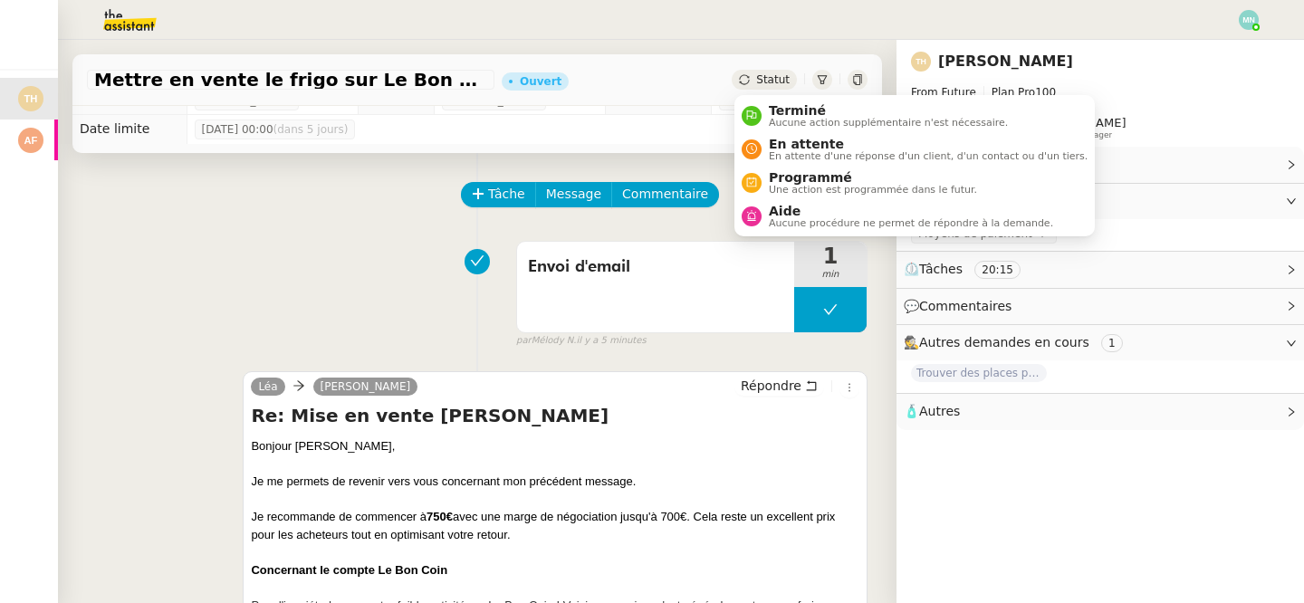
click at [772, 78] on span "Statut" at bounding box center [773, 79] width 34 height 13
click at [808, 140] on span "En attente" at bounding box center [928, 144] width 319 height 14
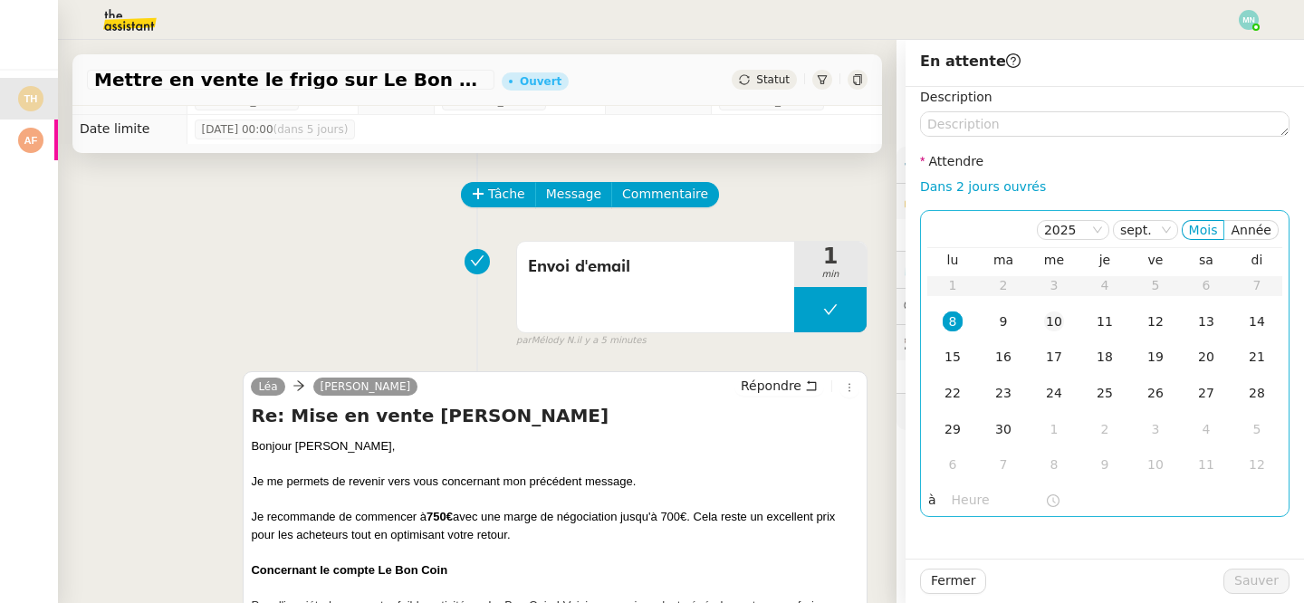
click at [1055, 323] on div "10" at bounding box center [1054, 322] width 20 height 20
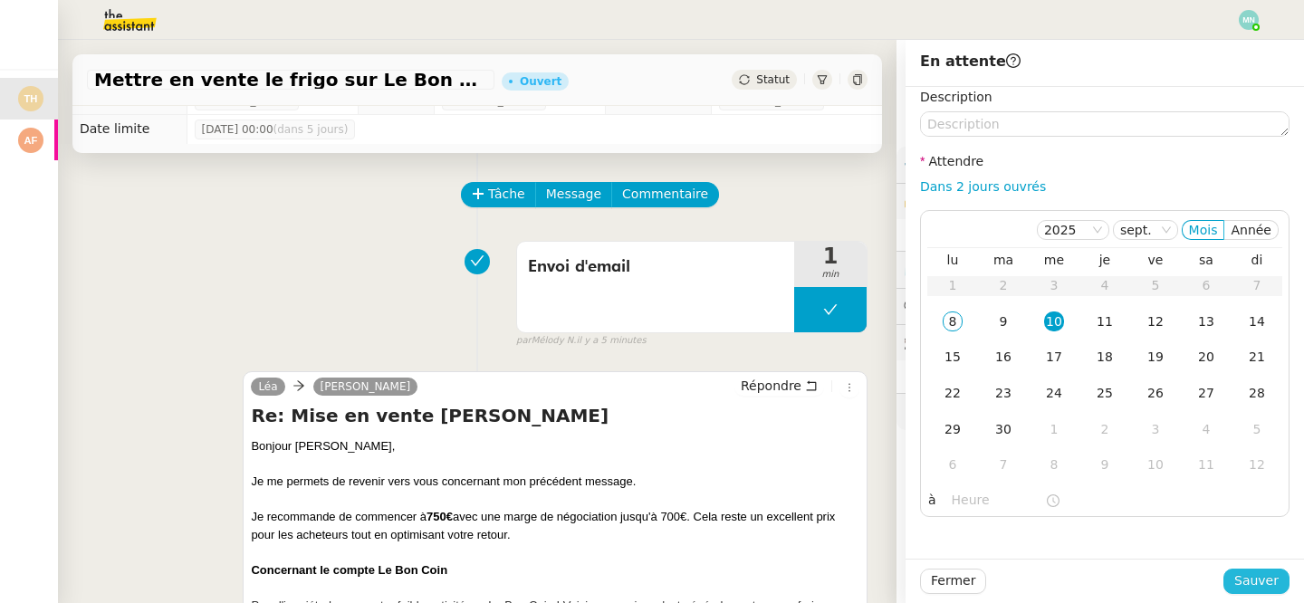
click at [1254, 573] on span "Sauver" at bounding box center [1256, 580] width 44 height 21
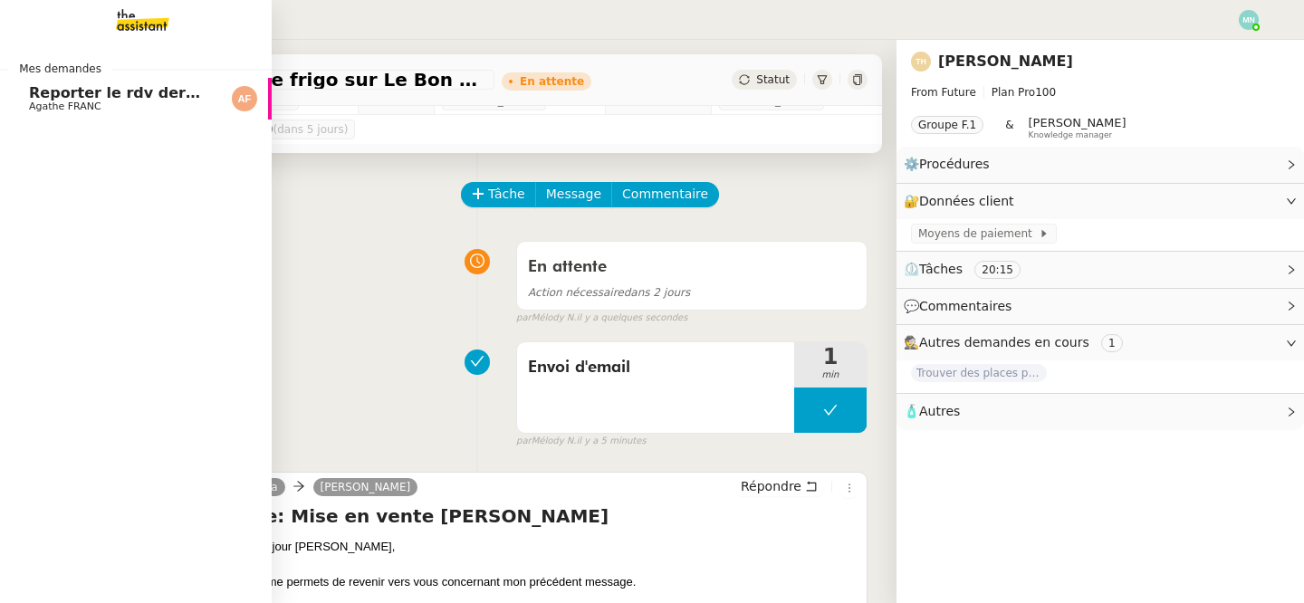
click at [49, 96] on span "Reporter le rdv dermatologue" at bounding box center [151, 92] width 244 height 17
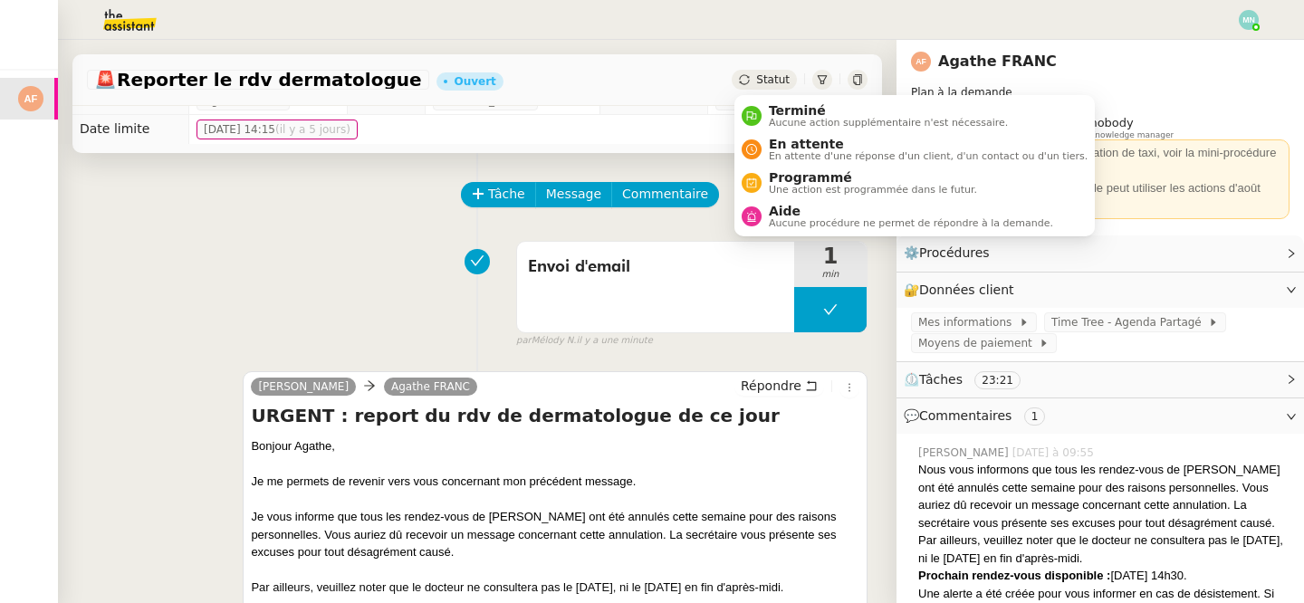
click at [749, 72] on div "Statut" at bounding box center [764, 80] width 65 height 20
click at [791, 143] on span "En attente" at bounding box center [928, 144] width 319 height 14
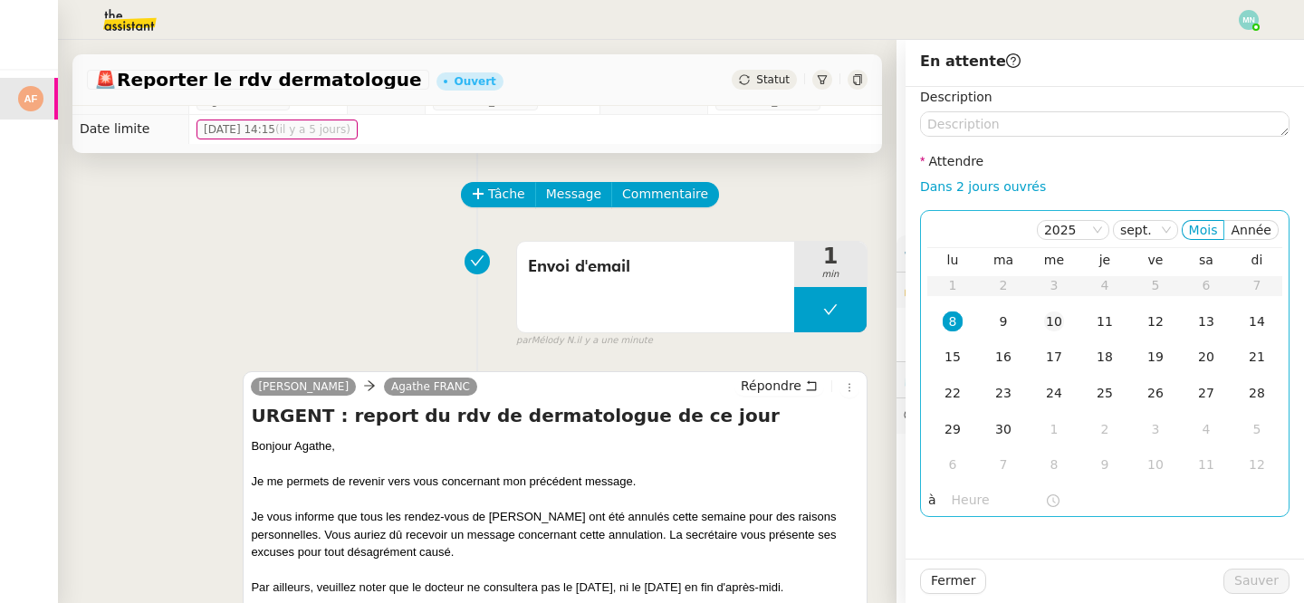
click at [1064, 323] on td "10" at bounding box center [1054, 322] width 51 height 36
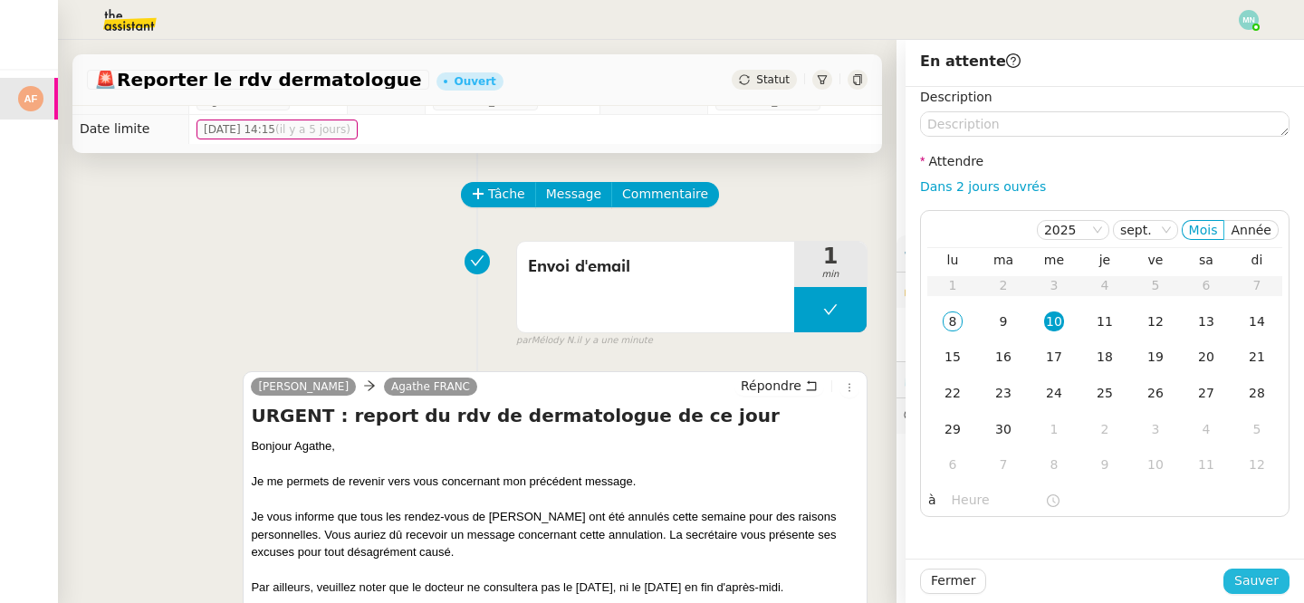
click at [1260, 585] on span "Sauver" at bounding box center [1256, 580] width 44 height 21
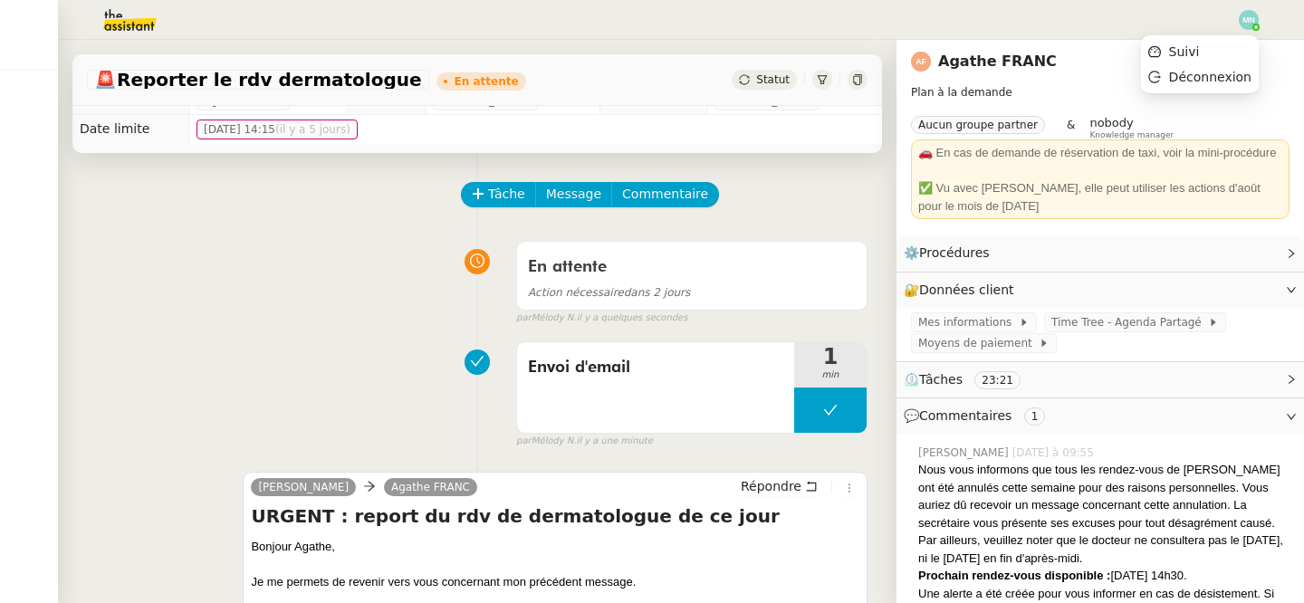
click at [1253, 18] on img at bounding box center [1249, 20] width 20 height 20
click at [1188, 53] on span "Suivi" at bounding box center [1184, 51] width 31 height 14
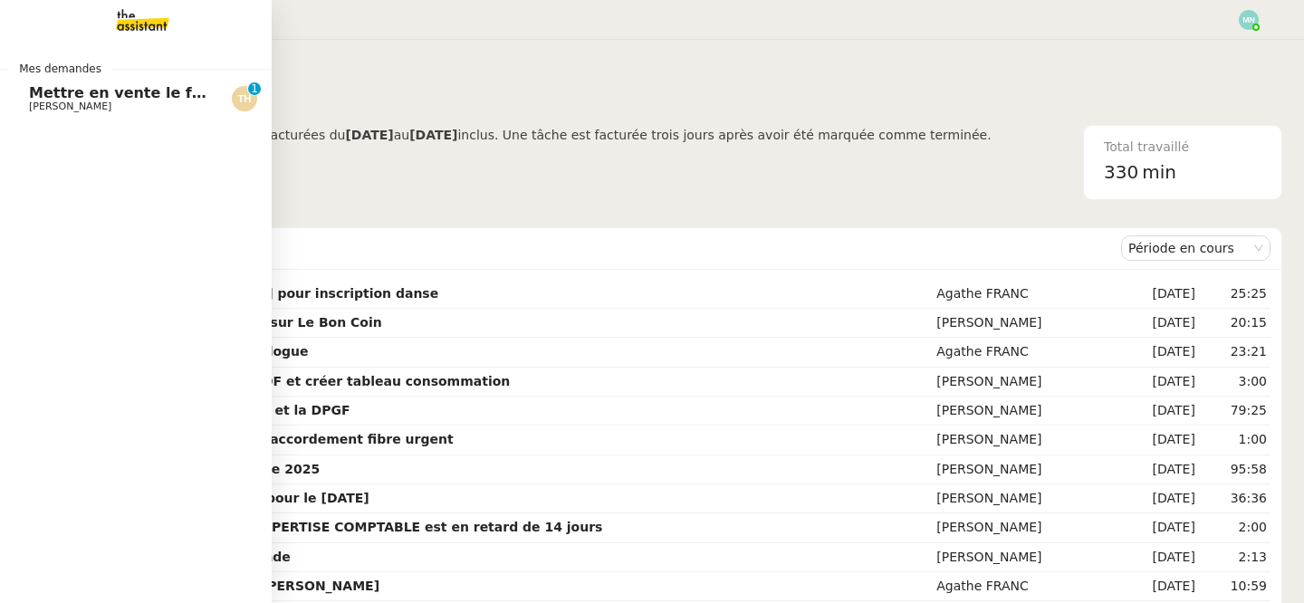
click at [109, 100] on span "Mettre en vente le frigo sur Le Bon Coin" at bounding box center [193, 92] width 328 height 17
